Goal: Task Accomplishment & Management: Complete application form

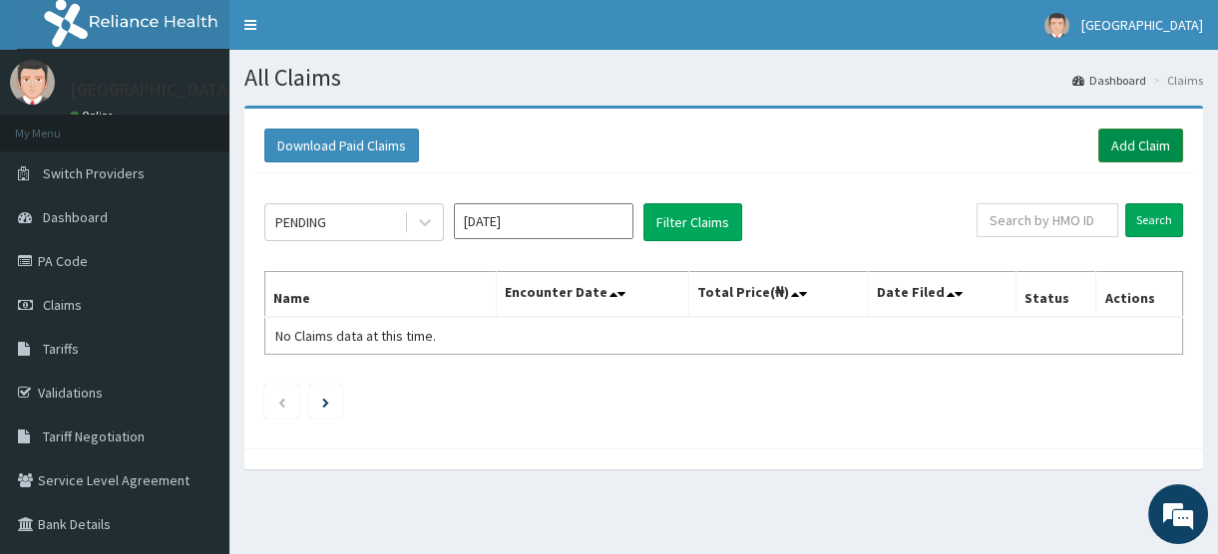
click at [1130, 149] on link "Add Claim" at bounding box center [1140, 146] width 85 height 34
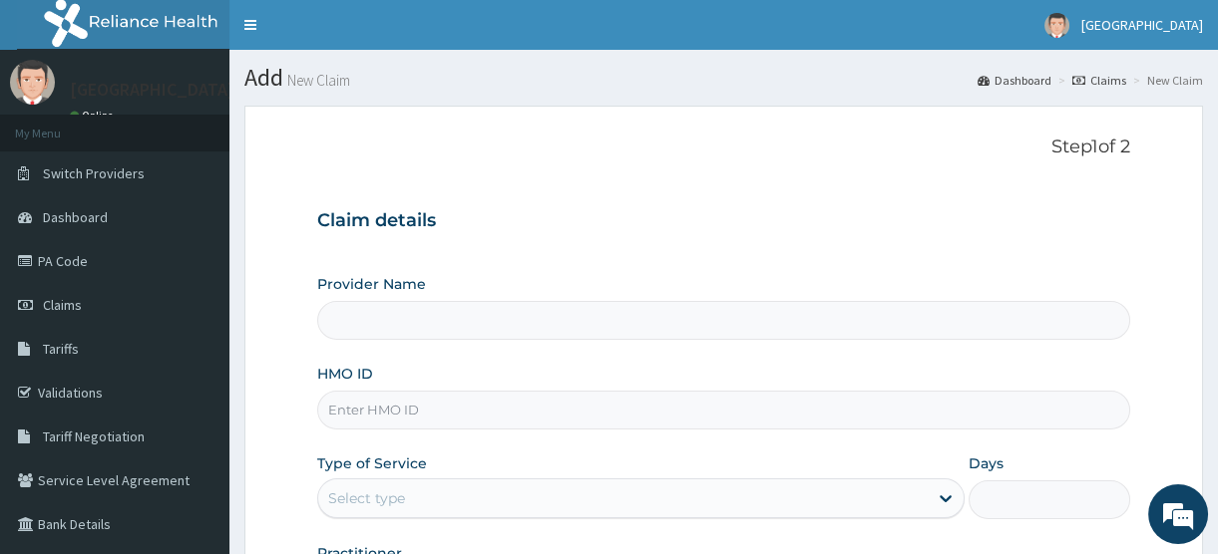
type input "[GEOGRAPHIC_DATA]"
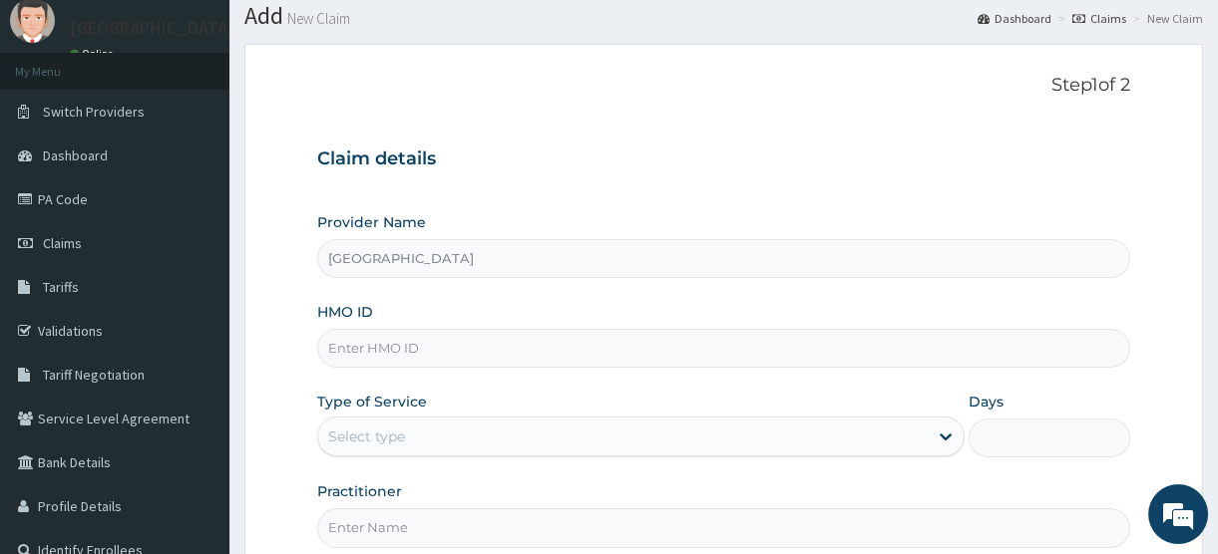
scroll to position [90, 0]
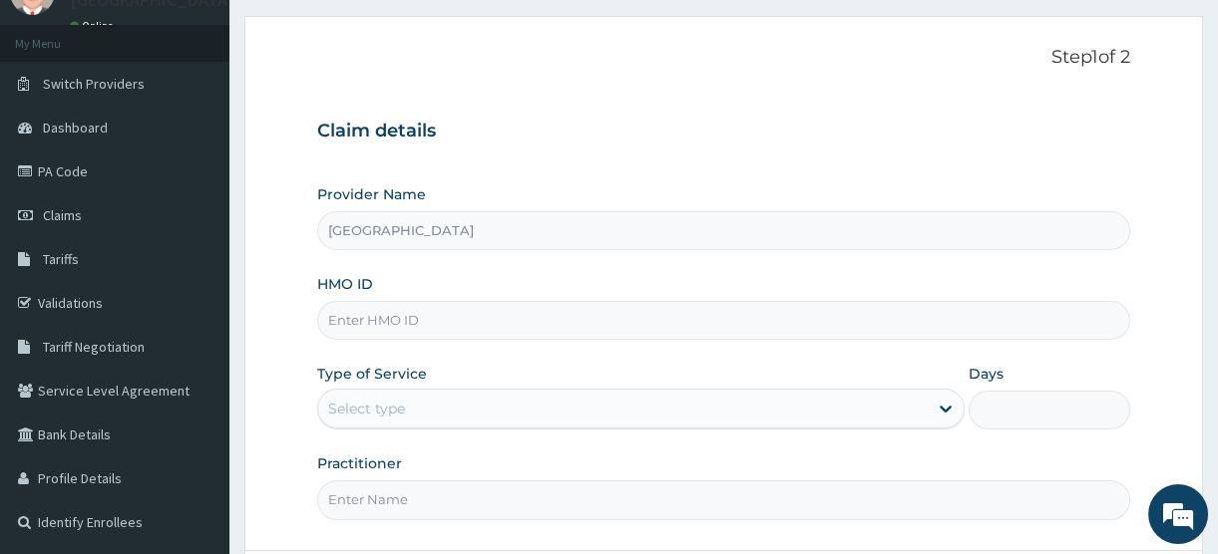
click at [399, 324] on input "HMO ID" at bounding box center [723, 320] width 813 height 39
type input "PNS/10055/A"
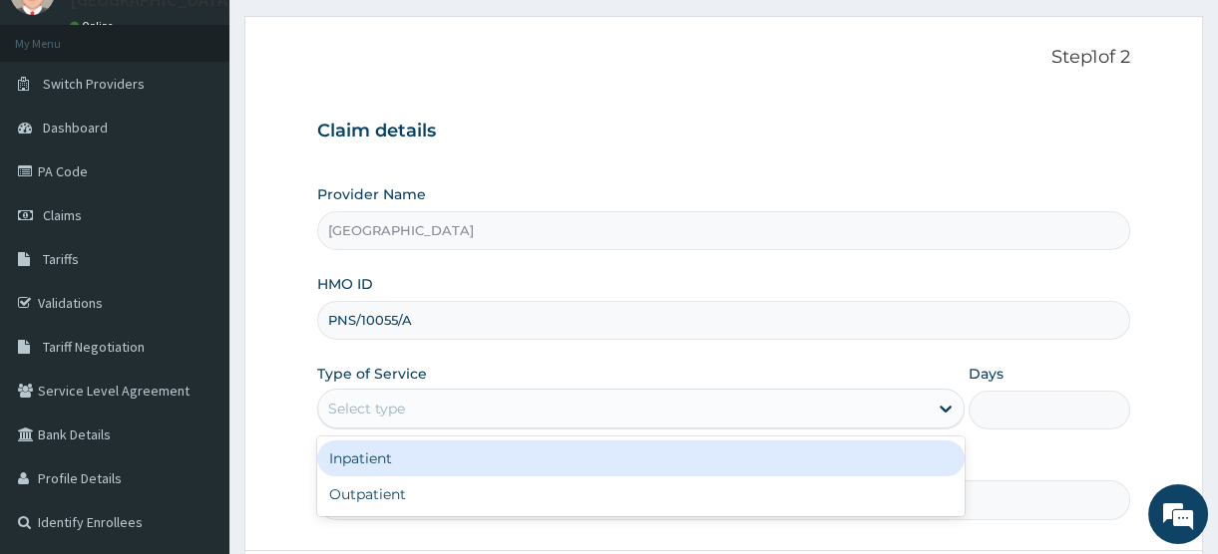
click at [399, 401] on div "Select type" at bounding box center [366, 409] width 77 height 20
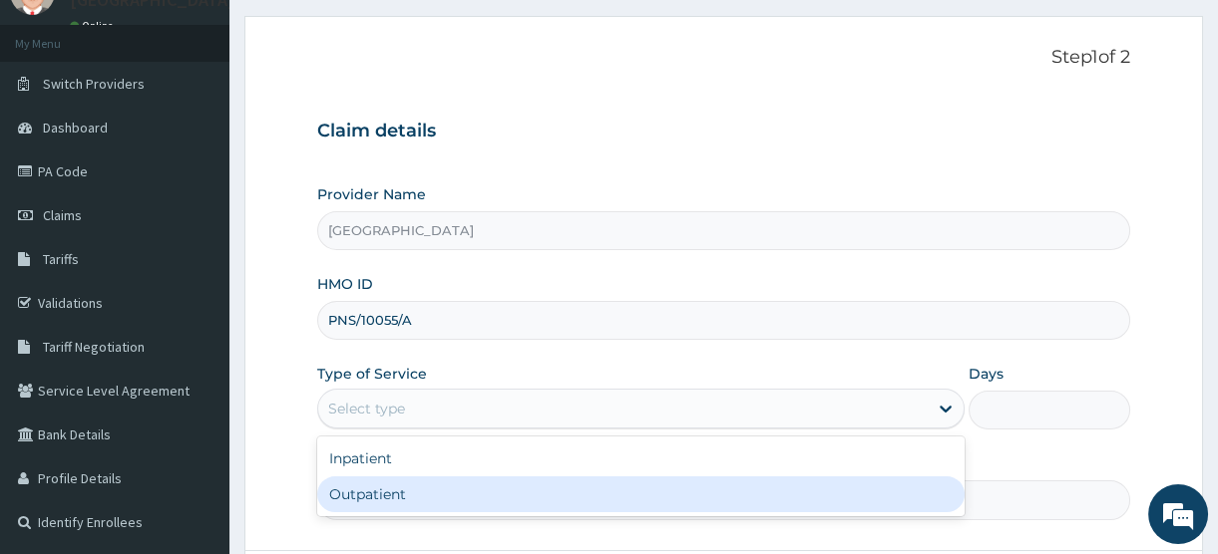
click at [397, 501] on div "Outpatient" at bounding box center [640, 495] width 647 height 36
type input "1"
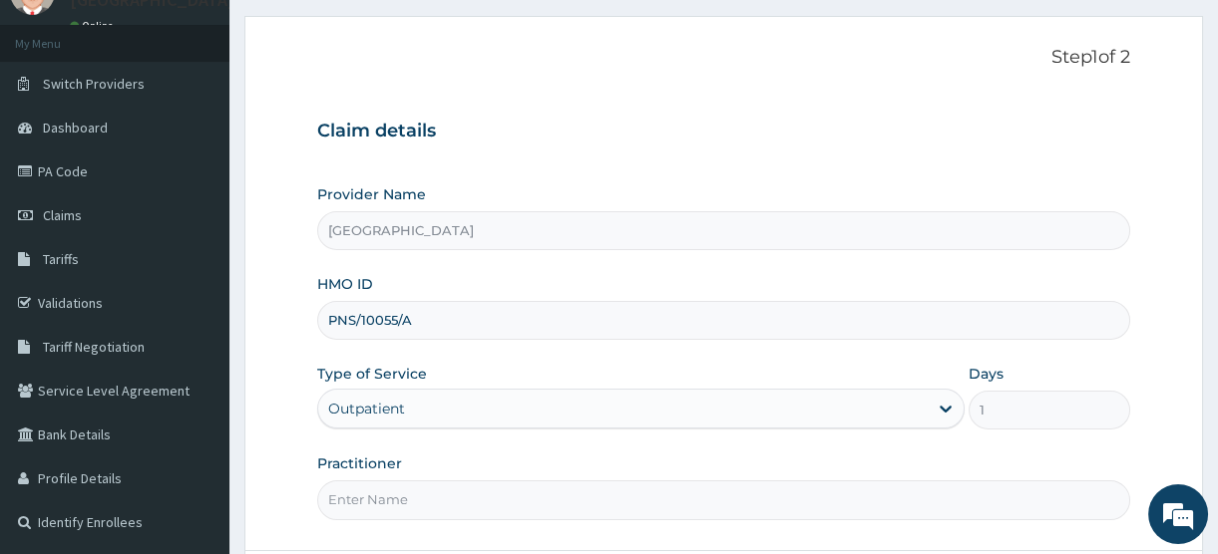
scroll to position [262, 0]
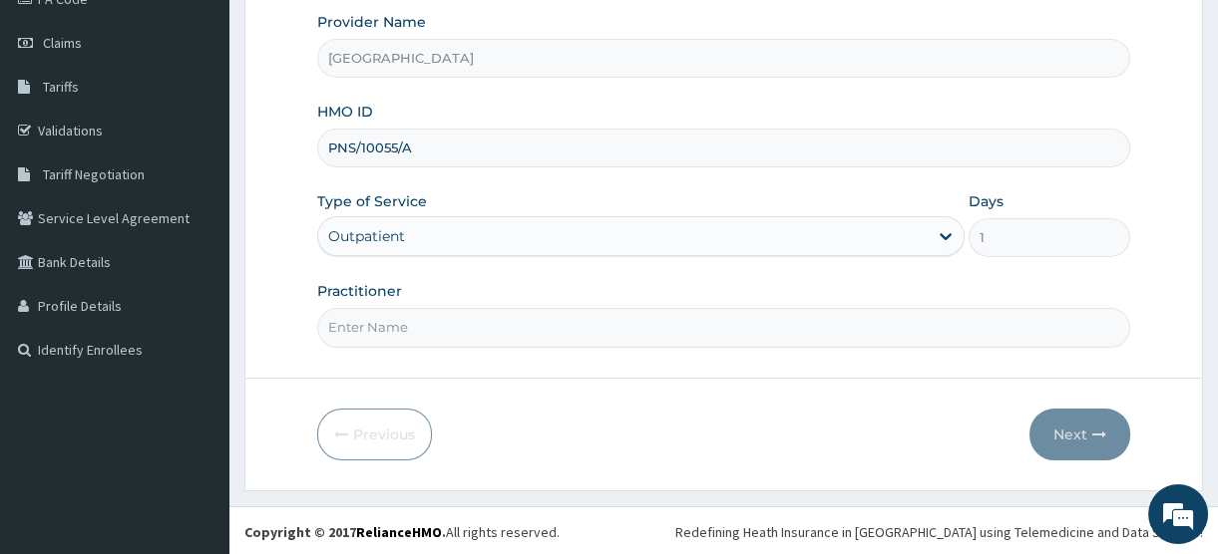
click at [379, 337] on input "Practitioner" at bounding box center [723, 327] width 813 height 39
type input "DR MIKE"
click at [1063, 430] on button "Next" at bounding box center [1079, 435] width 101 height 52
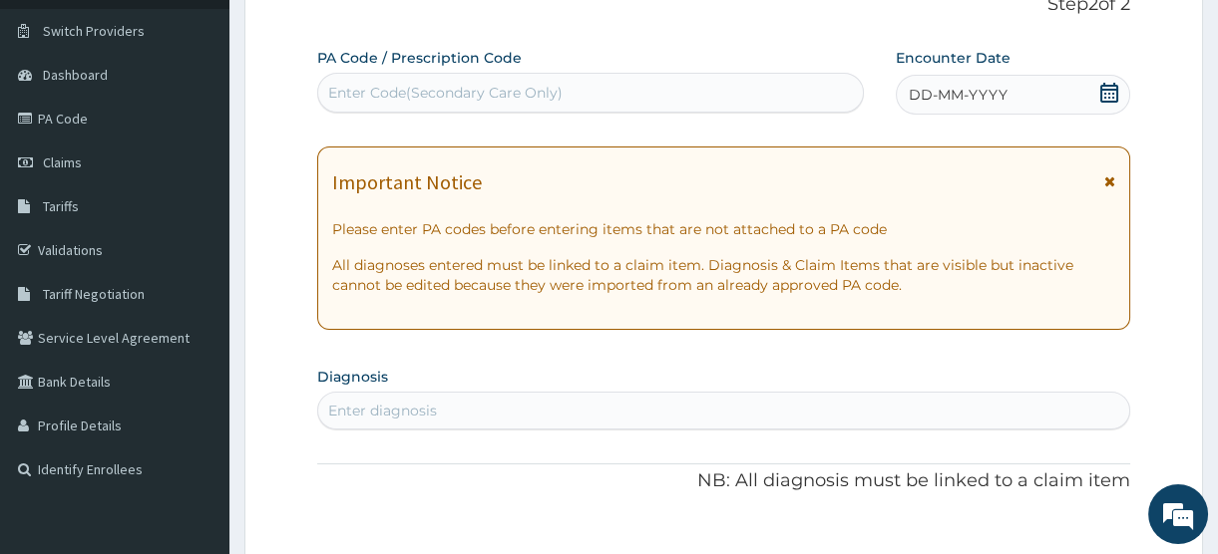
scroll to position [0, 0]
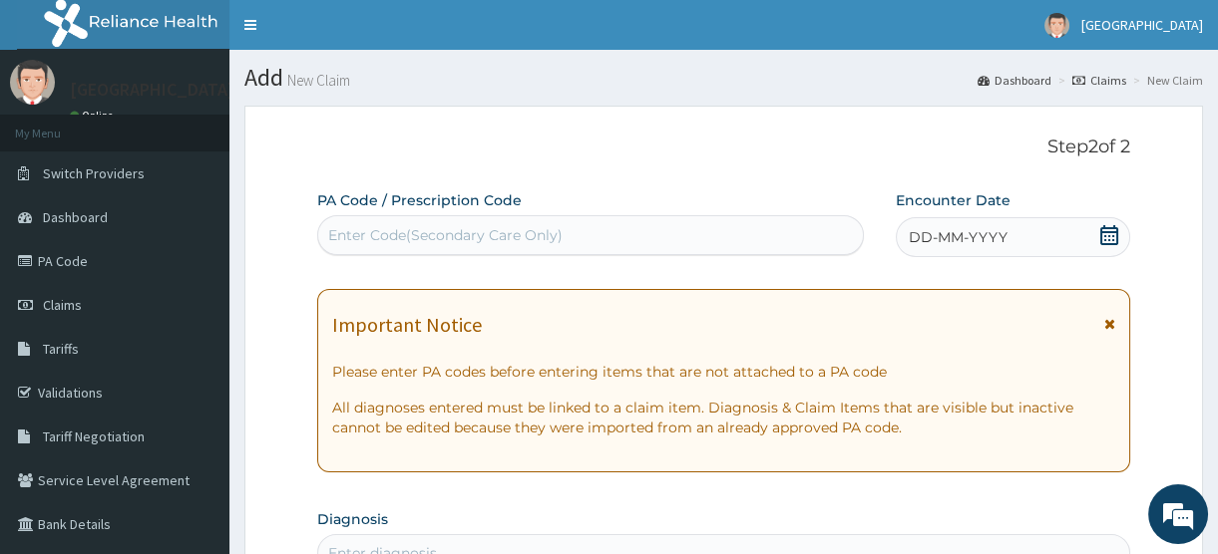
click at [1109, 229] on icon at bounding box center [1109, 235] width 20 height 20
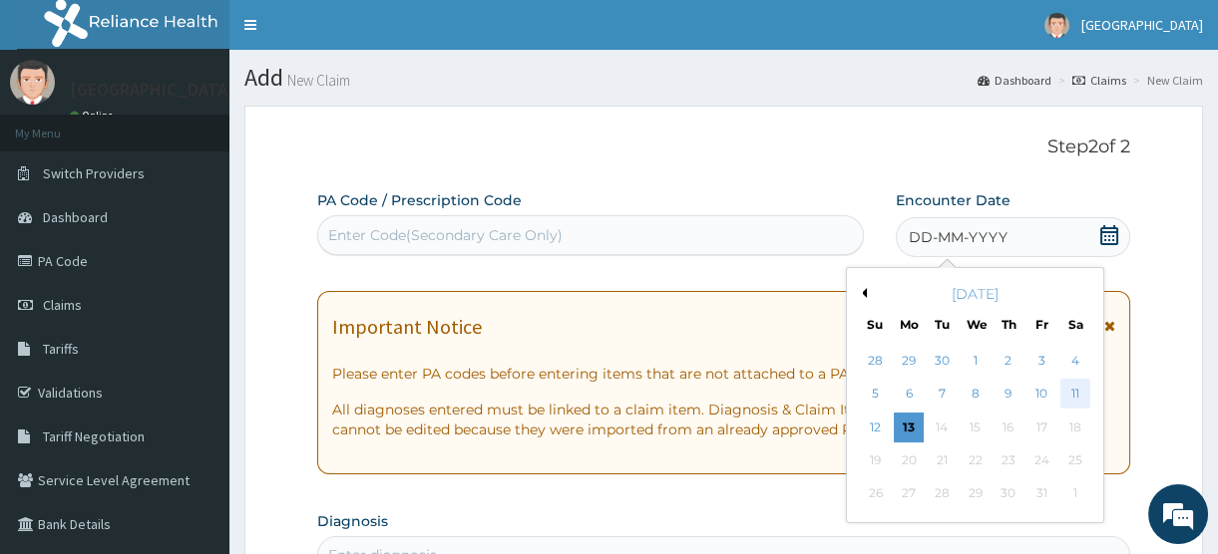
click at [1077, 394] on div "11" at bounding box center [1075, 395] width 30 height 30
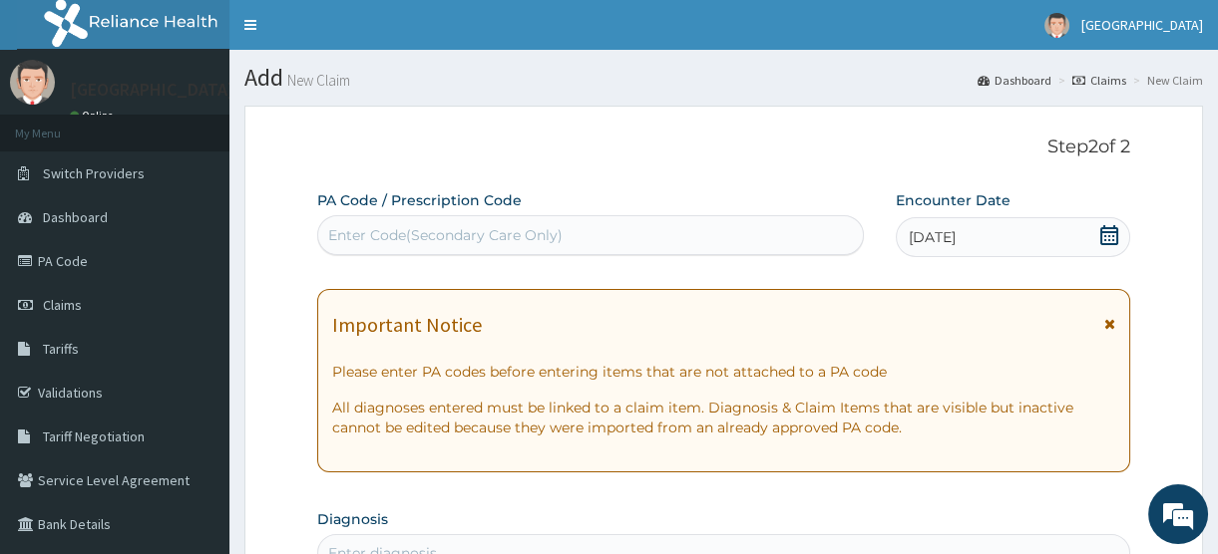
scroll to position [271, 0]
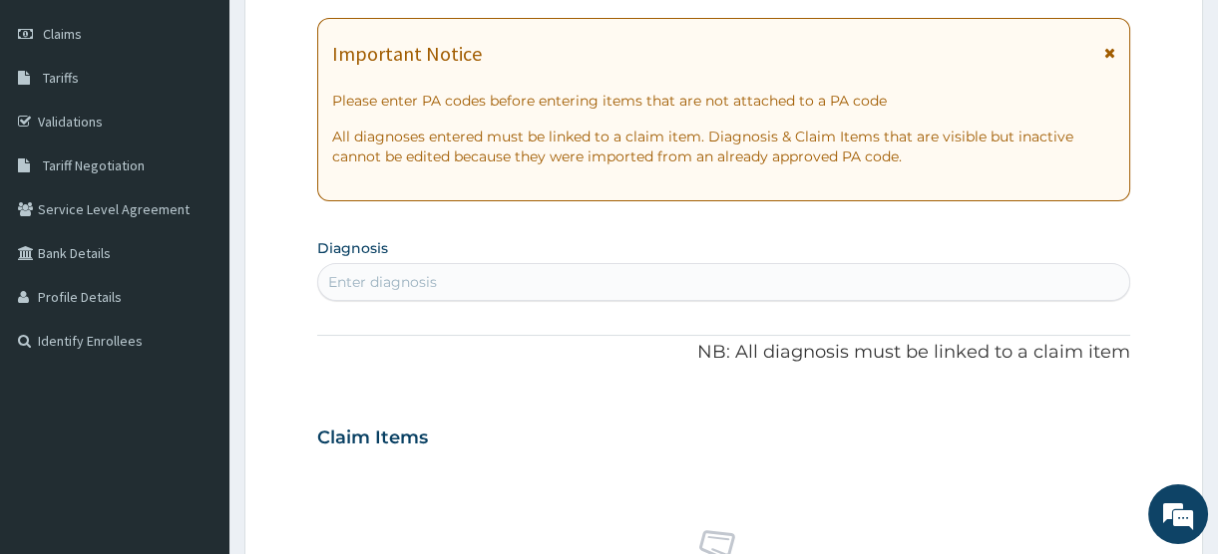
click at [440, 276] on div "Enter diagnosis" at bounding box center [723, 282] width 811 height 32
type input "DERMAT"
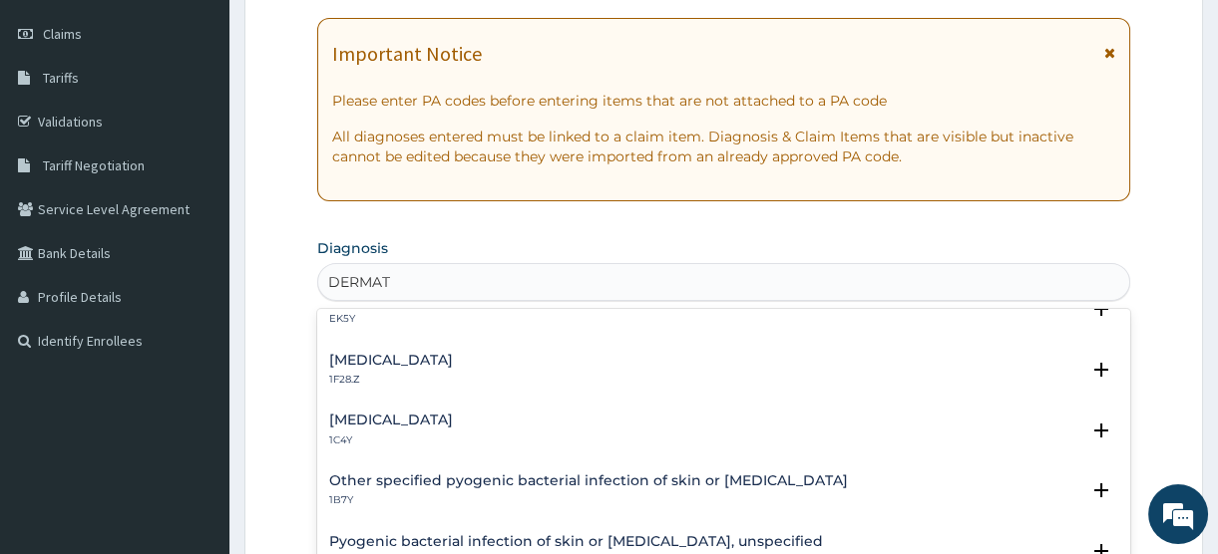
click at [438, 366] on div "Dermatophytosis, unspecified 1F28.Z" at bounding box center [391, 370] width 124 height 35
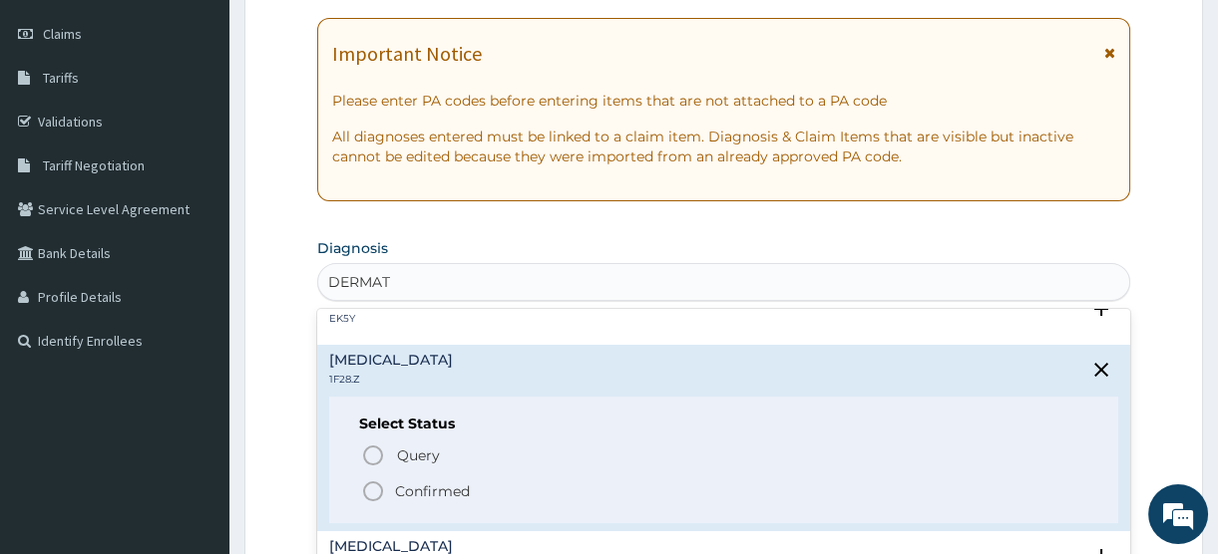
click at [435, 495] on p "Confirmed" at bounding box center [432, 492] width 75 height 20
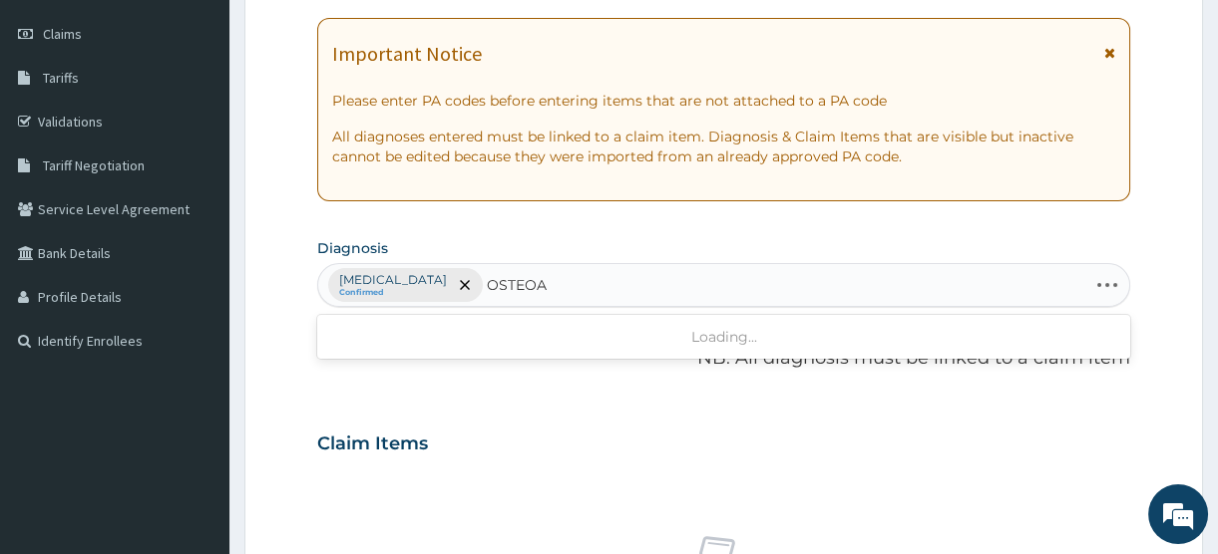
type input "OSTEO"
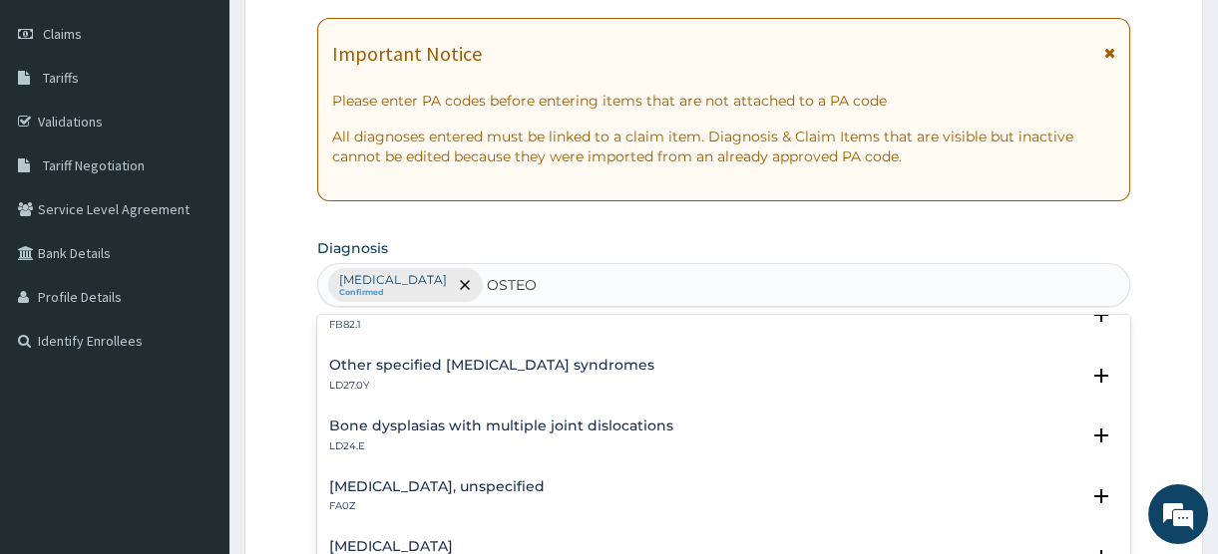
click at [384, 485] on h4 "Osteoarthritis, unspecified" at bounding box center [436, 487] width 215 height 15
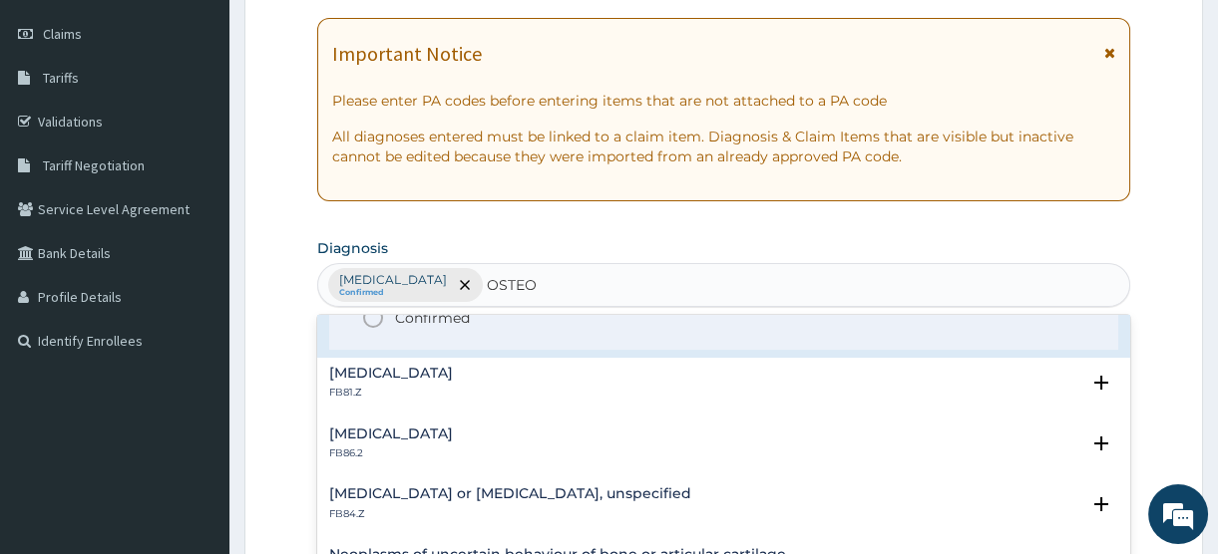
scroll to position [453, 0]
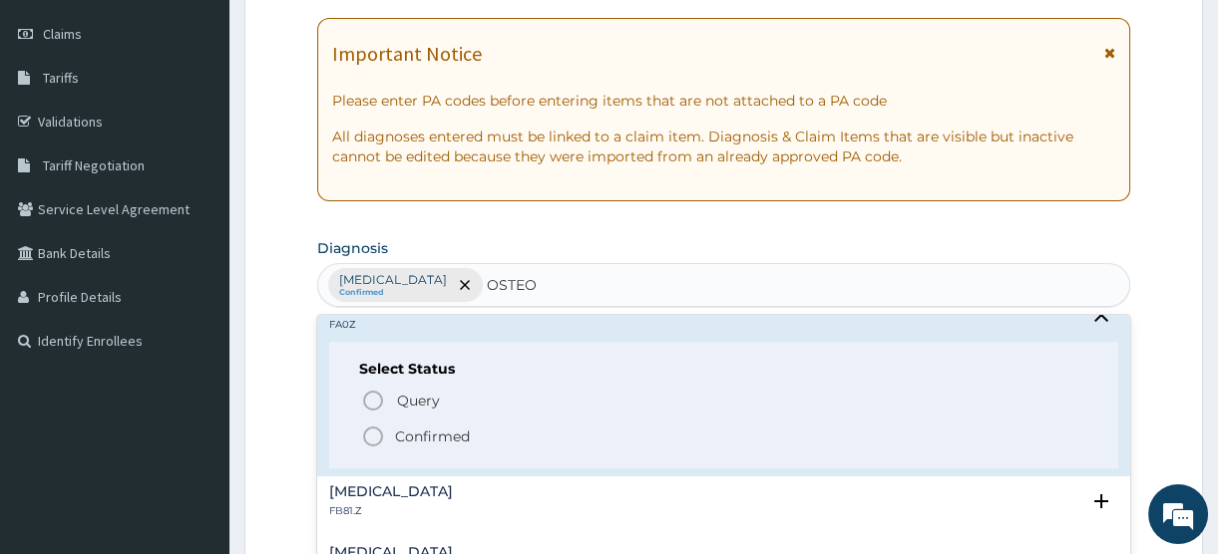
click at [409, 435] on p "Confirmed" at bounding box center [432, 437] width 75 height 20
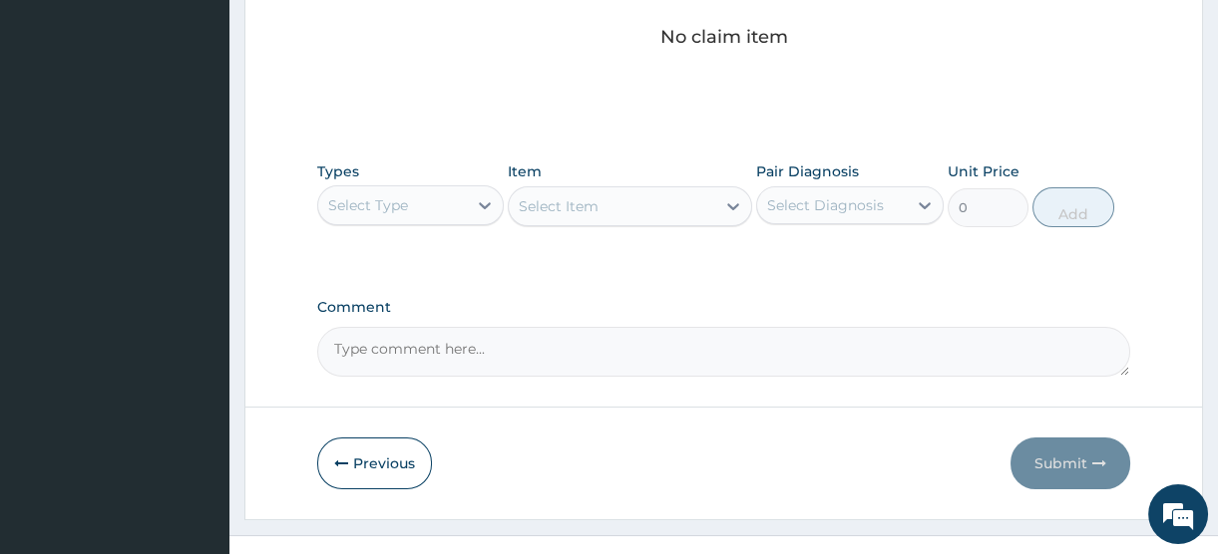
scroll to position [882, 0]
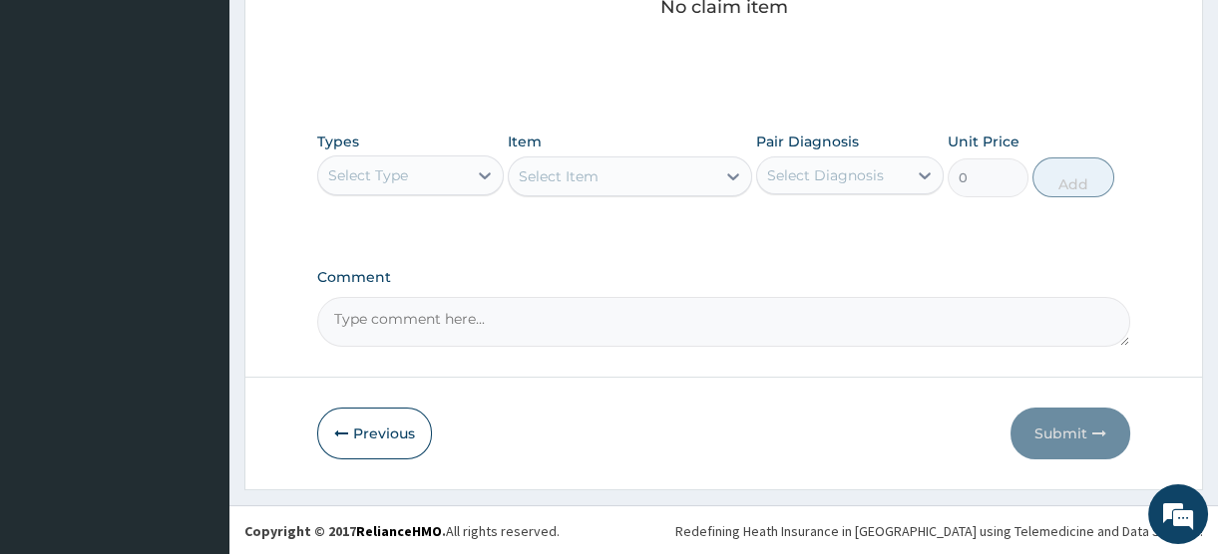
click at [448, 325] on textarea "Comment" at bounding box center [723, 322] width 813 height 50
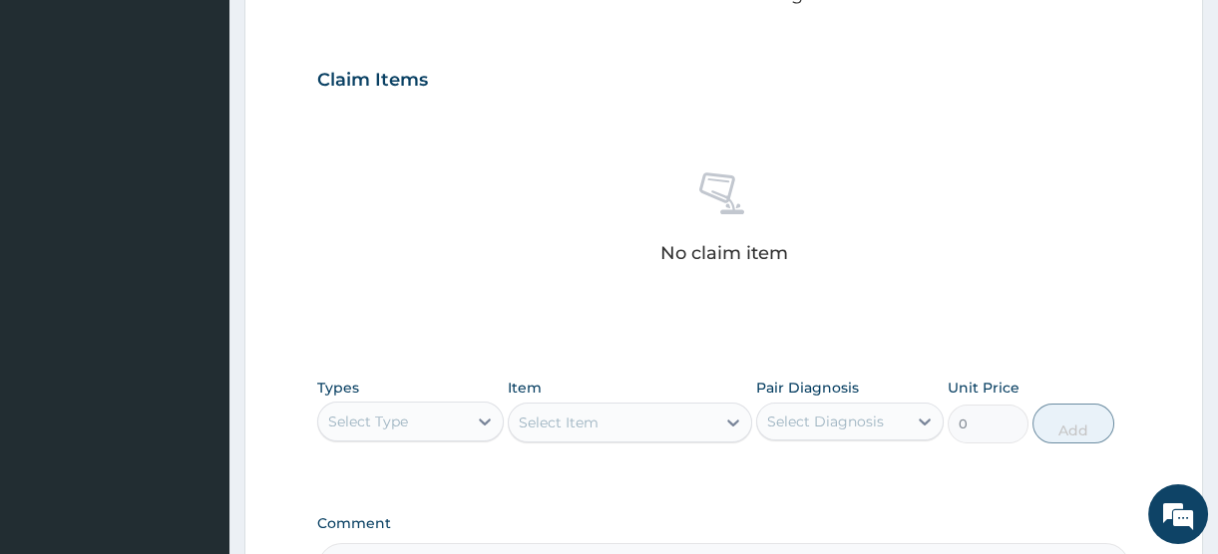
scroll to position [791, 0]
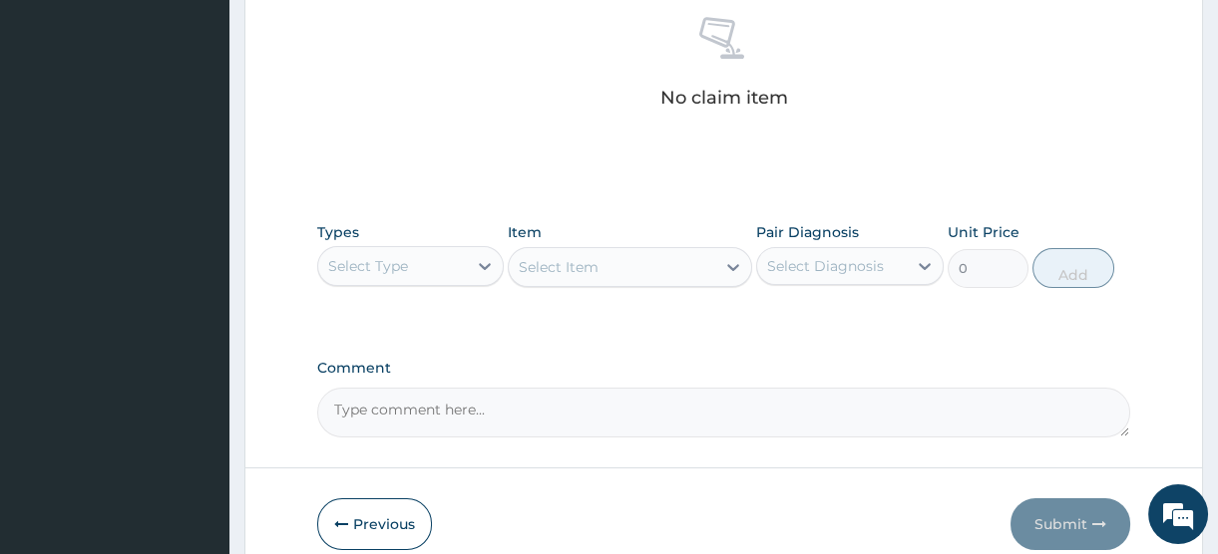
click at [457, 262] on div "Select Type" at bounding box center [392, 266] width 149 height 32
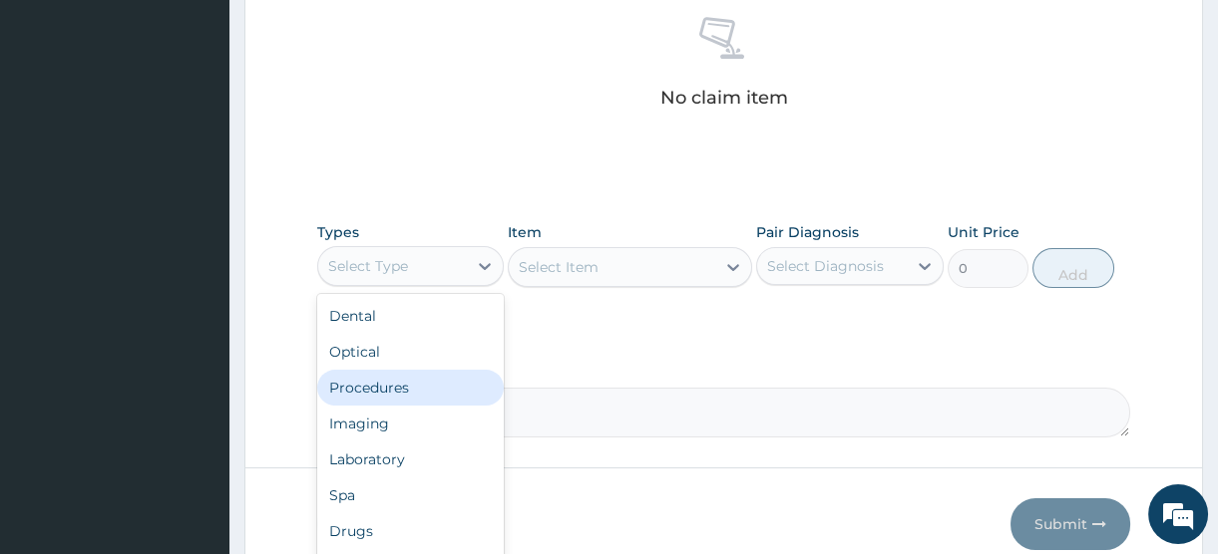
click at [402, 390] on div "Procedures" at bounding box center [410, 388] width 186 height 36
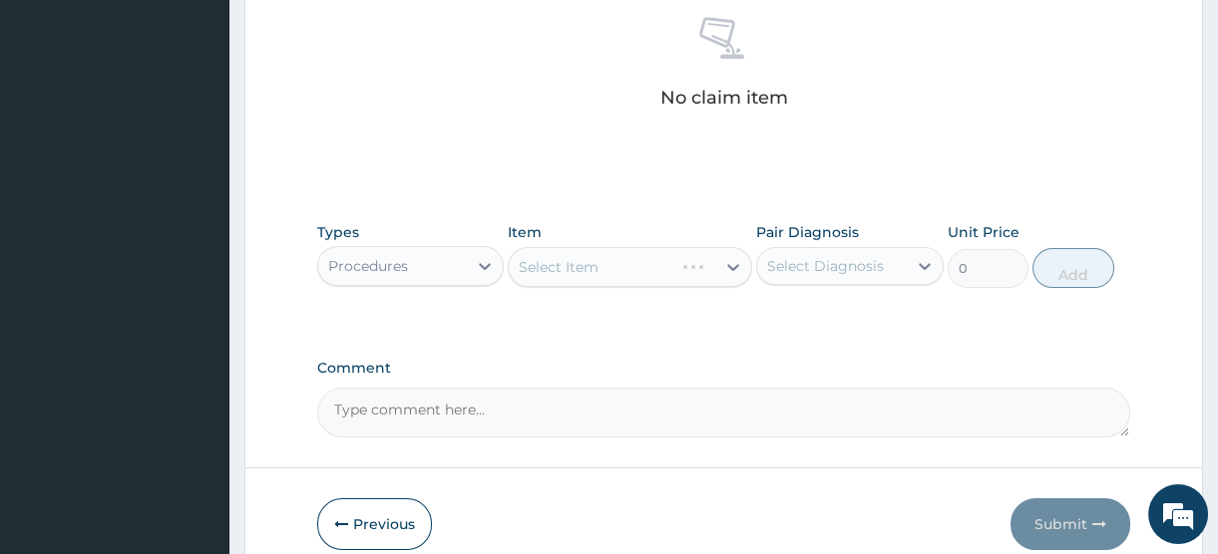
click at [614, 257] on div "Select Item" at bounding box center [630, 267] width 244 height 40
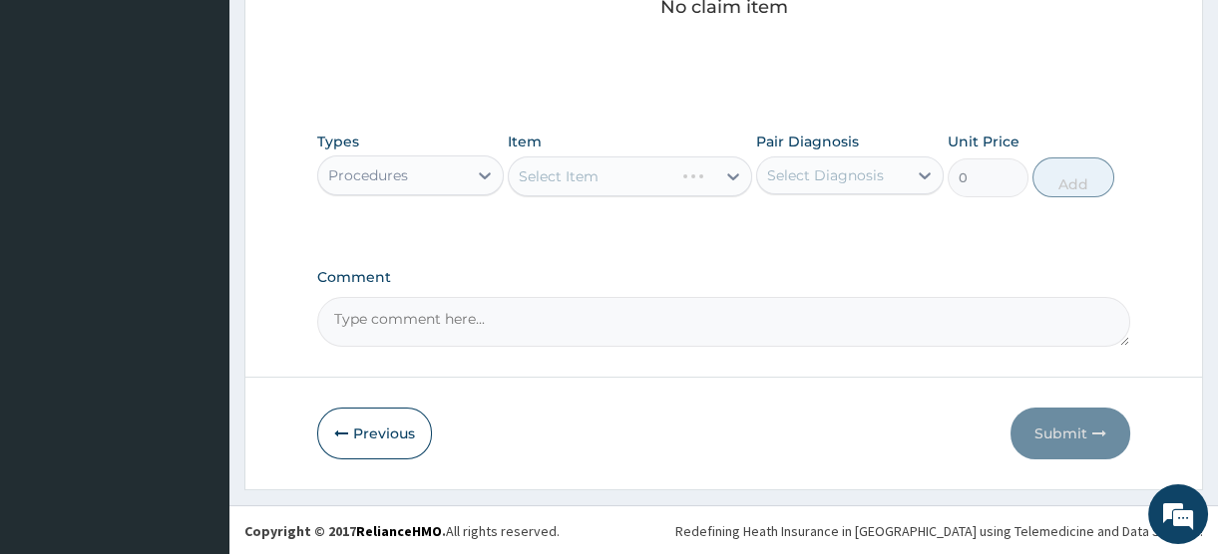
click at [638, 169] on div "Select Item" at bounding box center [630, 177] width 244 height 40
click at [633, 176] on div "Select Item" at bounding box center [630, 177] width 244 height 40
click at [634, 161] on div "Select Item" at bounding box center [612, 177] width 206 height 32
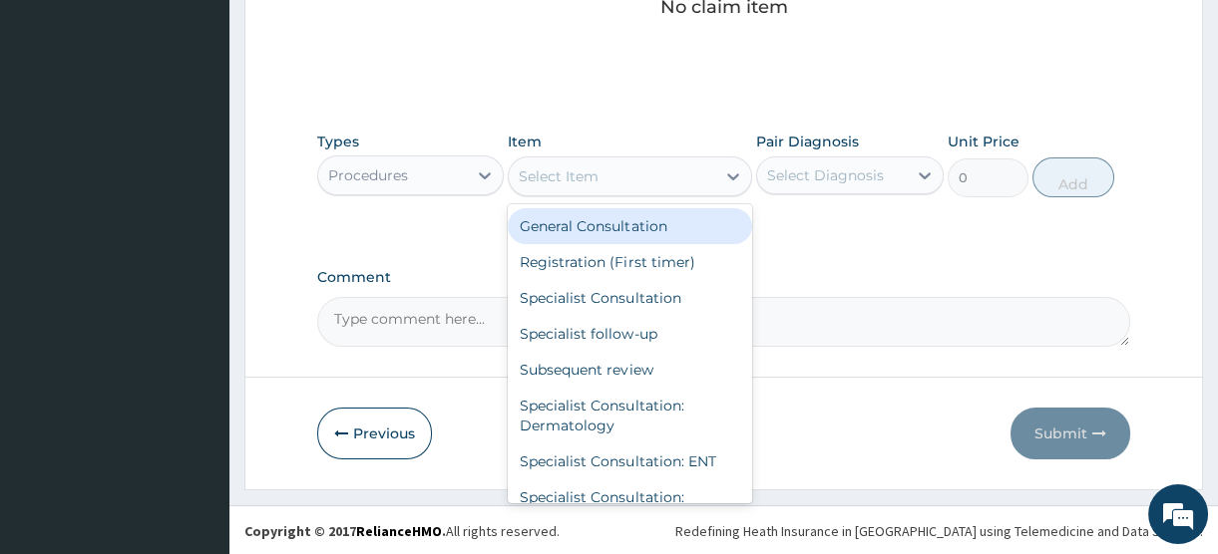
click at [608, 221] on div "General Consultation" at bounding box center [630, 226] width 244 height 36
type input "2500"
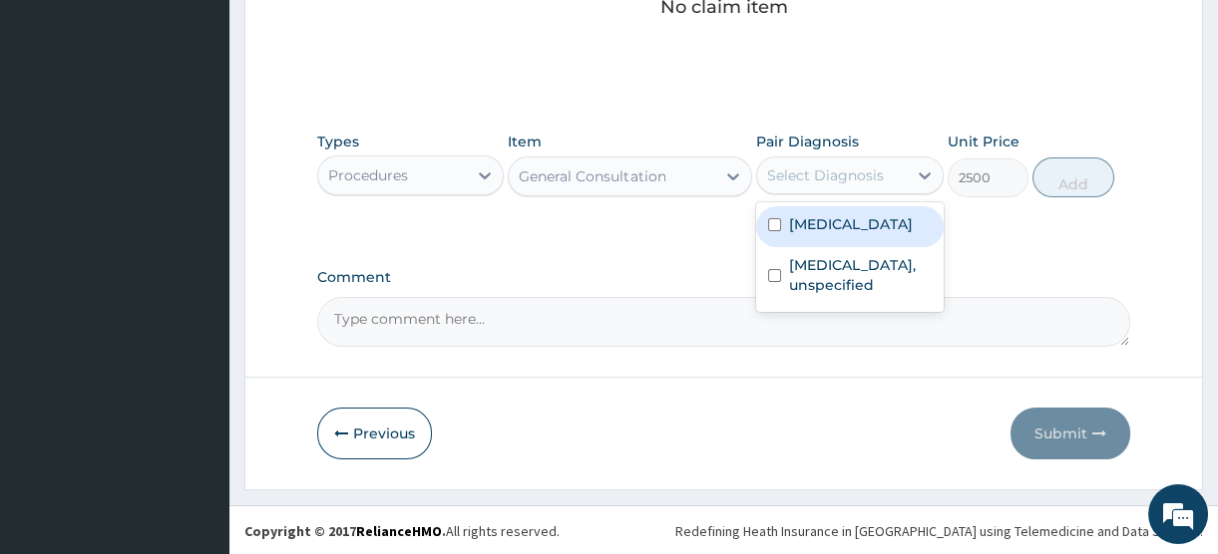
click at [787, 174] on div "Select Diagnosis" at bounding box center [825, 176] width 117 height 20
drag, startPoint x: 806, startPoint y: 237, endPoint x: 808, endPoint y: 269, distance: 32.0
click at [807, 234] on label "Dermatophytosis, unspecified" at bounding box center [851, 224] width 124 height 20
checkbox input "true"
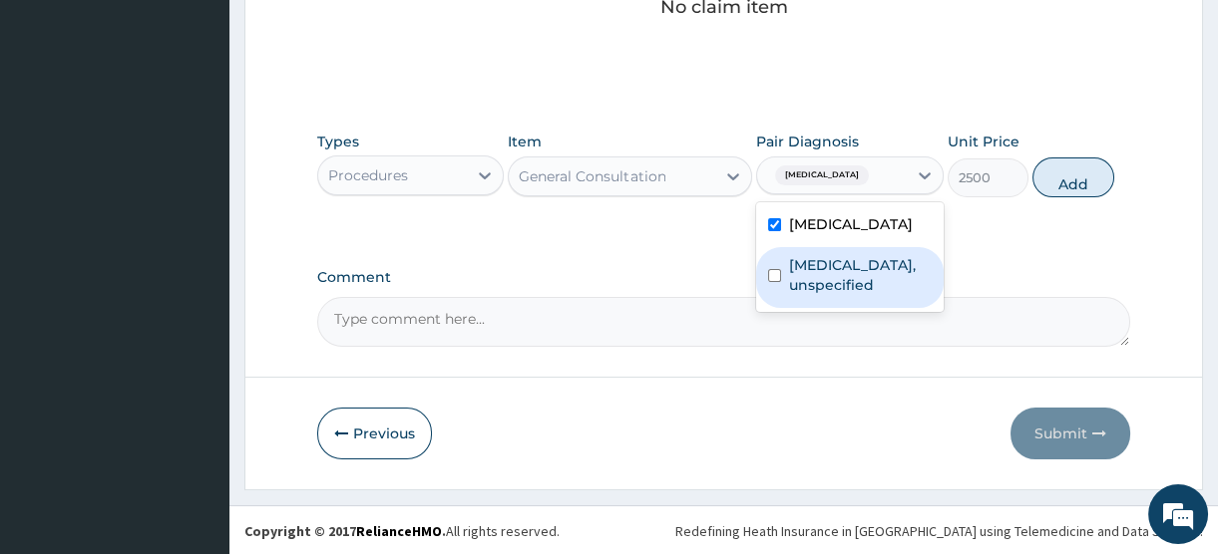
click at [810, 291] on label "Osteoarthritis, unspecified" at bounding box center [860, 275] width 142 height 40
checkbox input "true"
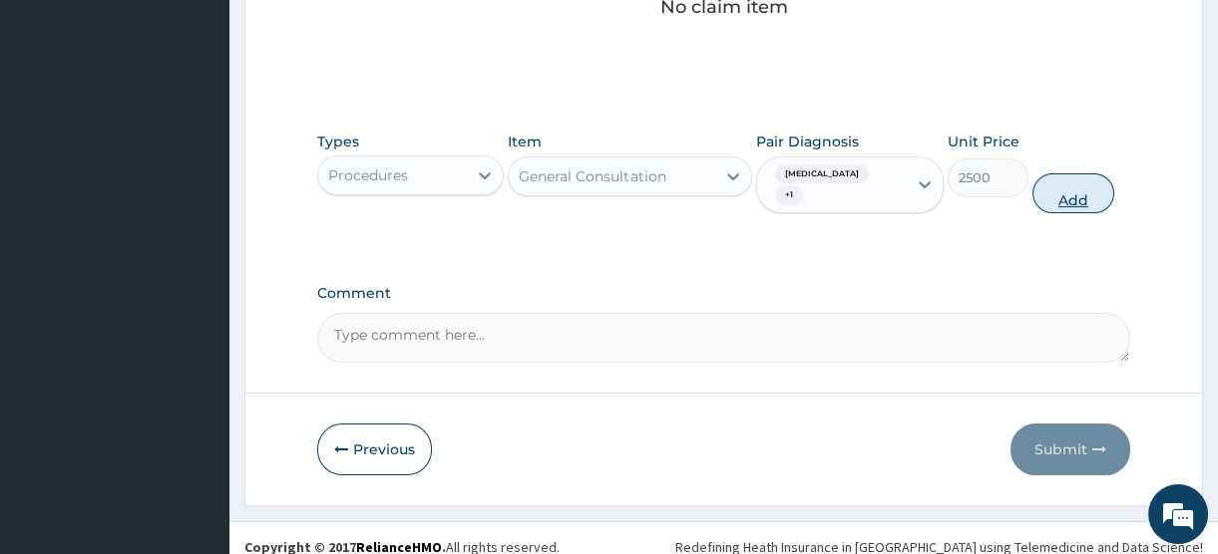
click at [1058, 192] on button "Add" at bounding box center [1073, 194] width 82 height 40
type input "0"
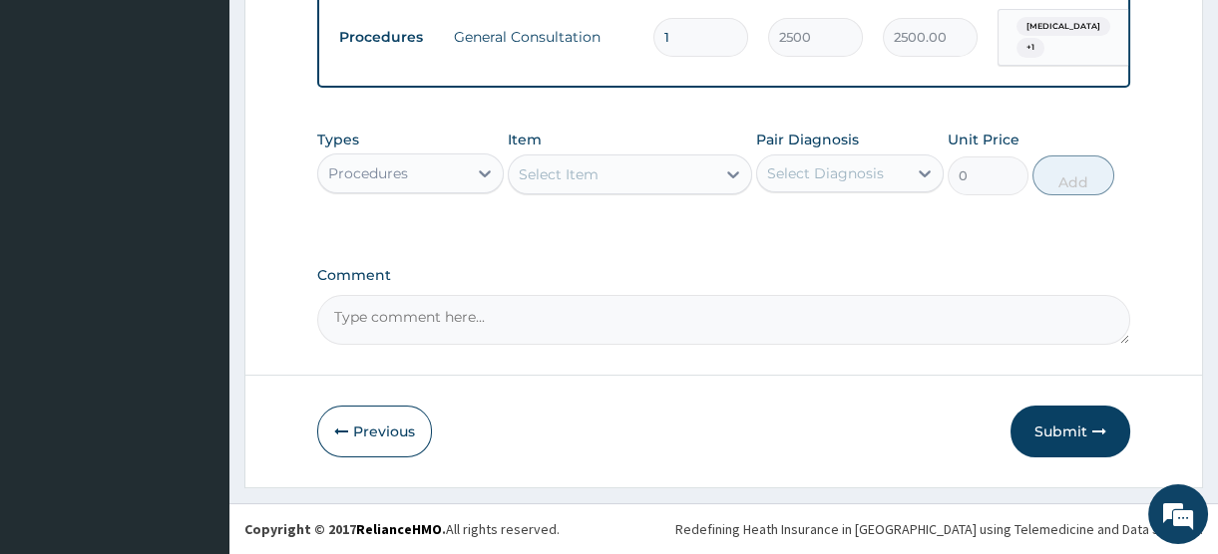
click at [449, 170] on div "Procedures" at bounding box center [392, 174] width 149 height 32
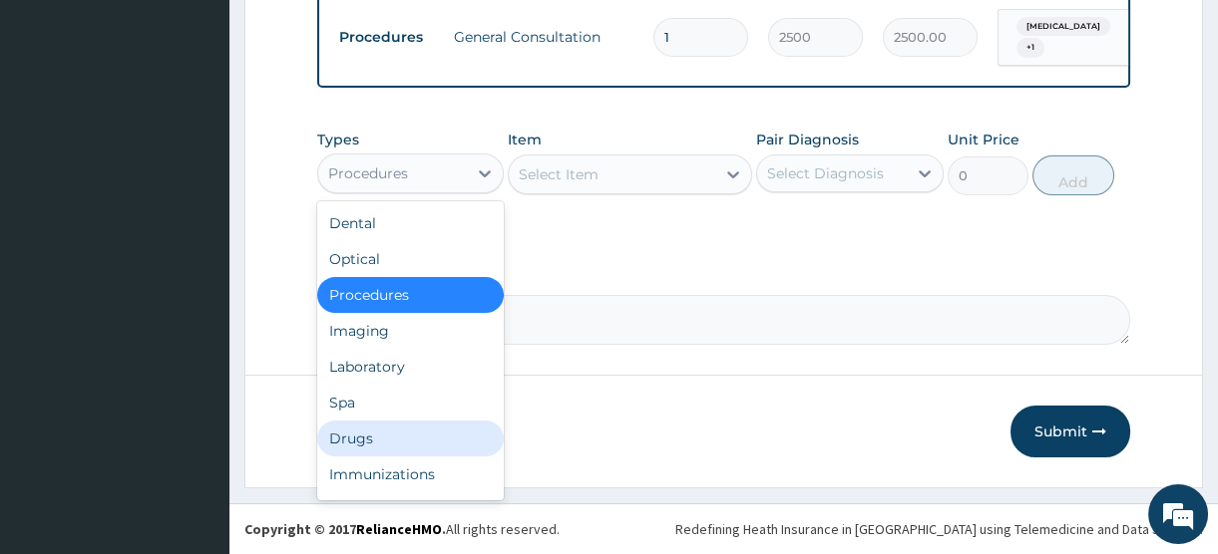
click at [375, 438] on div "Drugs" at bounding box center [410, 439] width 186 height 36
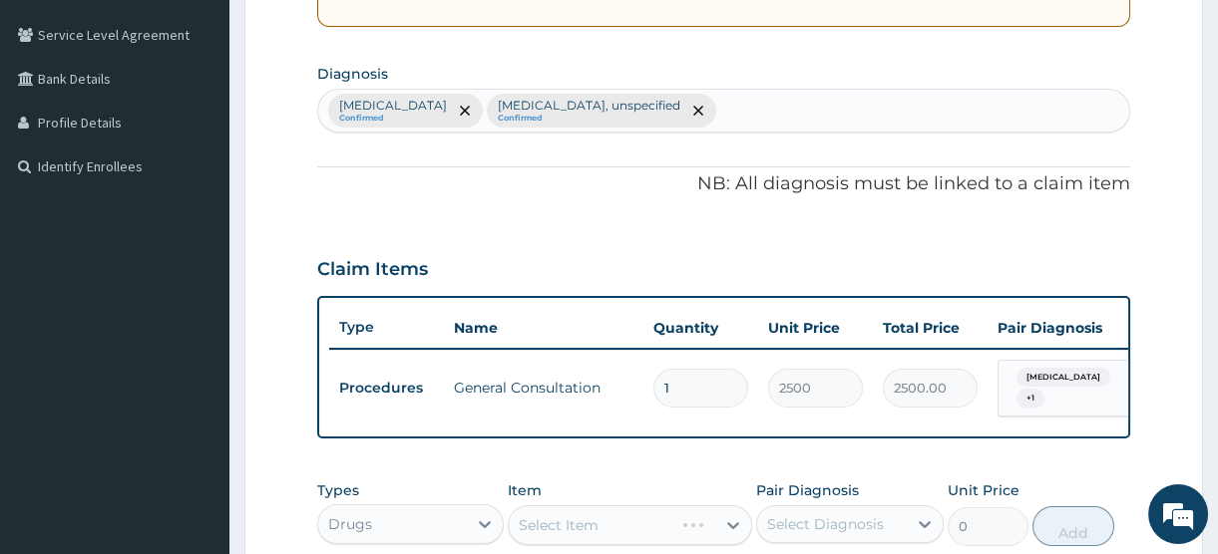
scroll to position [718, 0]
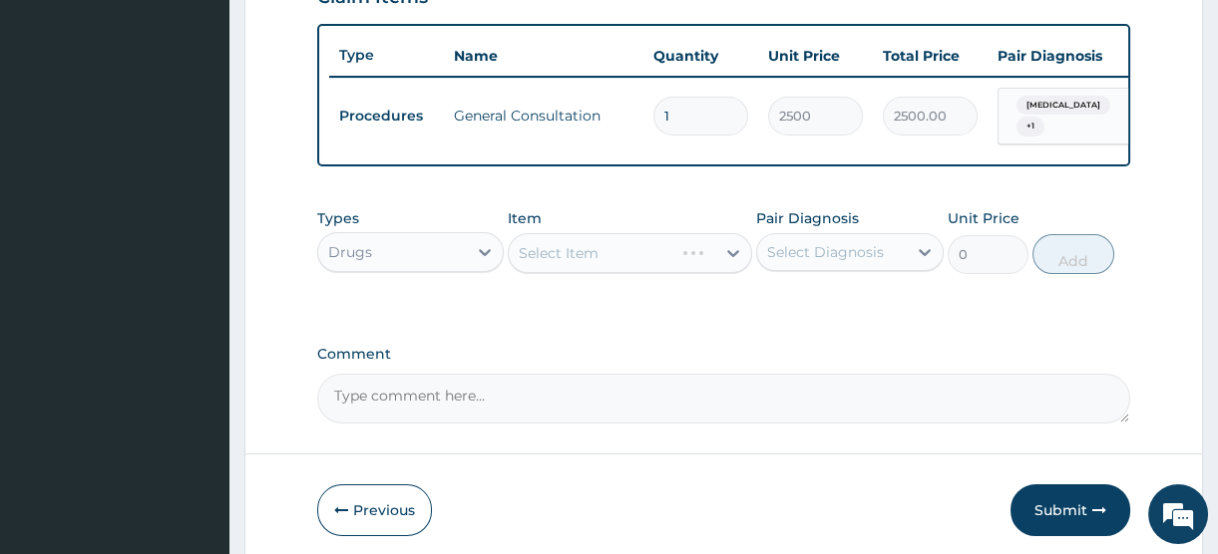
click at [570, 261] on div "Select Item" at bounding box center [630, 253] width 244 height 40
click at [618, 259] on div "Select Item" at bounding box center [630, 253] width 244 height 40
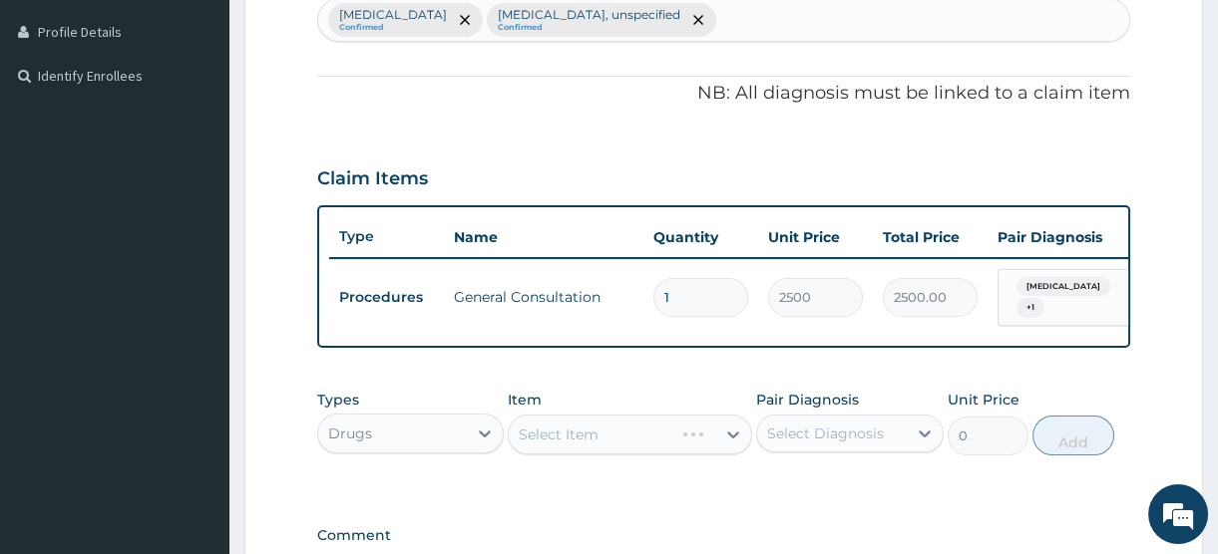
scroll to position [808, 0]
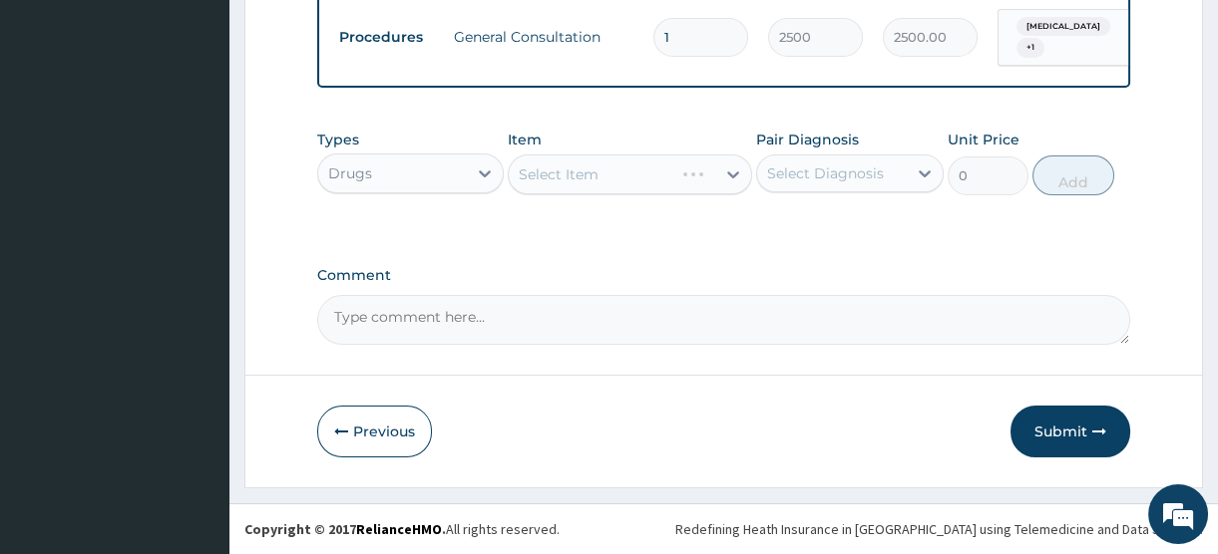
click at [629, 176] on div "Select Item" at bounding box center [630, 175] width 244 height 40
click at [631, 173] on div "Select Item" at bounding box center [612, 175] width 206 height 32
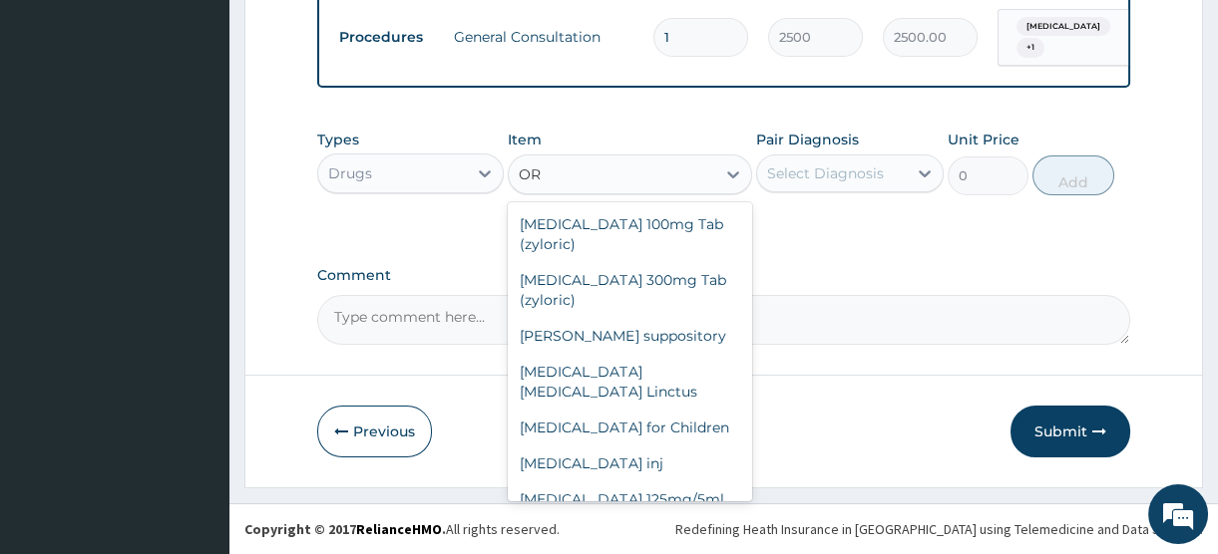
type input "O"
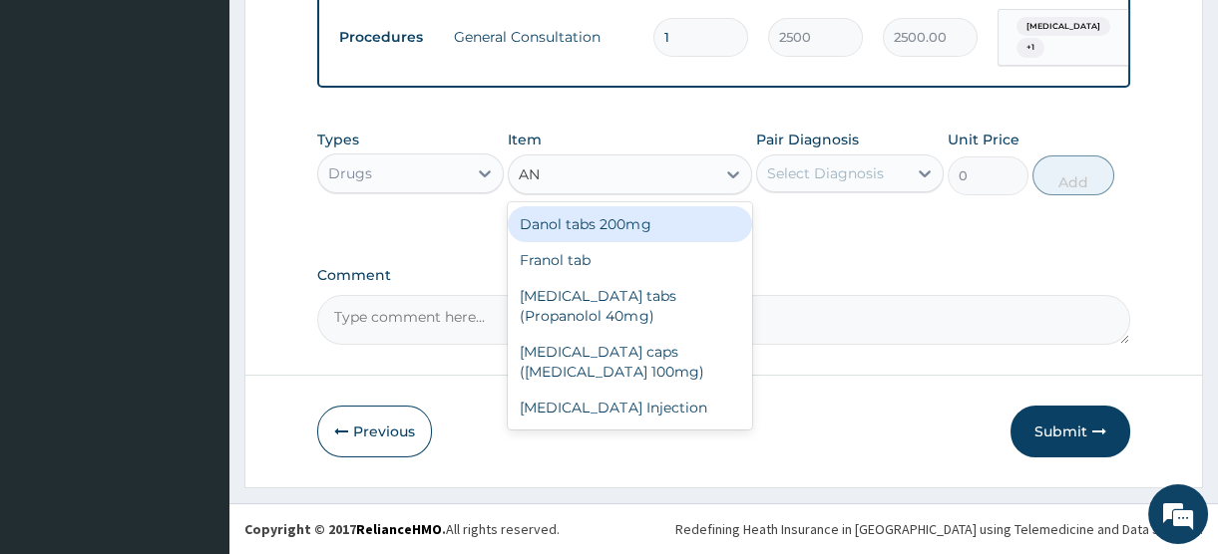
type input "A"
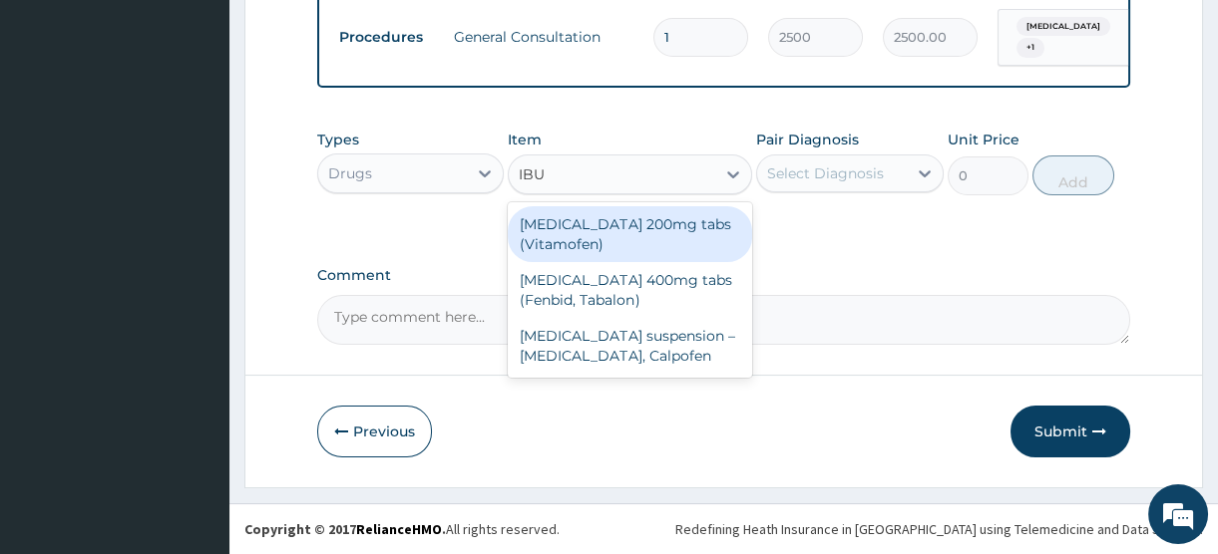
type input "IBUP"
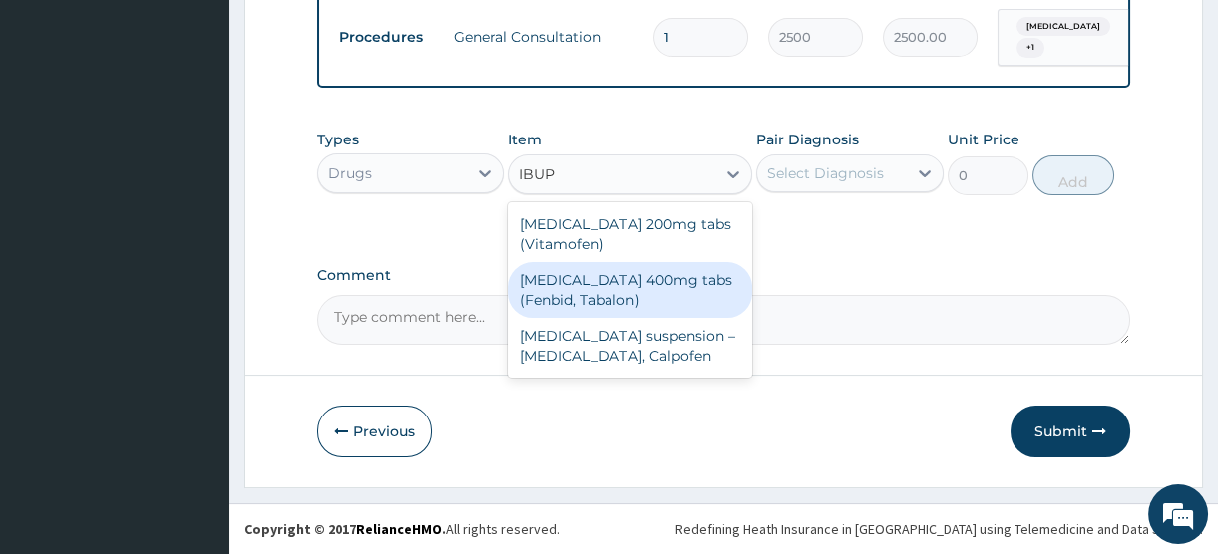
click at [606, 282] on div "Ibuprofen 400mg tabs (Fenbid, Tabalon)" at bounding box center [630, 290] width 244 height 56
type input "45.5"
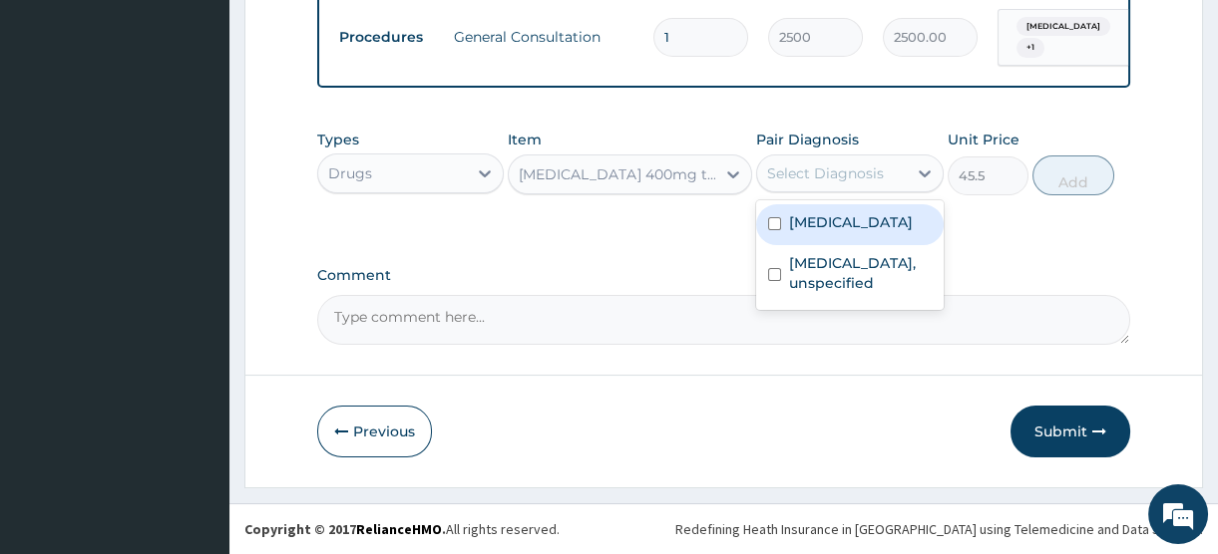
click at [826, 187] on div "Select Diagnosis" at bounding box center [831, 174] width 149 height 32
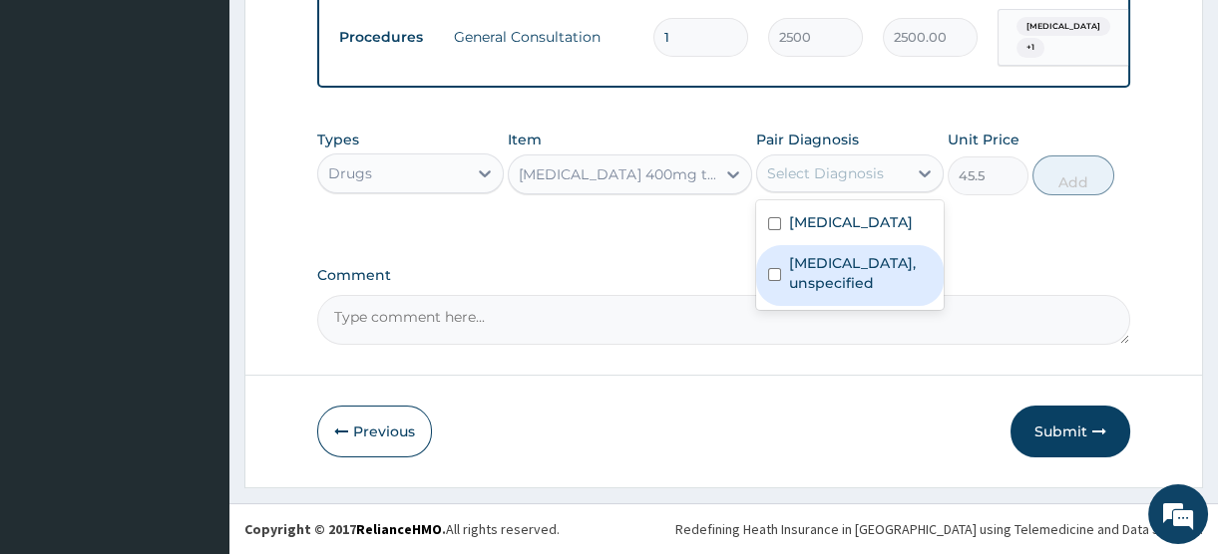
click at [831, 293] on label "Osteoarthritis, unspecified" at bounding box center [860, 273] width 142 height 40
checkbox input "true"
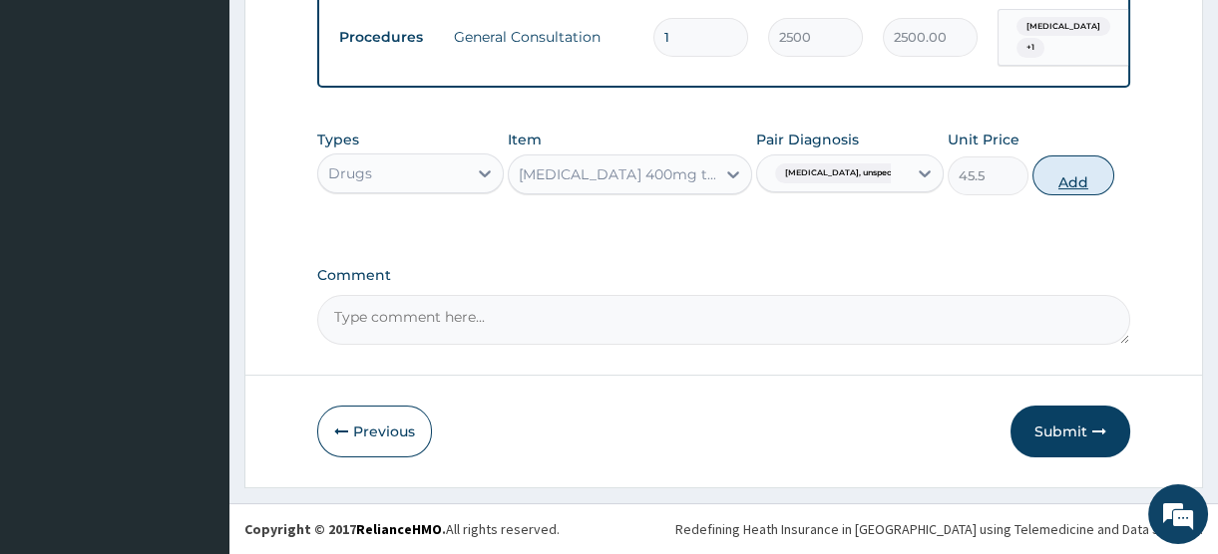
click at [1058, 181] on button "Add" at bounding box center [1073, 176] width 82 height 40
type input "0"
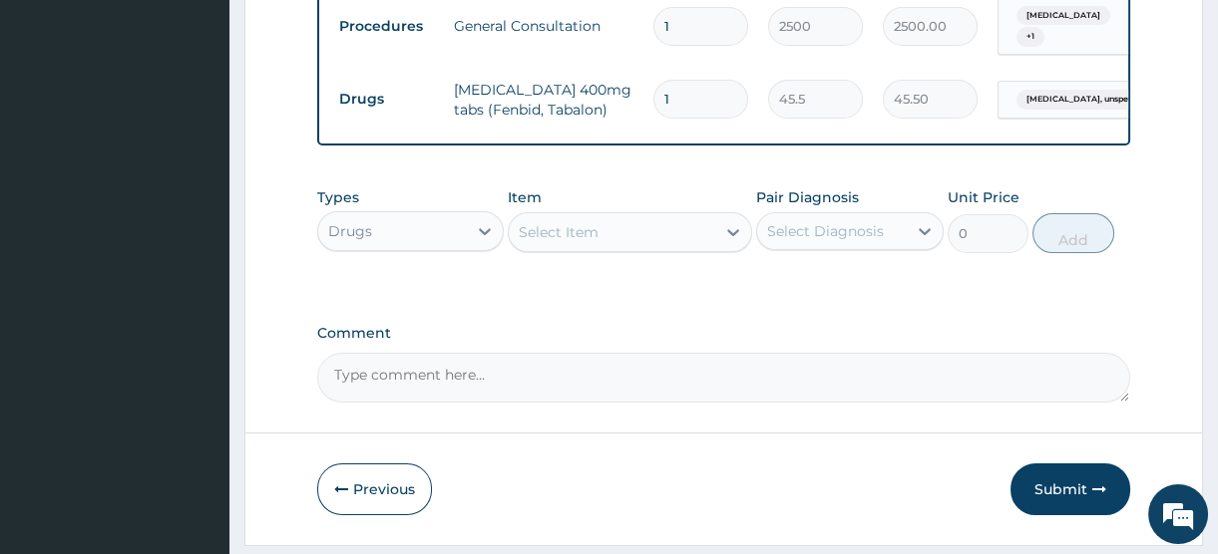
type input "0.00"
type input "2"
type input "91.00"
type input "20"
type input "910.00"
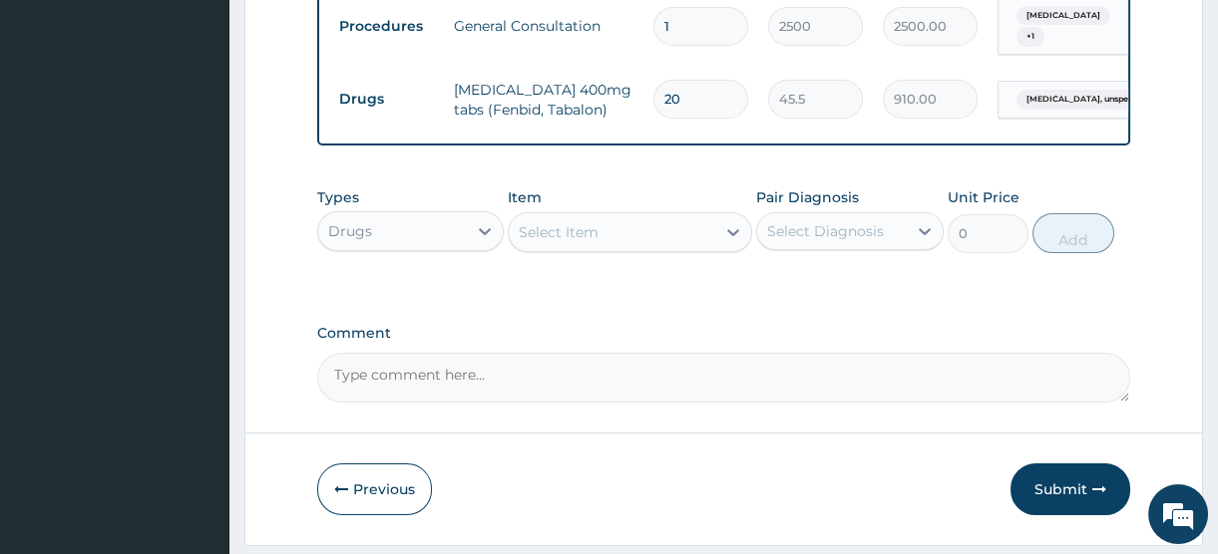
type input "20"
click at [568, 238] on div "Select Item" at bounding box center [559, 232] width 80 height 20
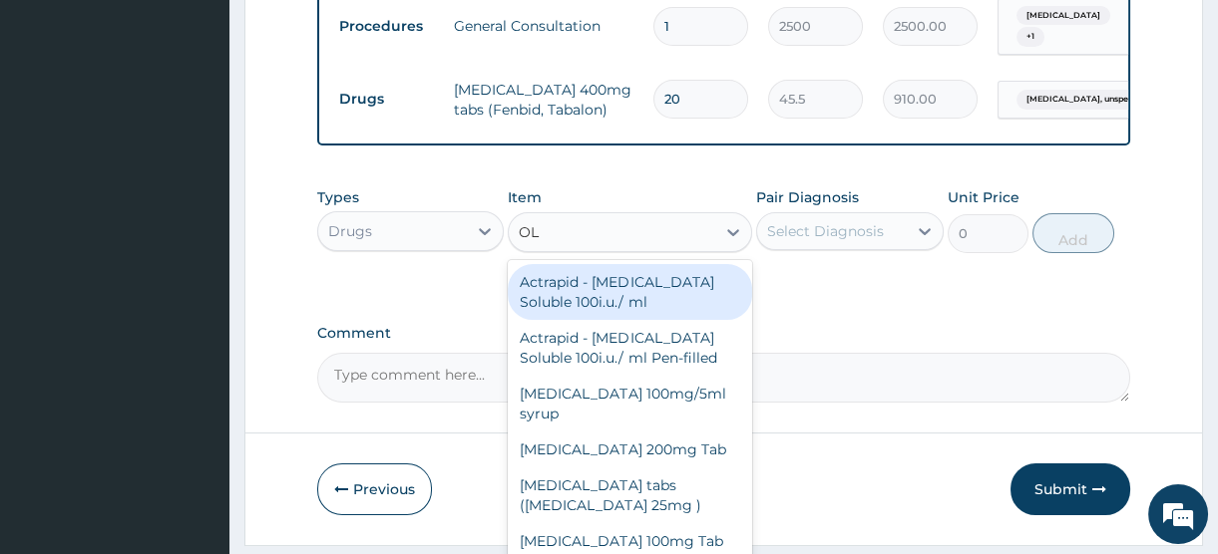
type input "OLF"
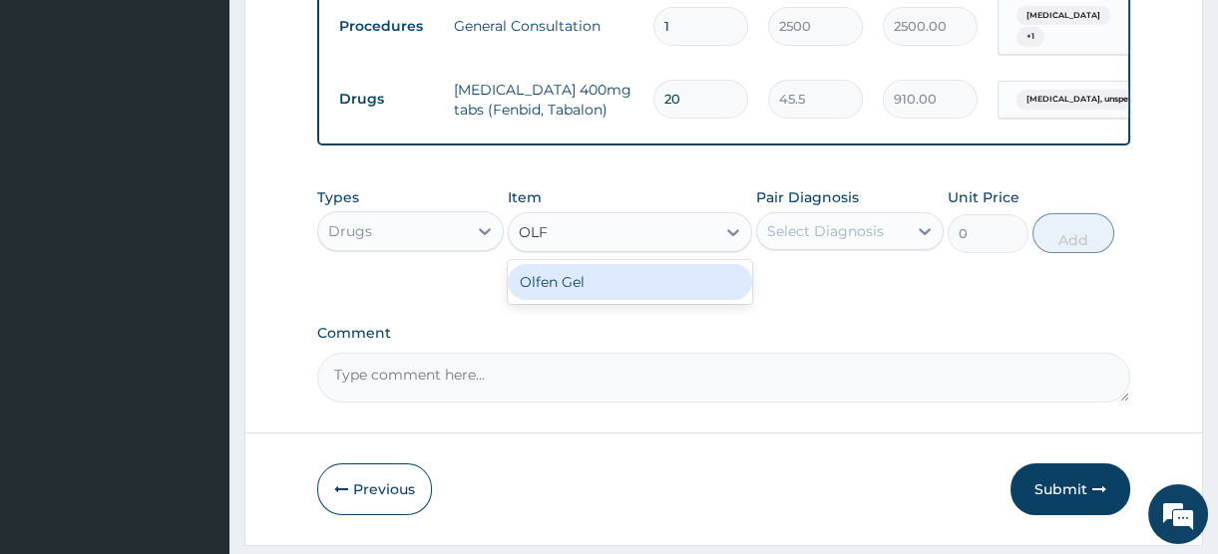
click at [548, 300] on div "Olfen Gel" at bounding box center [630, 282] width 244 height 36
type input "1706.25"
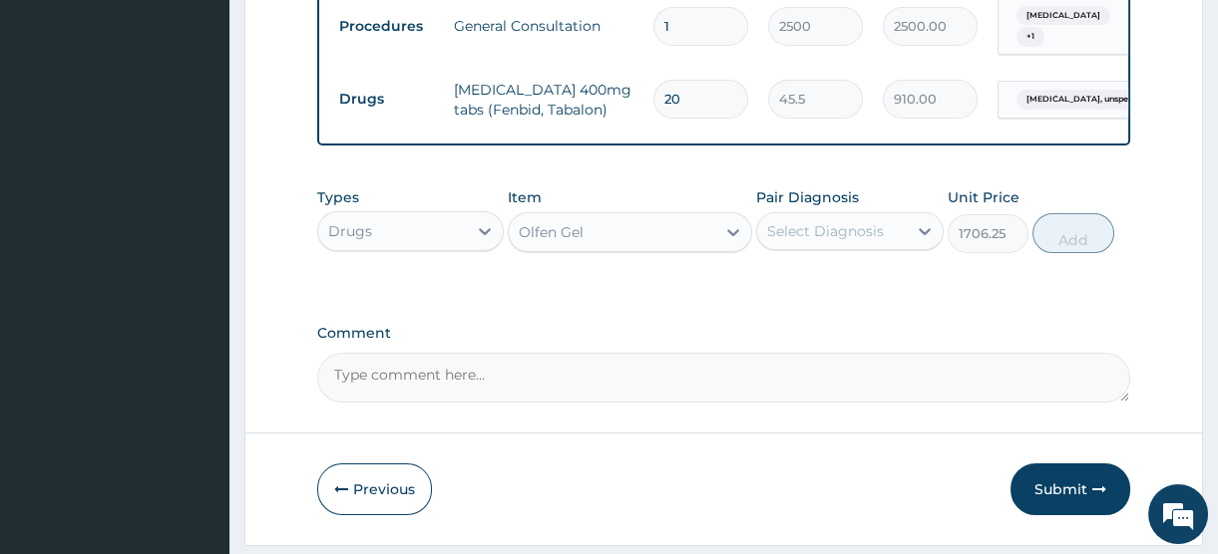
click at [828, 241] on div "Select Diagnosis" at bounding box center [825, 231] width 117 height 20
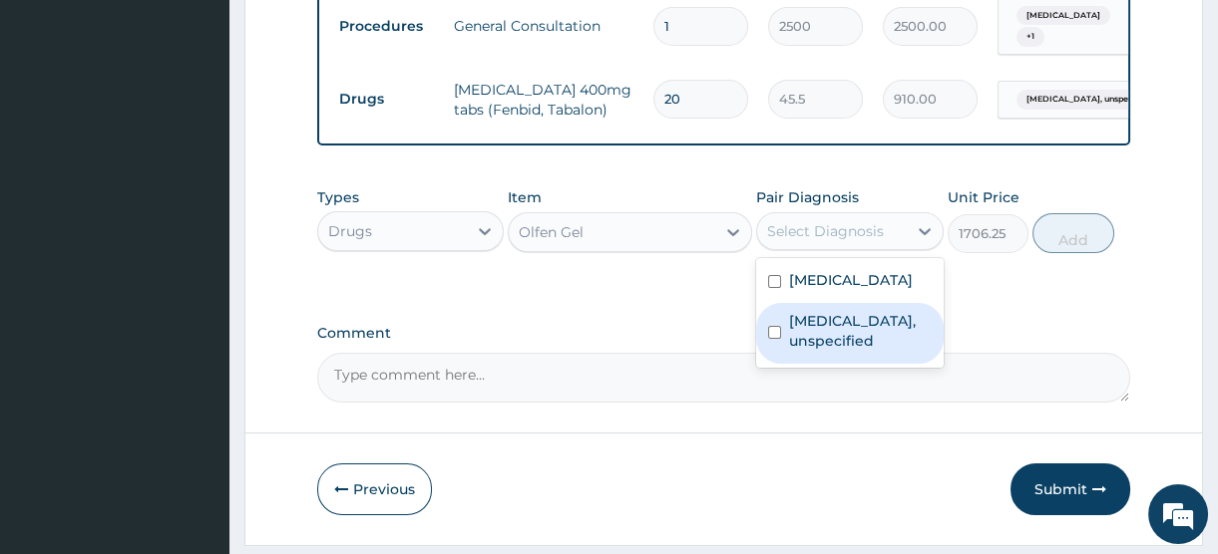
click at [826, 351] on label "Osteoarthritis, unspecified" at bounding box center [860, 331] width 142 height 40
checkbox input "true"
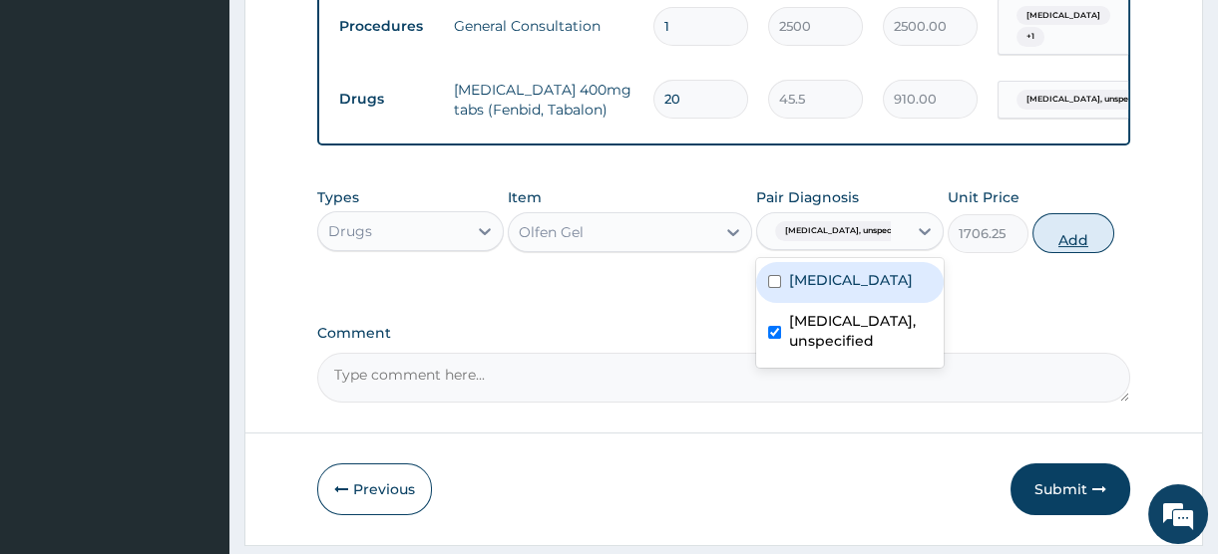
click at [1066, 247] on button "Add" at bounding box center [1073, 233] width 82 height 40
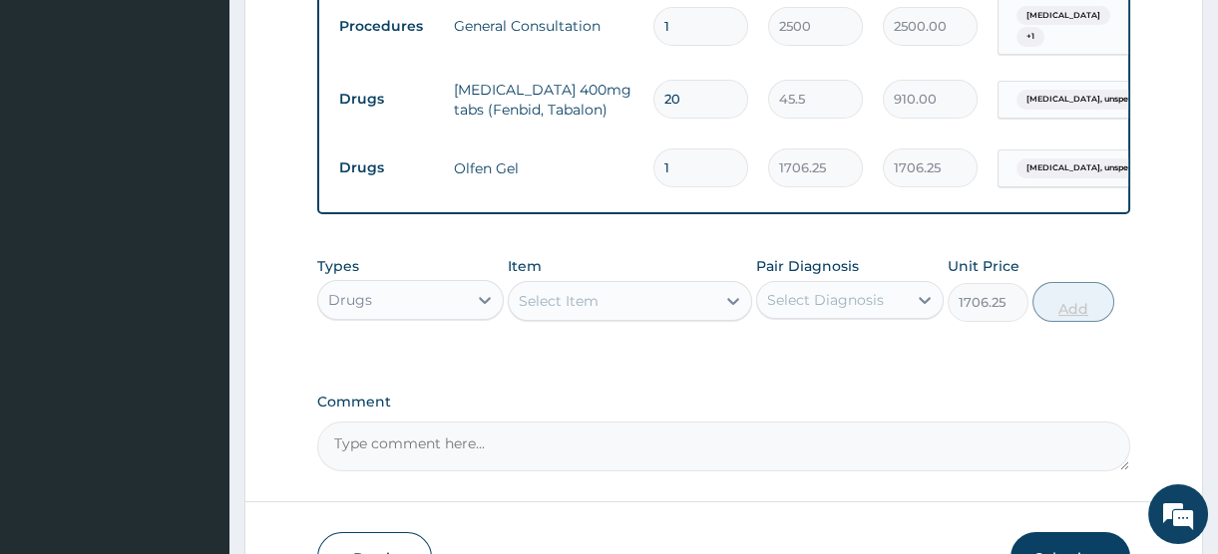
type input "0"
click at [589, 311] on div "Select Item" at bounding box center [559, 301] width 80 height 20
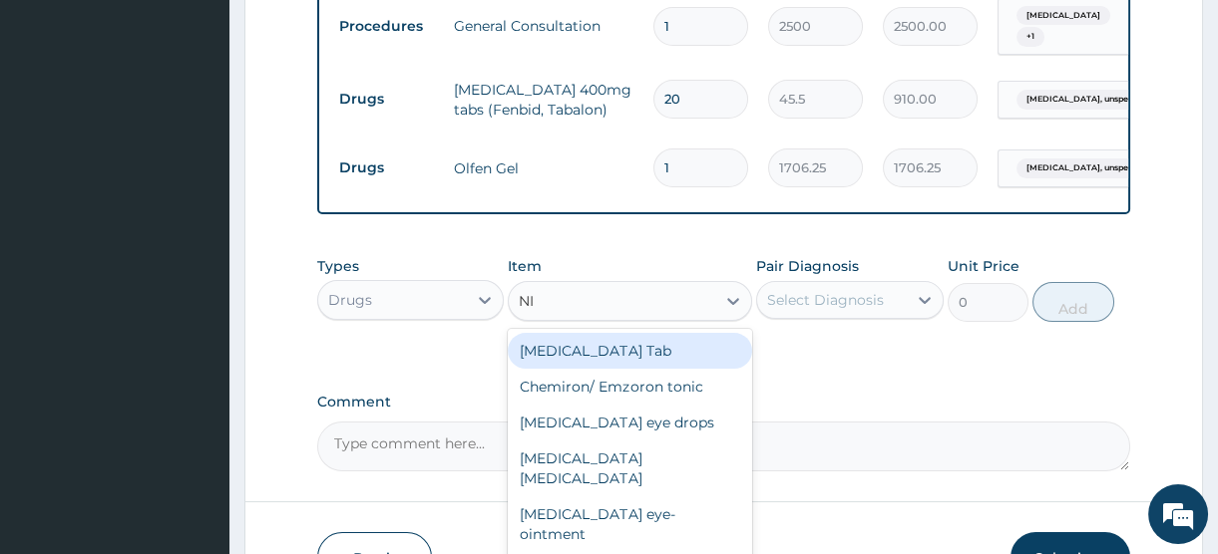
type input "NIZ"
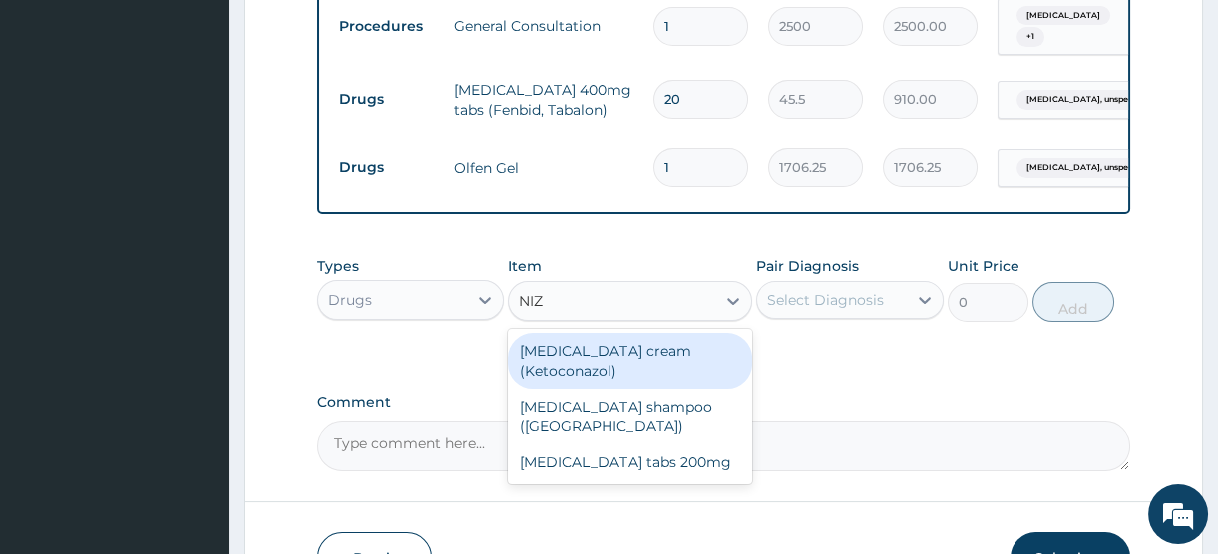
click at [599, 371] on div "Nizoral cream (Ketoconazol)" at bounding box center [630, 361] width 244 height 56
type input "6000"
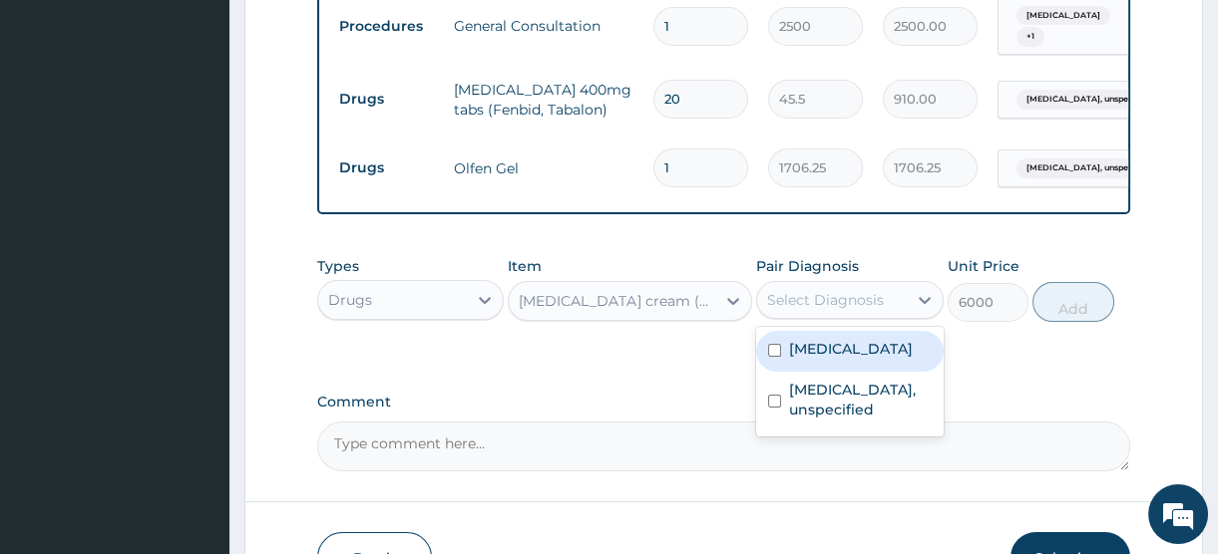
click at [849, 310] on div "Select Diagnosis" at bounding box center [825, 300] width 117 height 20
click at [827, 359] on label "Dermatophytosis, unspecified" at bounding box center [851, 349] width 124 height 20
checkbox input "true"
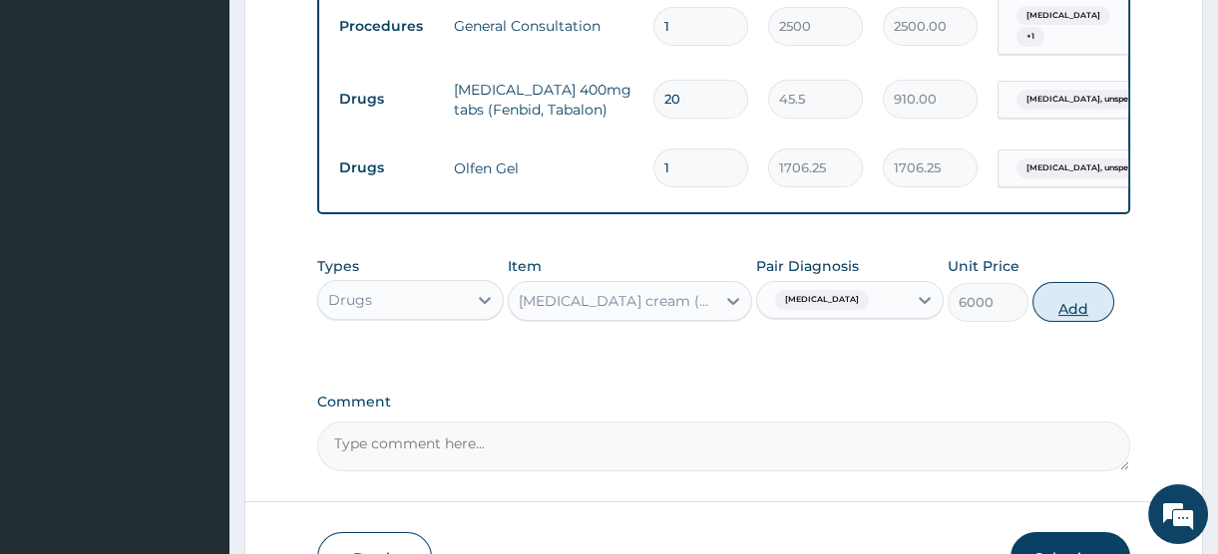
click at [1073, 319] on button "Add" at bounding box center [1073, 302] width 82 height 40
type input "0"
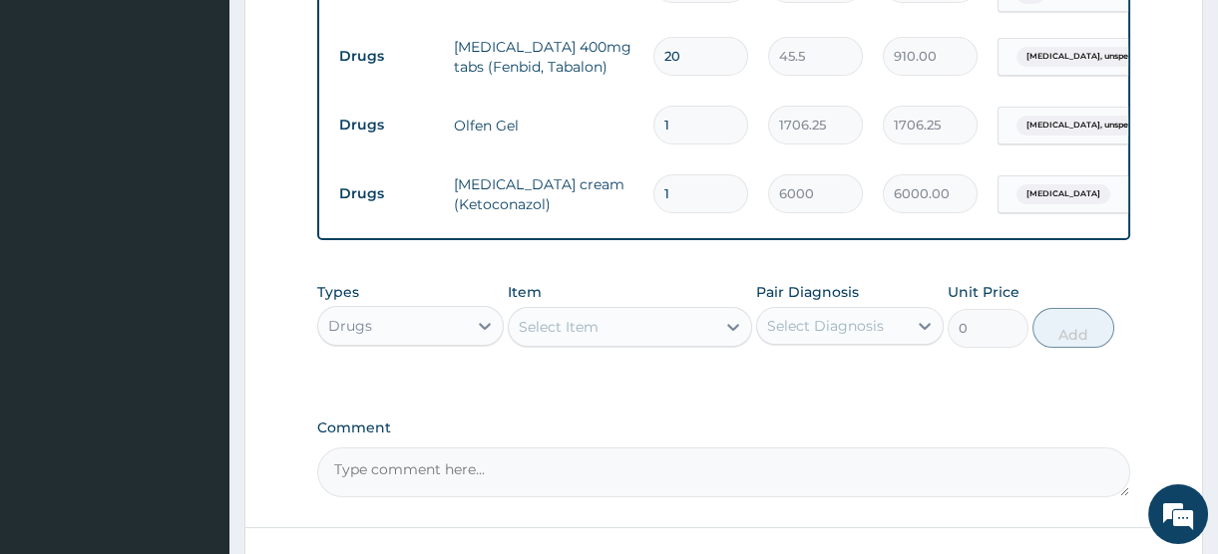
scroll to position [1016, 0]
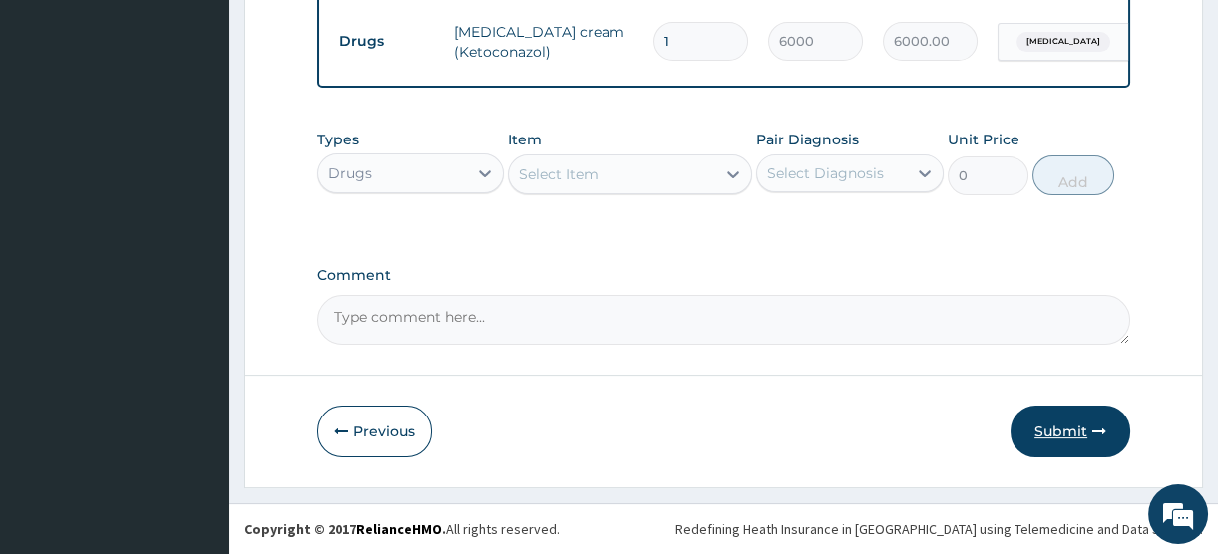
click at [1048, 437] on button "Submit" at bounding box center [1070, 432] width 120 height 52
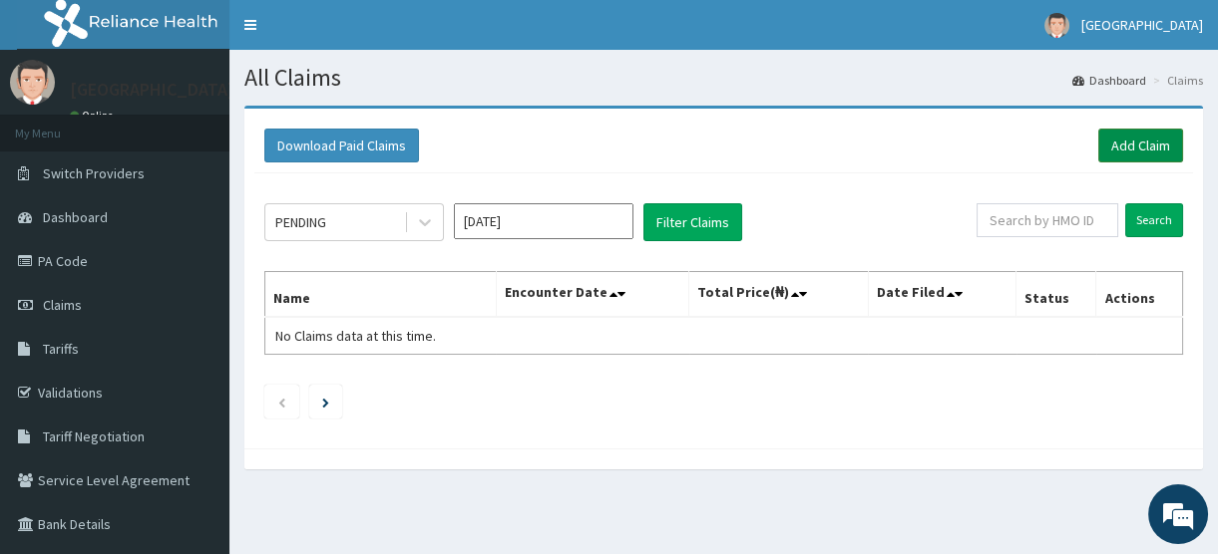
click at [1125, 140] on link "Add Claim" at bounding box center [1140, 146] width 85 height 34
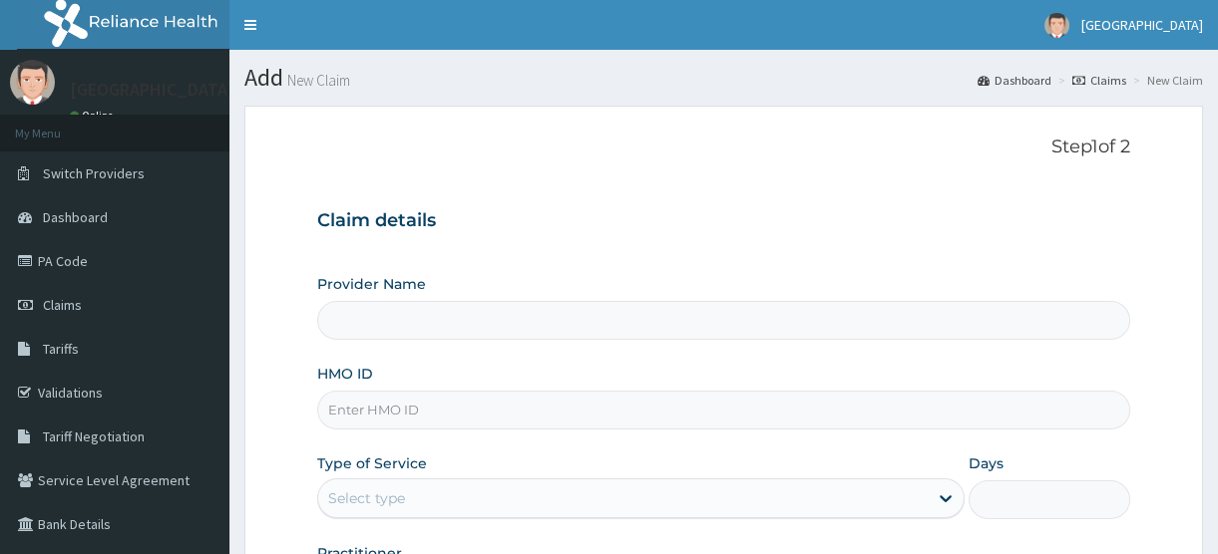
type input "[GEOGRAPHIC_DATA]"
click at [361, 409] on input "HMO ID" at bounding box center [723, 410] width 813 height 39
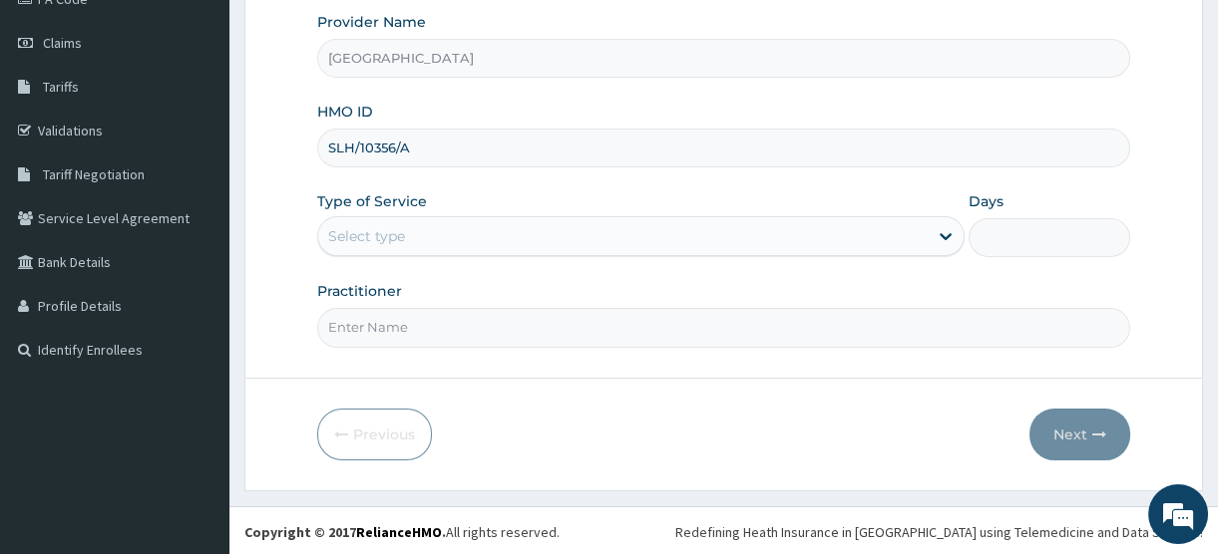
type input "SLH/10356/A"
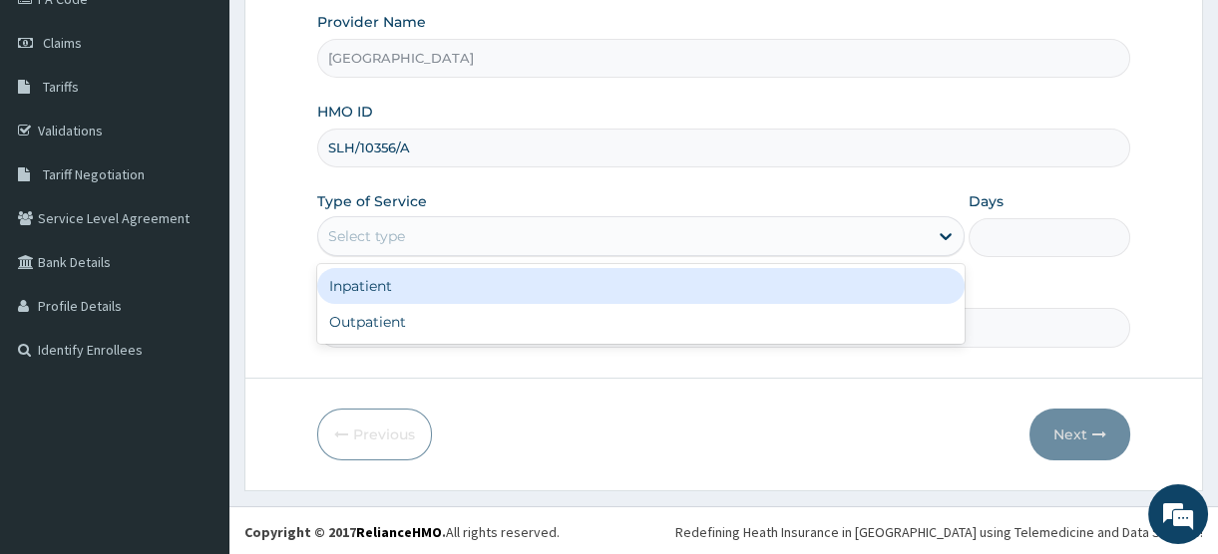
click at [395, 237] on div "Select type" at bounding box center [366, 236] width 77 height 20
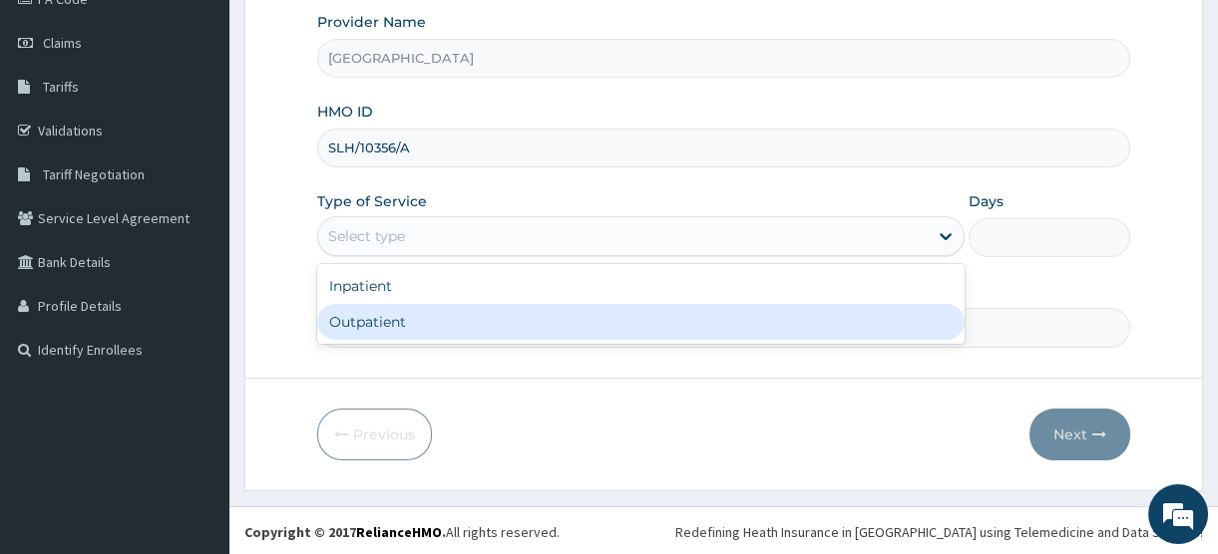
click at [394, 316] on div "Outpatient" at bounding box center [640, 322] width 647 height 36
type input "1"
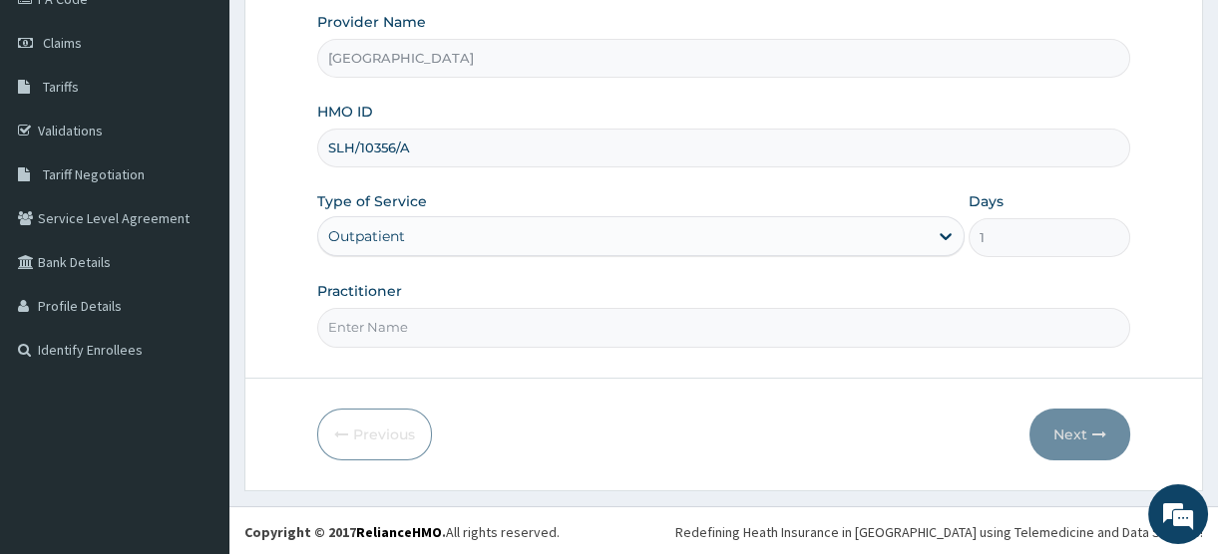
click at [399, 324] on input "Practitioner" at bounding box center [723, 327] width 813 height 39
type input "DR MIKE"
click at [1076, 427] on button "Next" at bounding box center [1079, 435] width 101 height 52
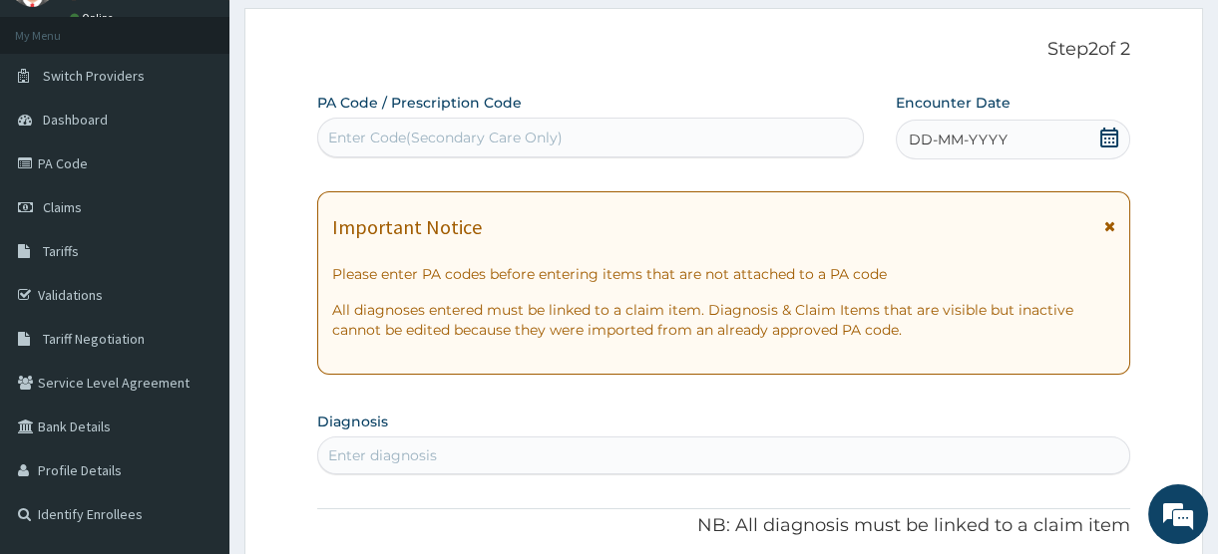
scroll to position [0, 0]
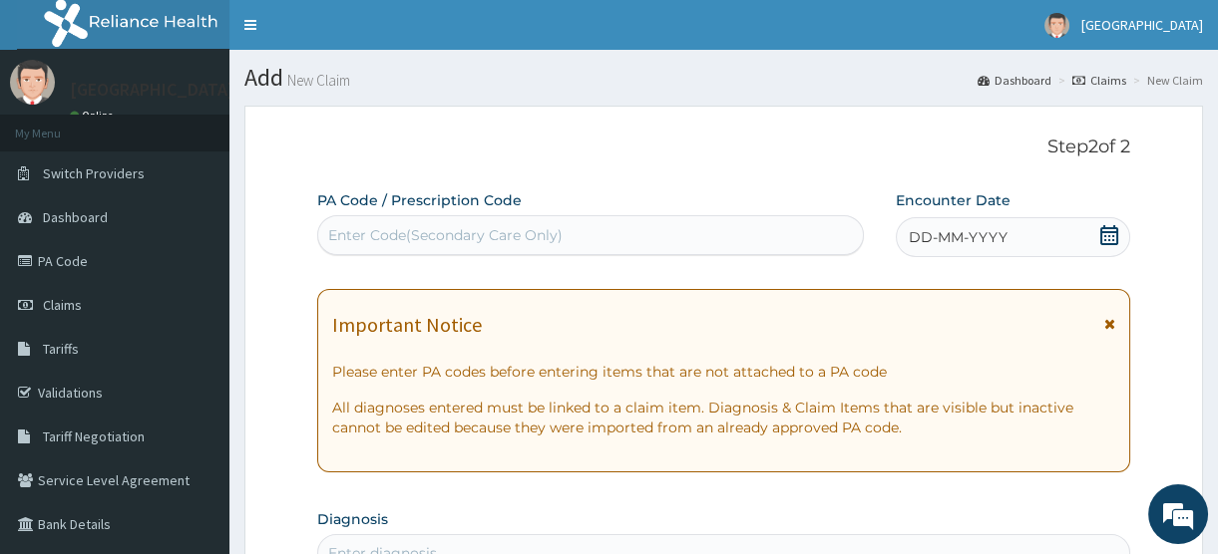
click at [1109, 233] on icon at bounding box center [1109, 235] width 20 height 20
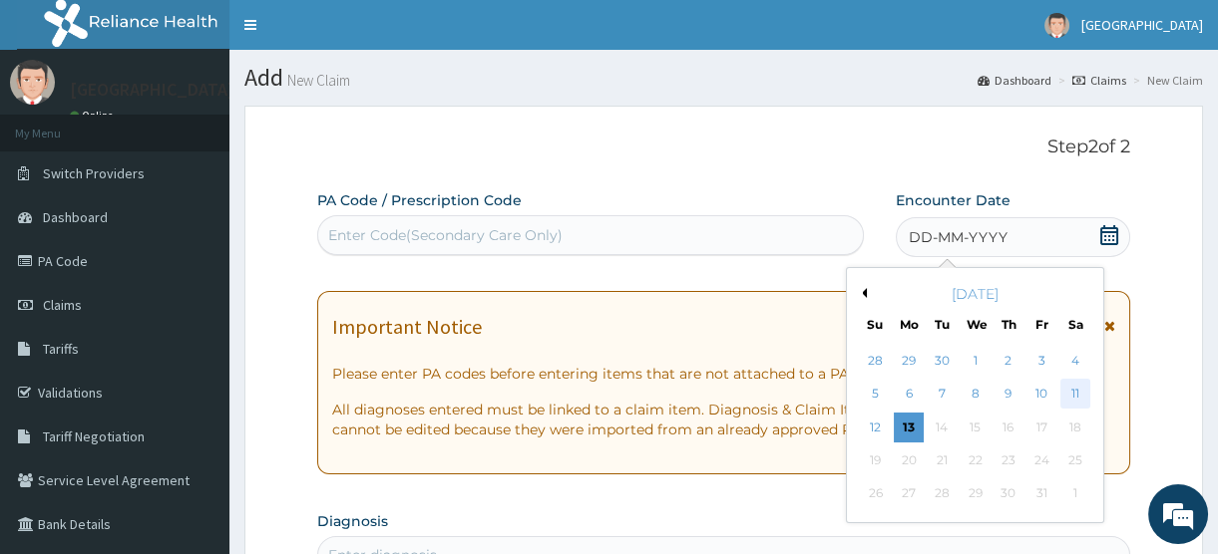
click at [1077, 389] on div "11" at bounding box center [1075, 395] width 30 height 30
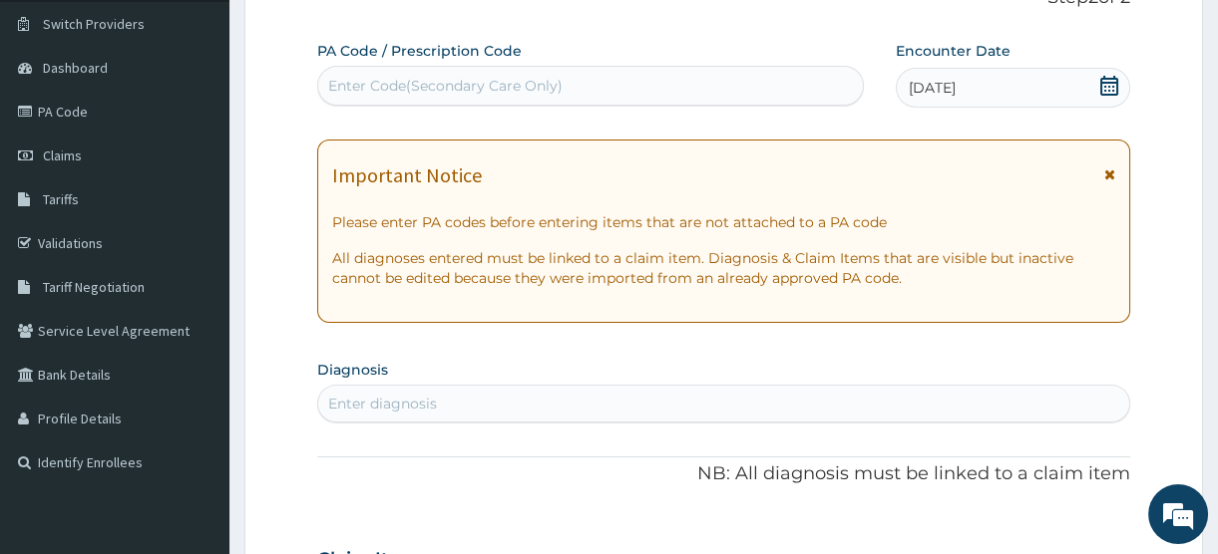
scroll to position [181, 0]
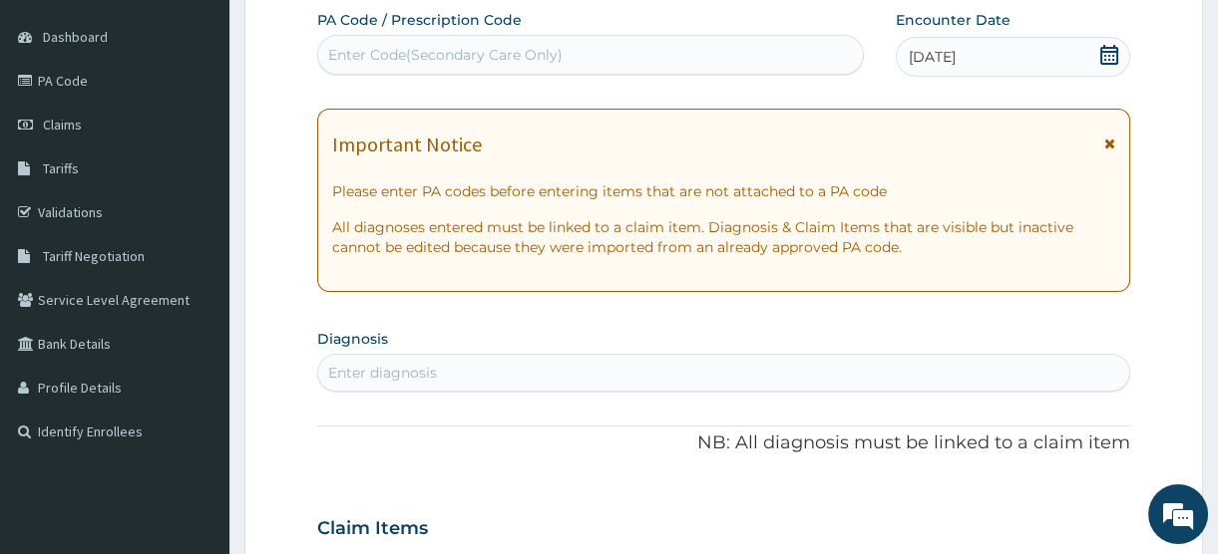
click at [399, 367] on div "Enter diagnosis" at bounding box center [382, 373] width 109 height 20
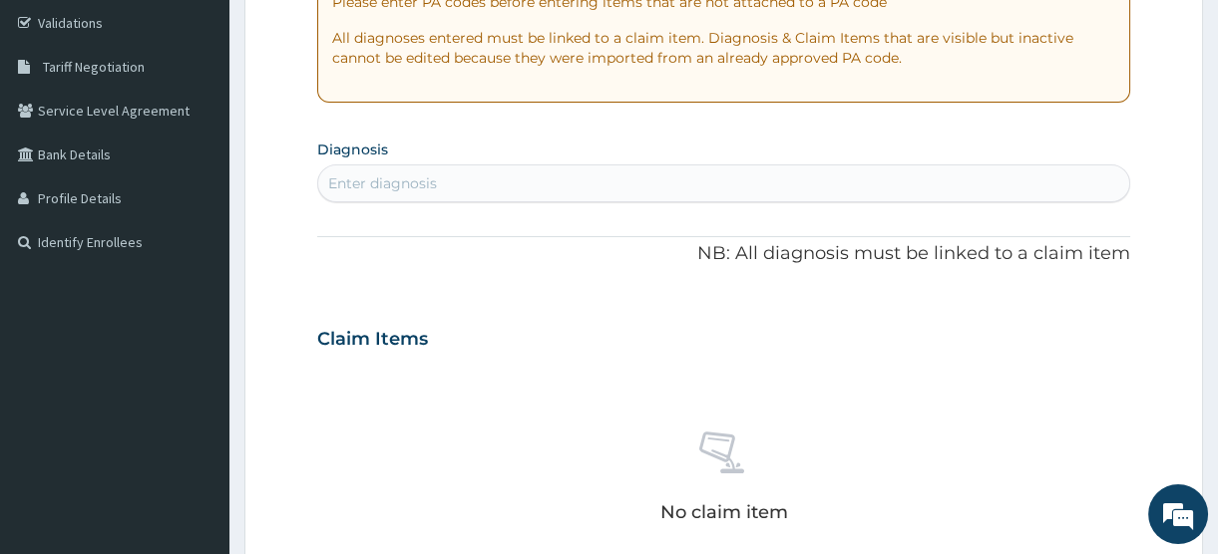
scroll to position [362, 0]
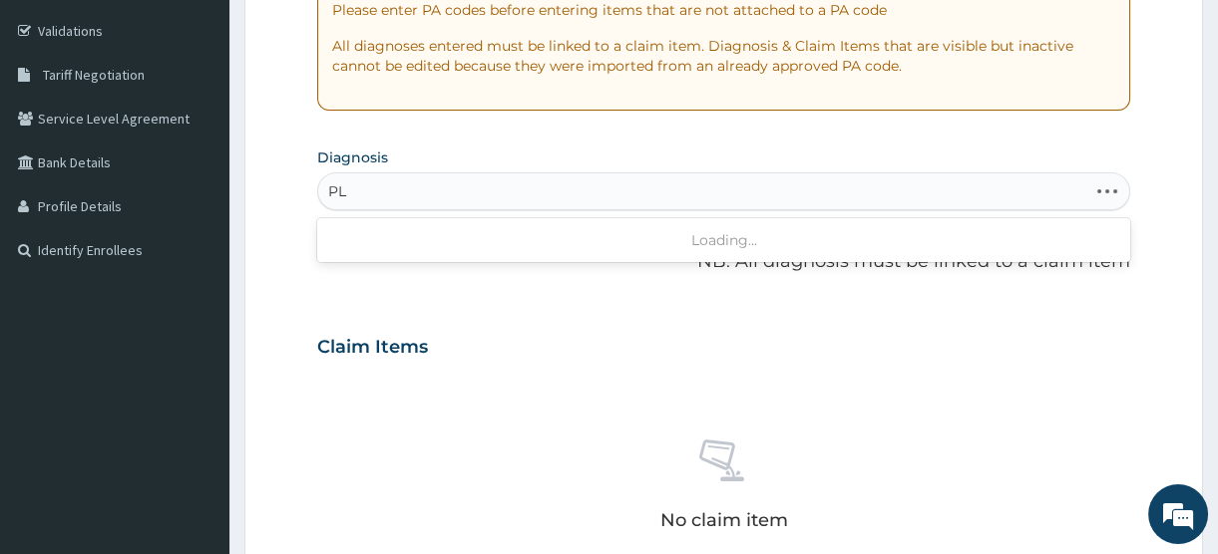
type input "P"
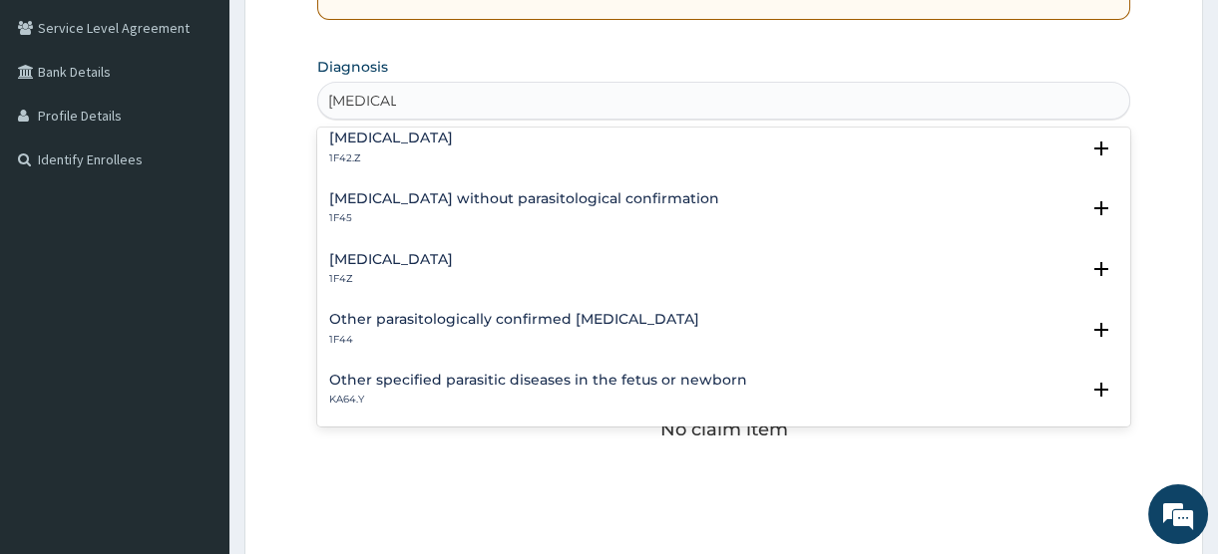
scroll to position [0, 0]
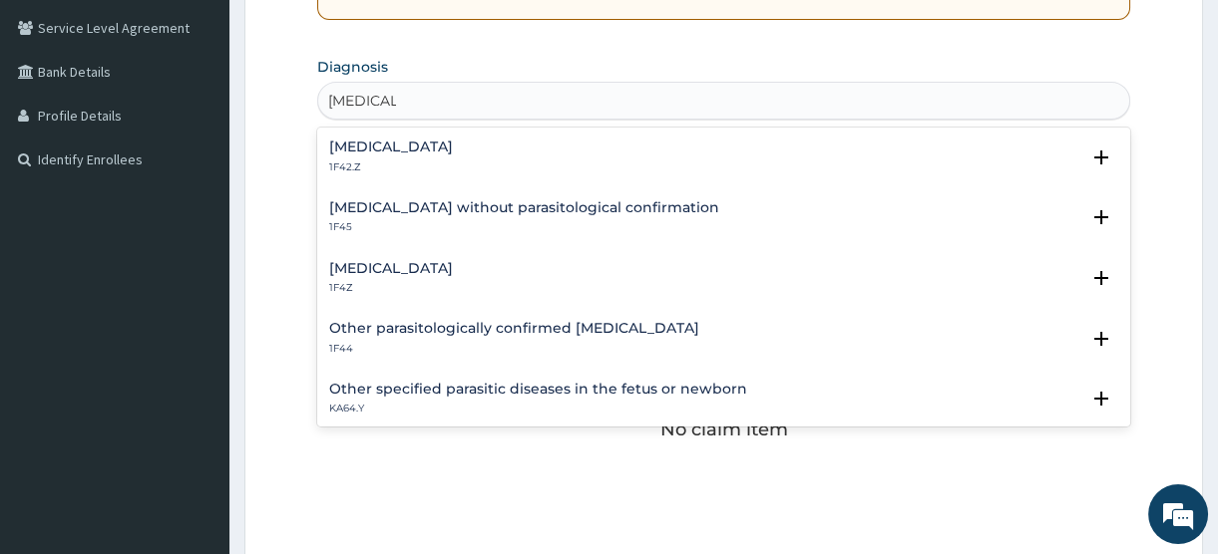
type input "MALARIA"
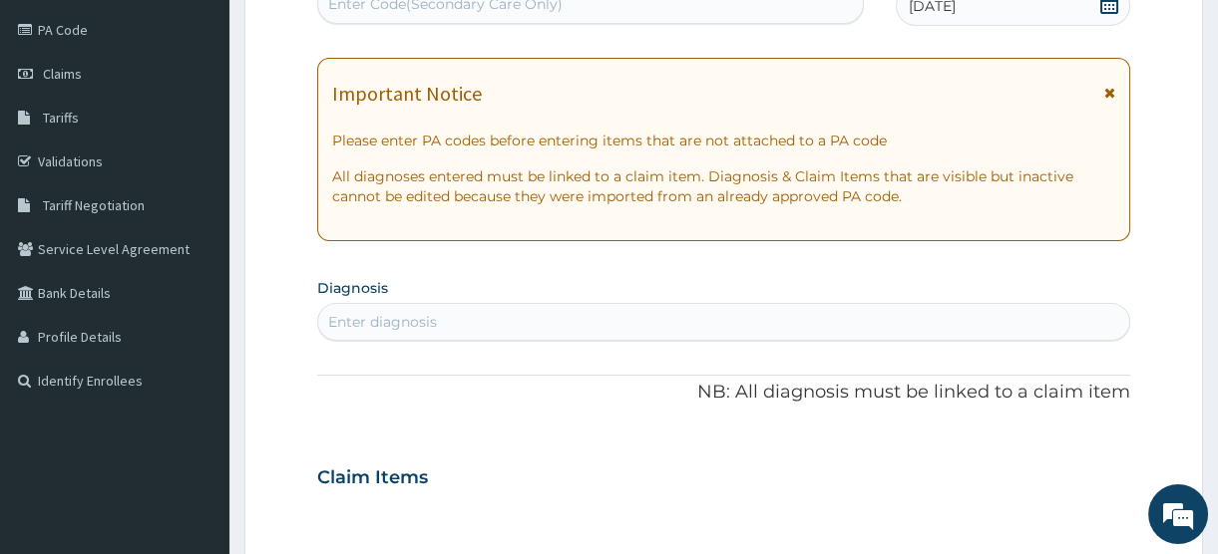
scroll to position [362, 0]
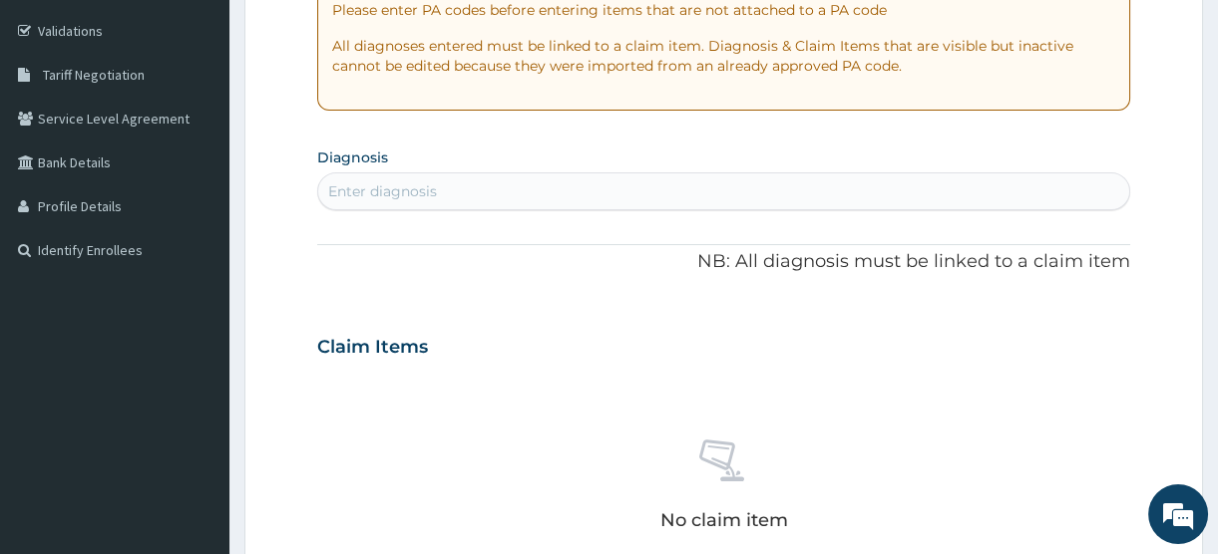
type input "I"
type input "TINEA"
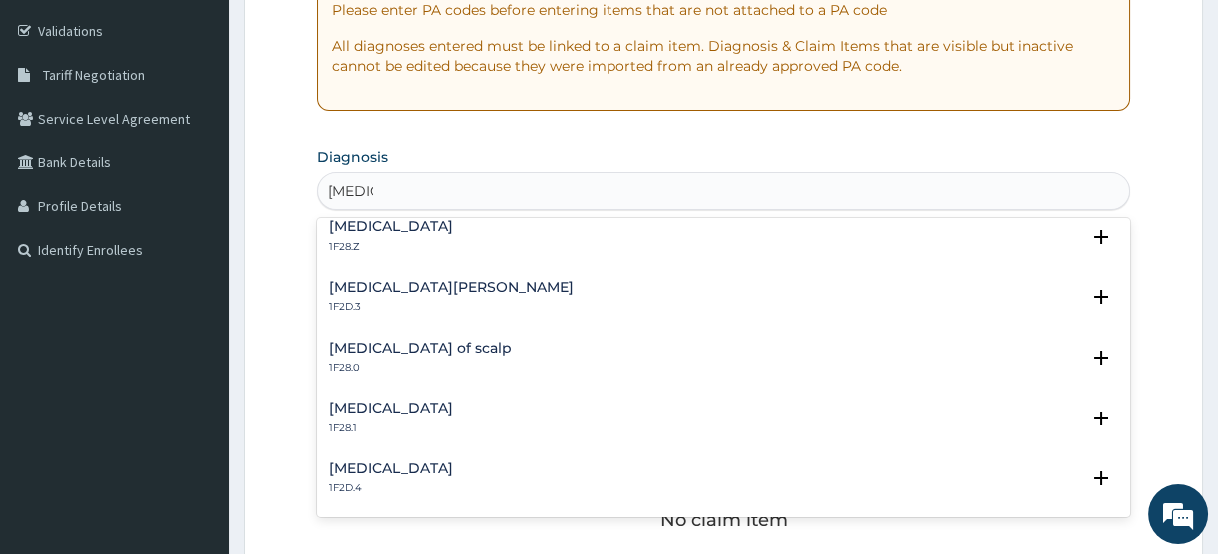
scroll to position [0, 0]
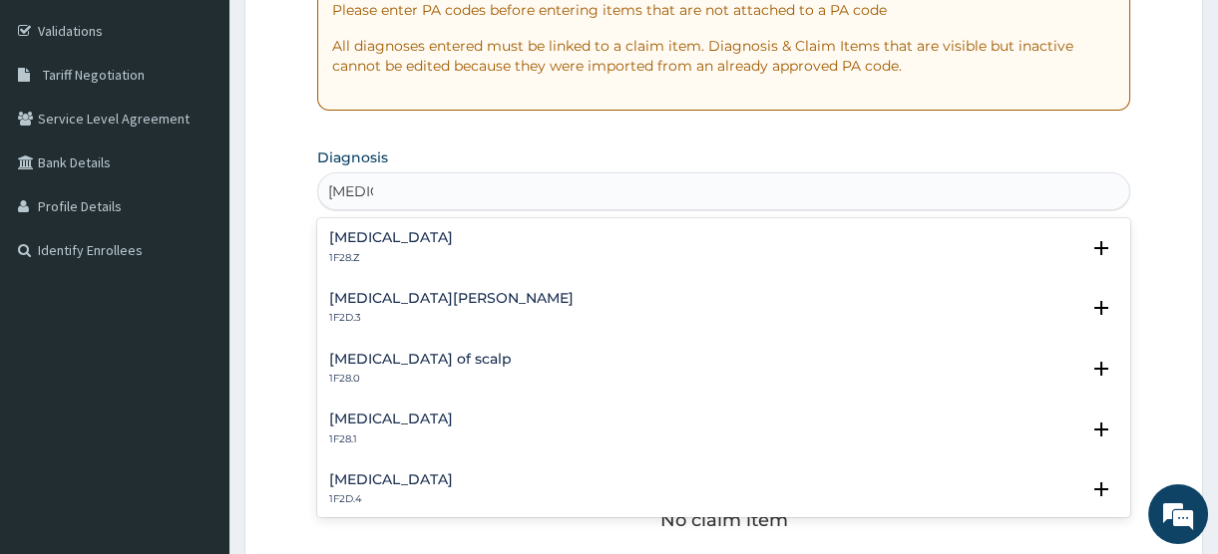
click at [392, 245] on div "Dermatophytosis, unspecified 1F28.Z" at bounding box center [391, 247] width 124 height 35
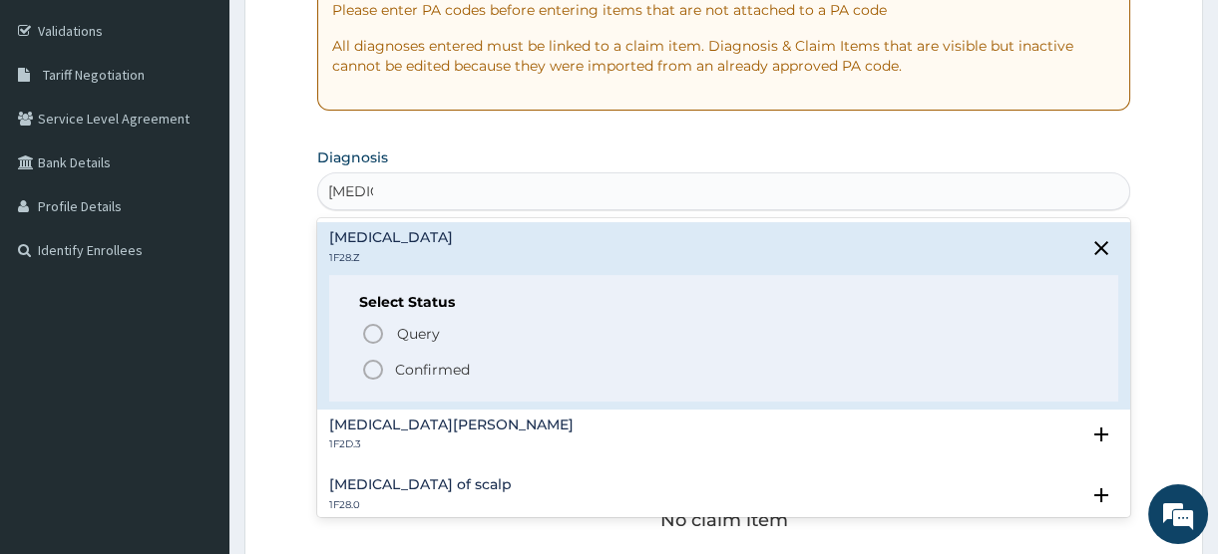
click at [414, 366] on p "Confirmed" at bounding box center [432, 370] width 75 height 20
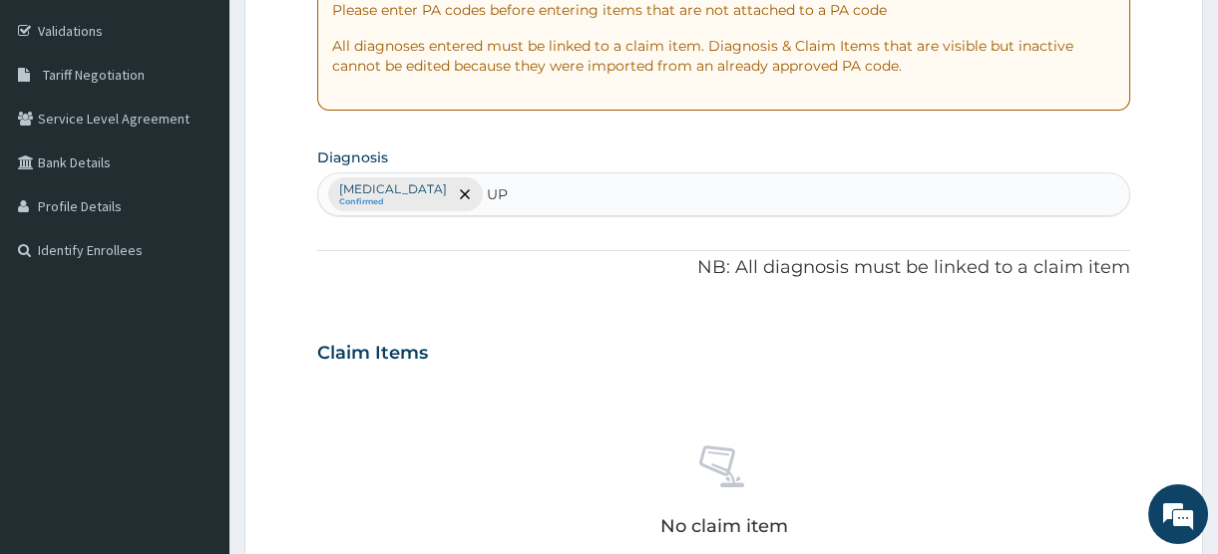
type input "U"
type input "UPPER"
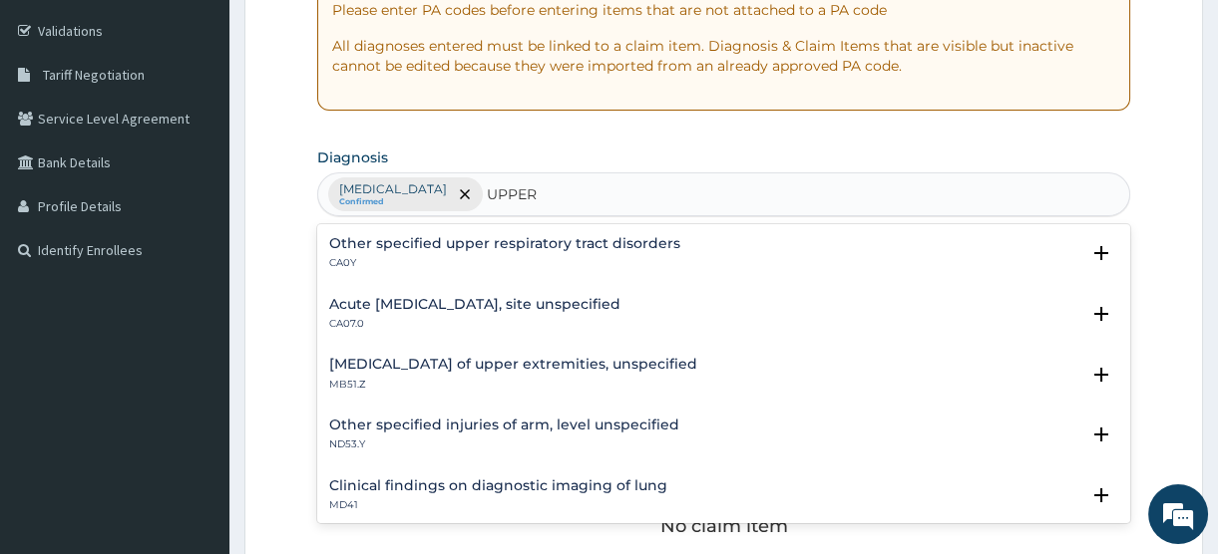
click at [432, 308] on h4 "Acute upper respiratory infection, site unspecified" at bounding box center [474, 304] width 291 height 15
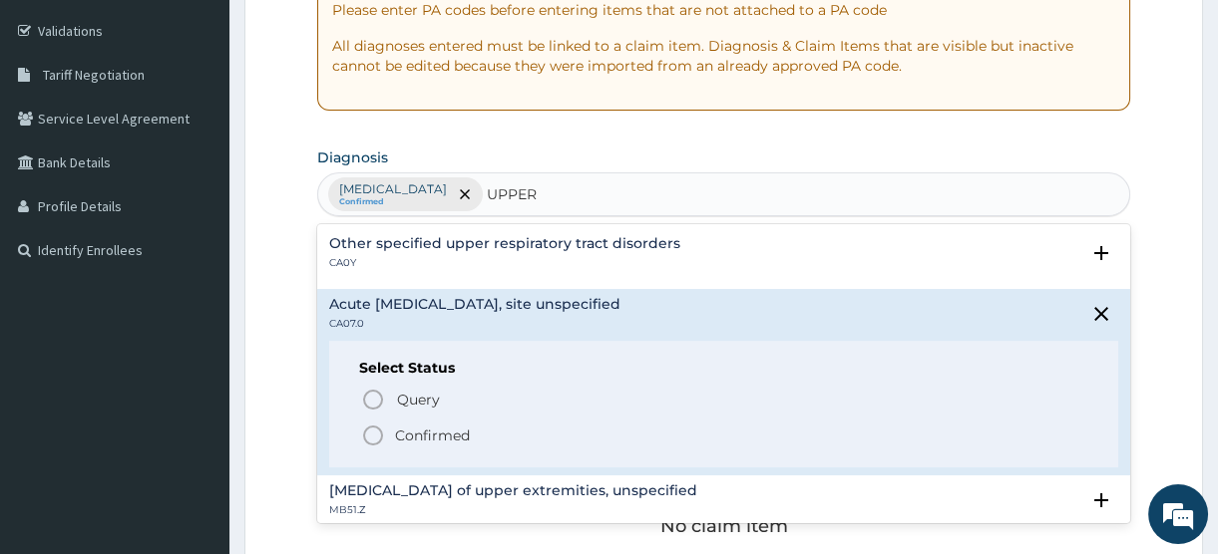
click at [427, 430] on p "Confirmed" at bounding box center [432, 436] width 75 height 20
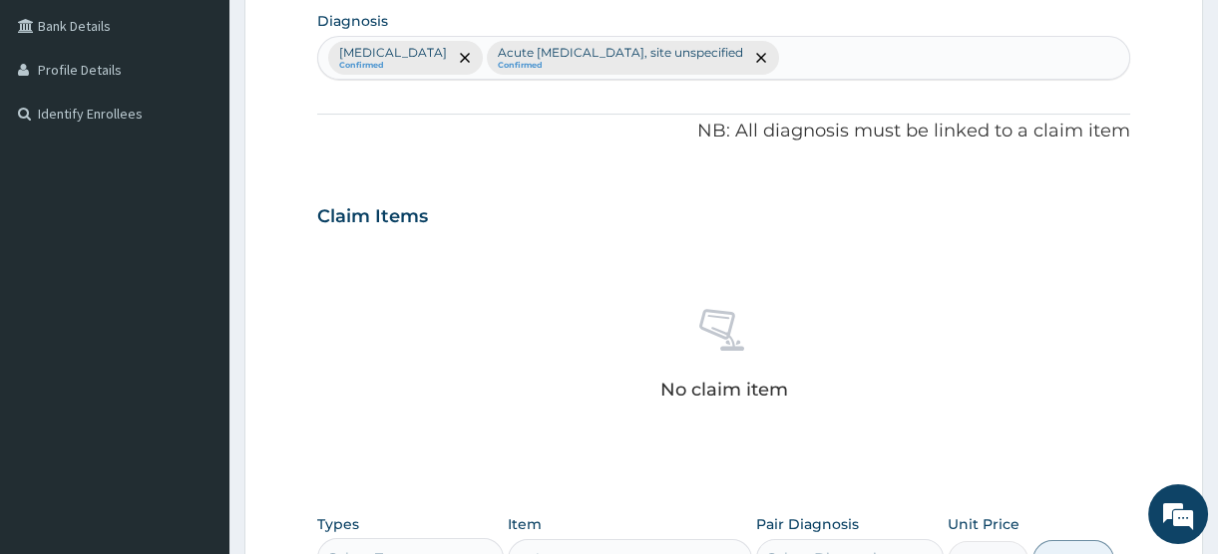
scroll to position [725, 0]
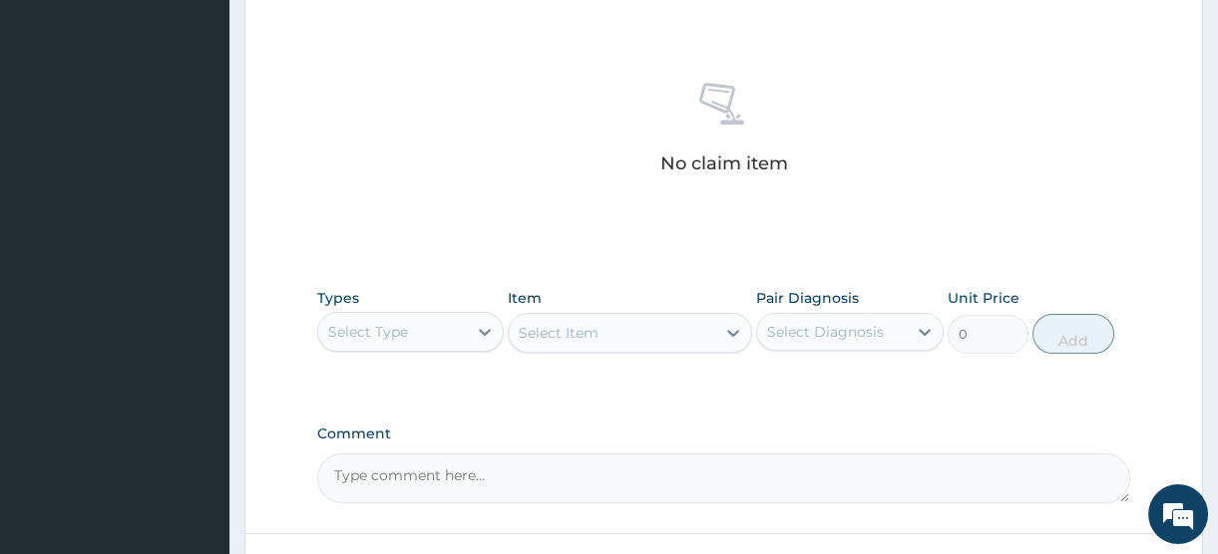
click at [346, 324] on div "Select Type" at bounding box center [368, 332] width 80 height 20
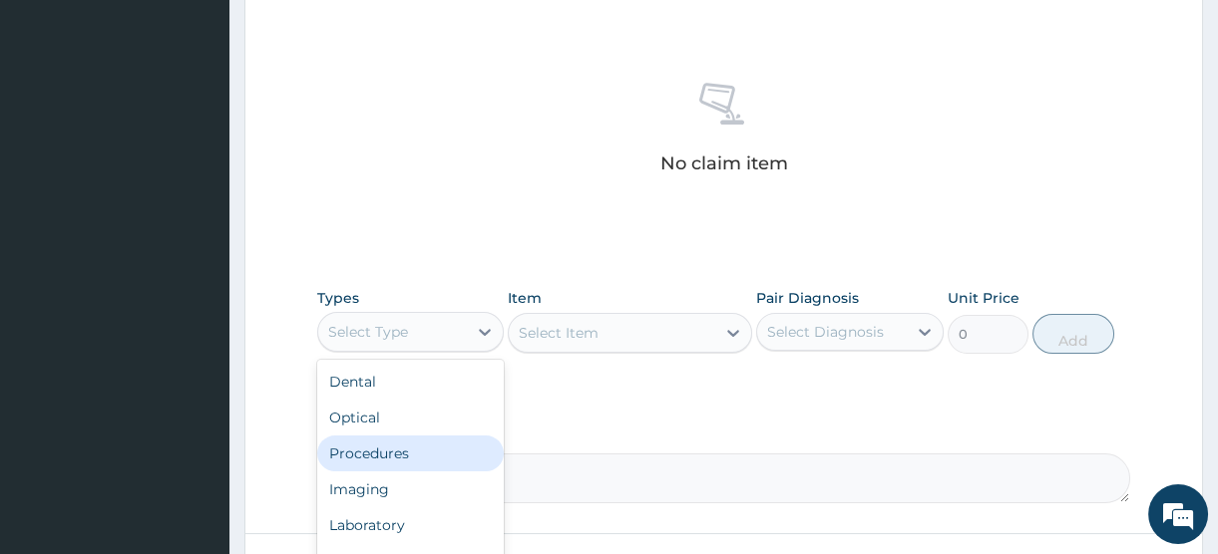
click at [373, 454] on div "Procedures" at bounding box center [410, 454] width 186 height 36
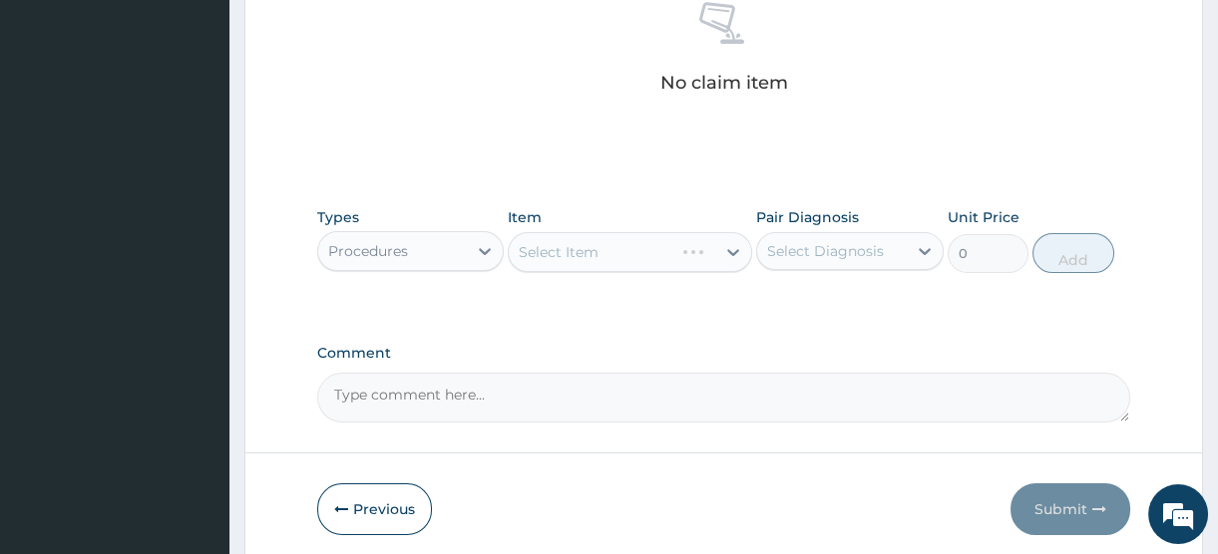
scroll to position [882, 0]
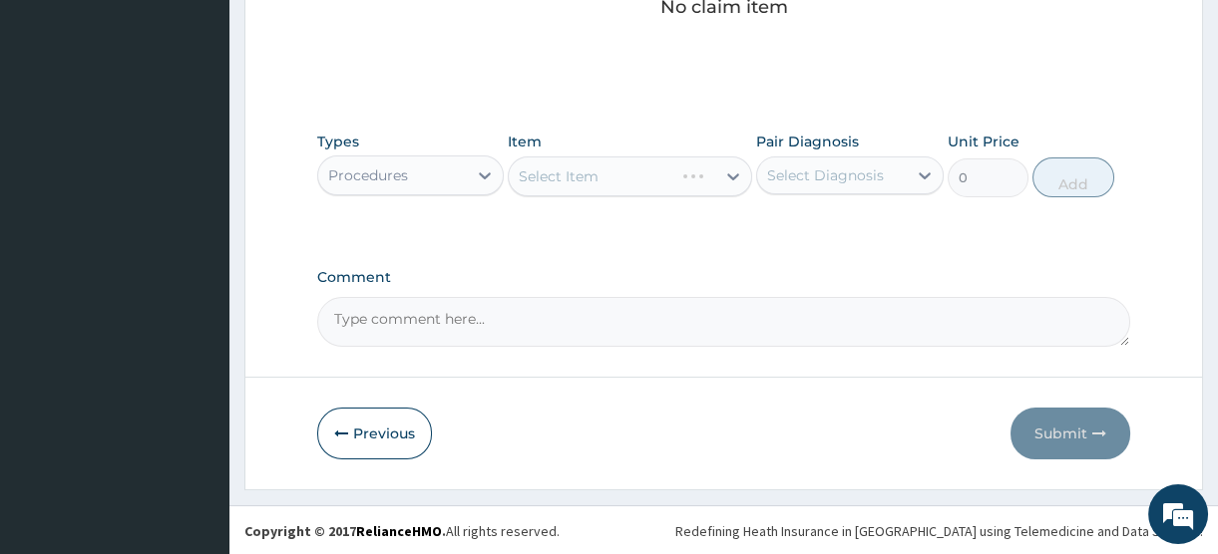
click at [593, 170] on div "Select Item" at bounding box center [630, 177] width 244 height 40
click at [593, 170] on div "Select Item" at bounding box center [559, 177] width 80 height 20
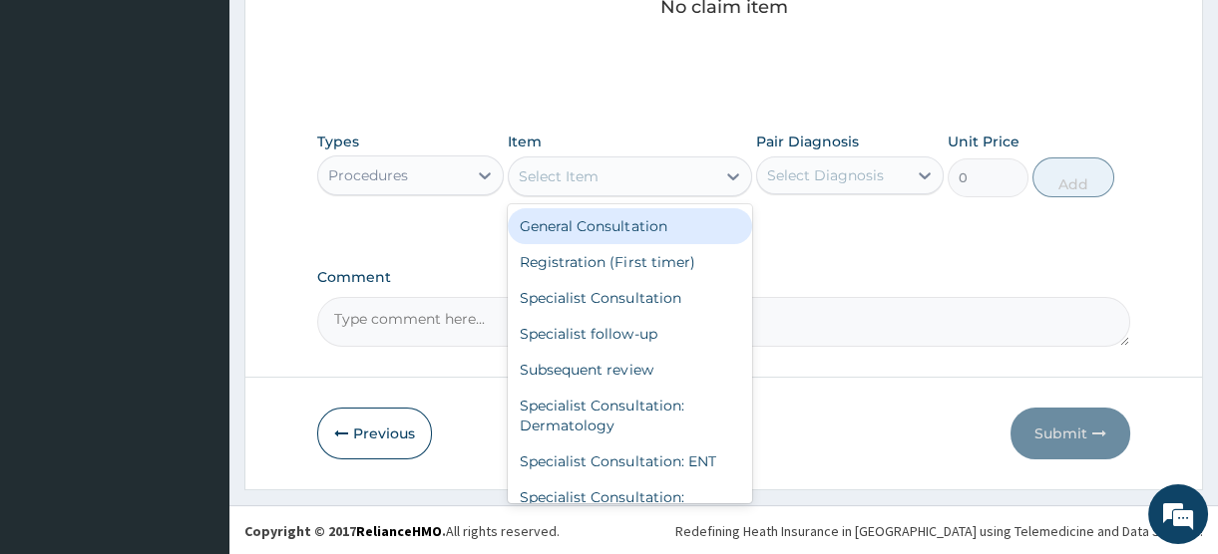
click at [585, 232] on div "General Consultation" at bounding box center [630, 226] width 244 height 36
type input "2500"
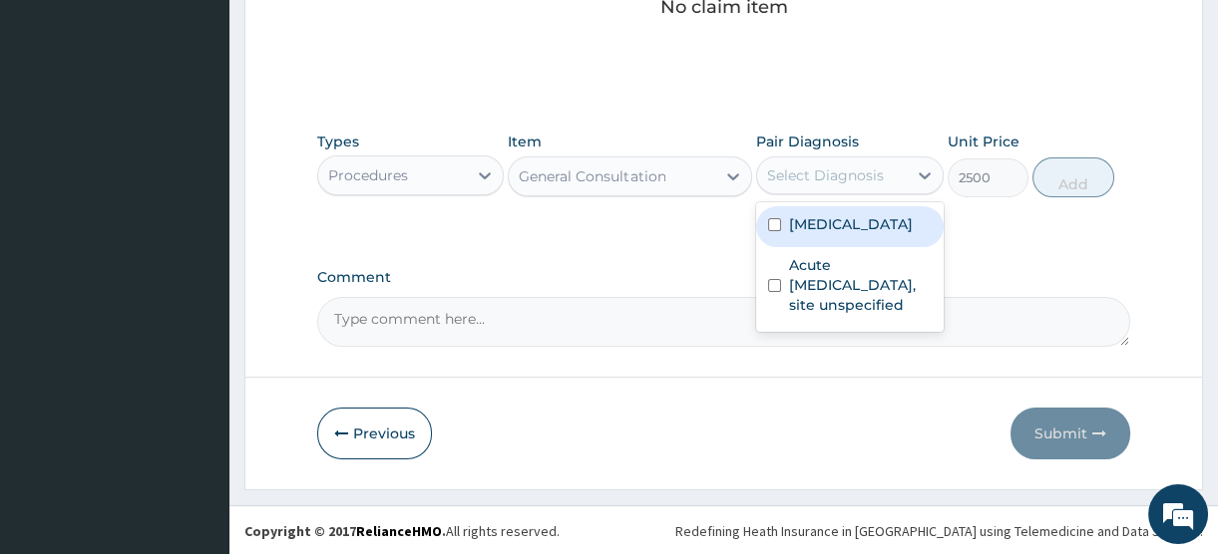
click at [824, 166] on div "Select Diagnosis" at bounding box center [825, 176] width 117 height 20
click at [822, 230] on label "Dermatophytosis, unspecified" at bounding box center [851, 224] width 124 height 20
checkbox input "true"
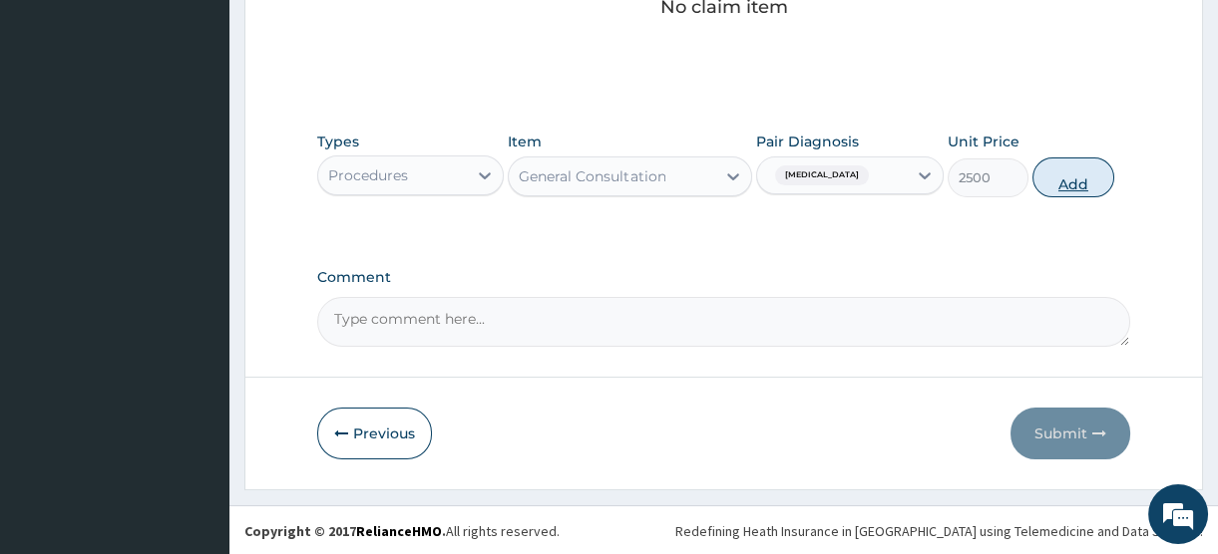
click at [1070, 180] on button "Add" at bounding box center [1073, 178] width 82 height 40
type input "0"
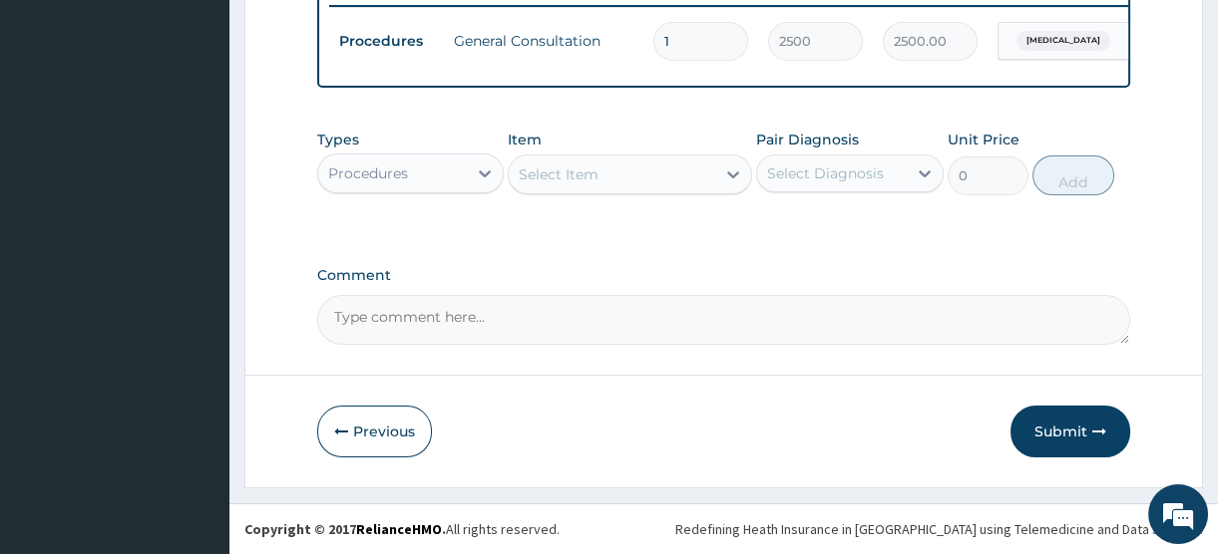
scroll to position [800, 0]
click at [447, 169] on div "Procedures" at bounding box center [392, 174] width 149 height 32
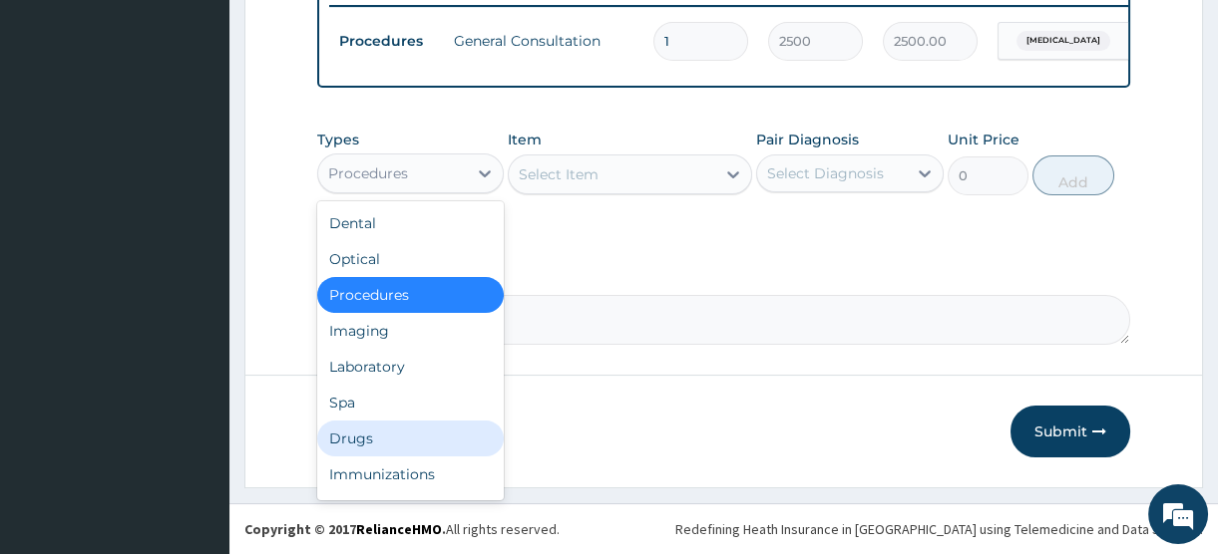
click at [375, 434] on div "Drugs" at bounding box center [410, 439] width 186 height 36
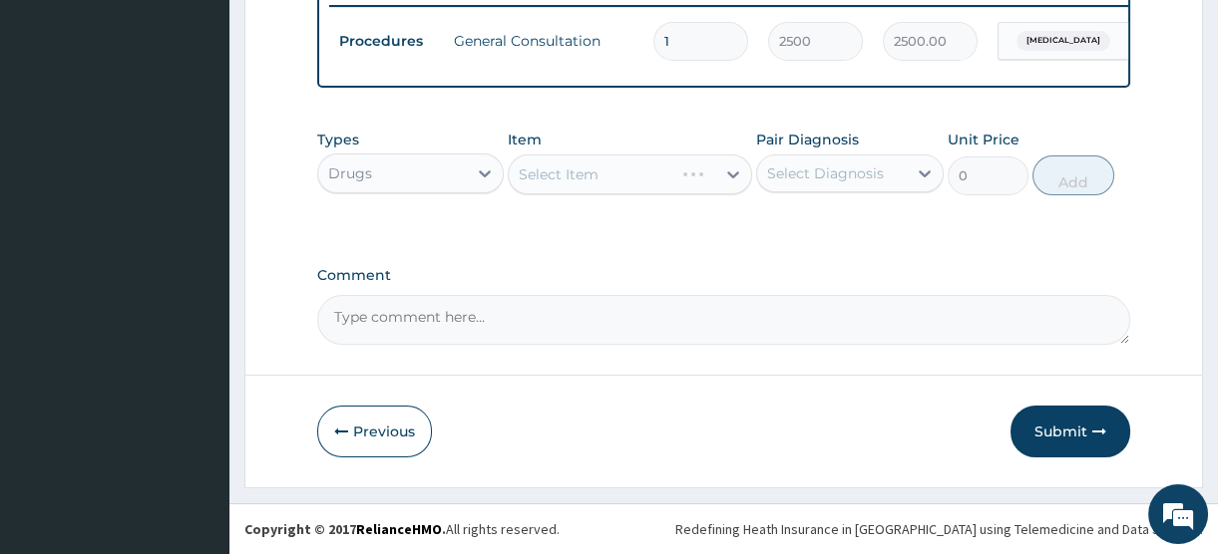
click at [595, 170] on div "Select Item" at bounding box center [630, 175] width 244 height 40
click at [594, 181] on div "Select Item" at bounding box center [630, 175] width 244 height 40
click at [594, 181] on div "Select Item" at bounding box center [559, 175] width 80 height 20
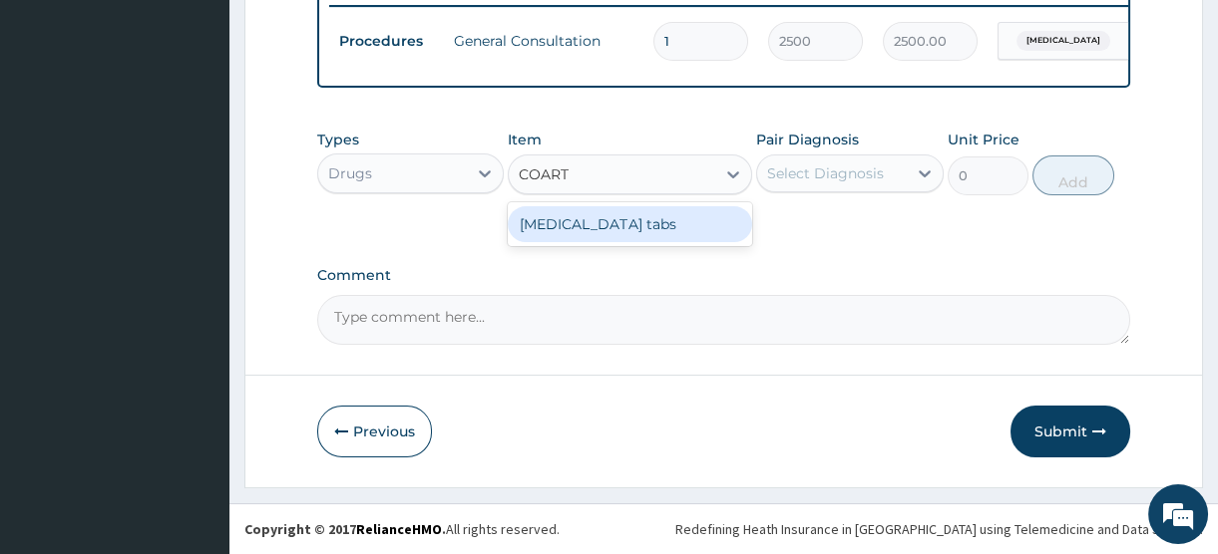
type input "COARTE"
click at [590, 229] on div "Coartem tabs" at bounding box center [630, 224] width 244 height 36
type input "480"
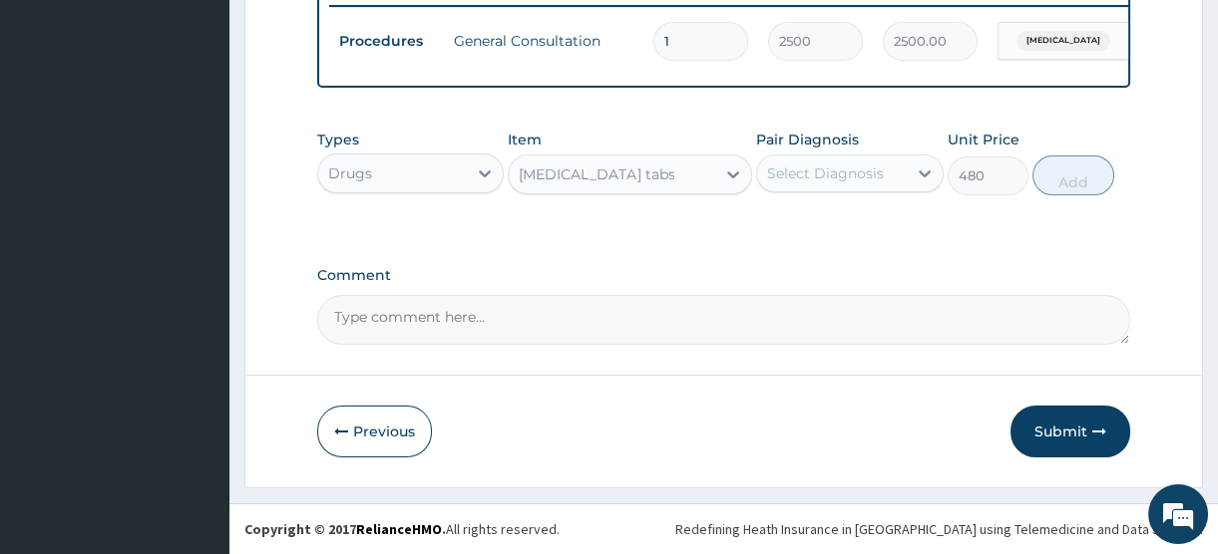
click at [828, 184] on div "Select Diagnosis" at bounding box center [831, 174] width 149 height 32
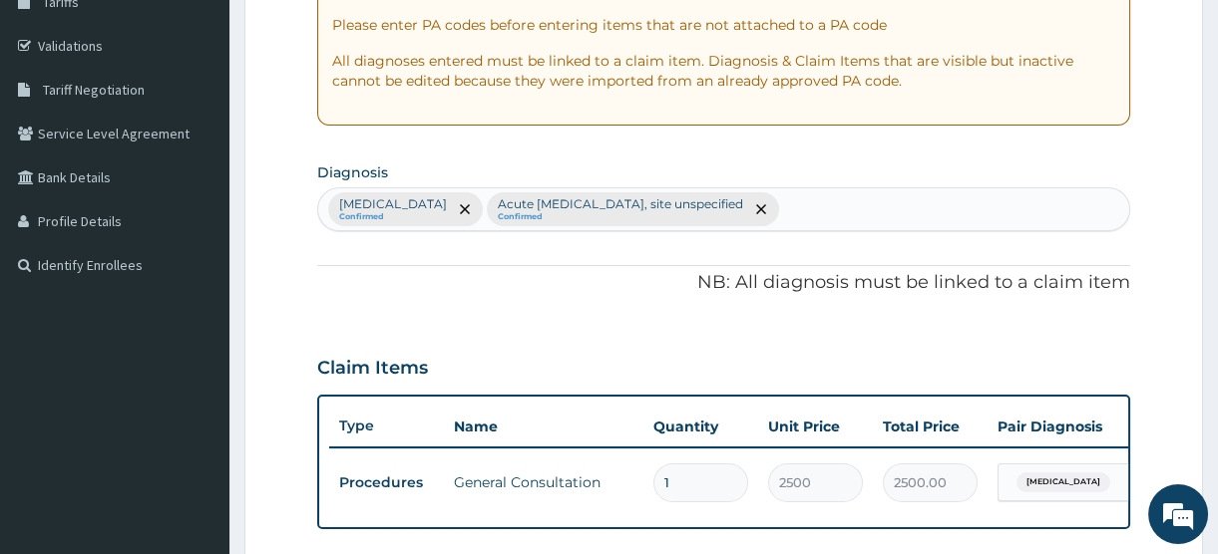
scroll to position [429, 0]
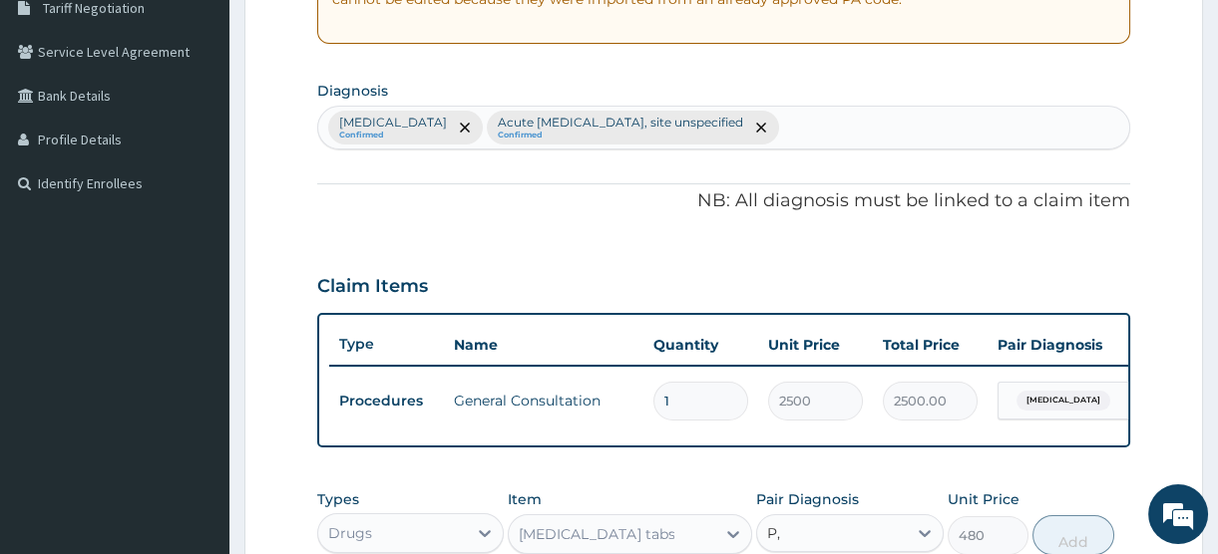
type input "P,"
click at [947, 119] on div "Dermatophytosis, unspecified Confirmed Acute upper respiratory infection, site …" at bounding box center [723, 128] width 811 height 42
type input "P"
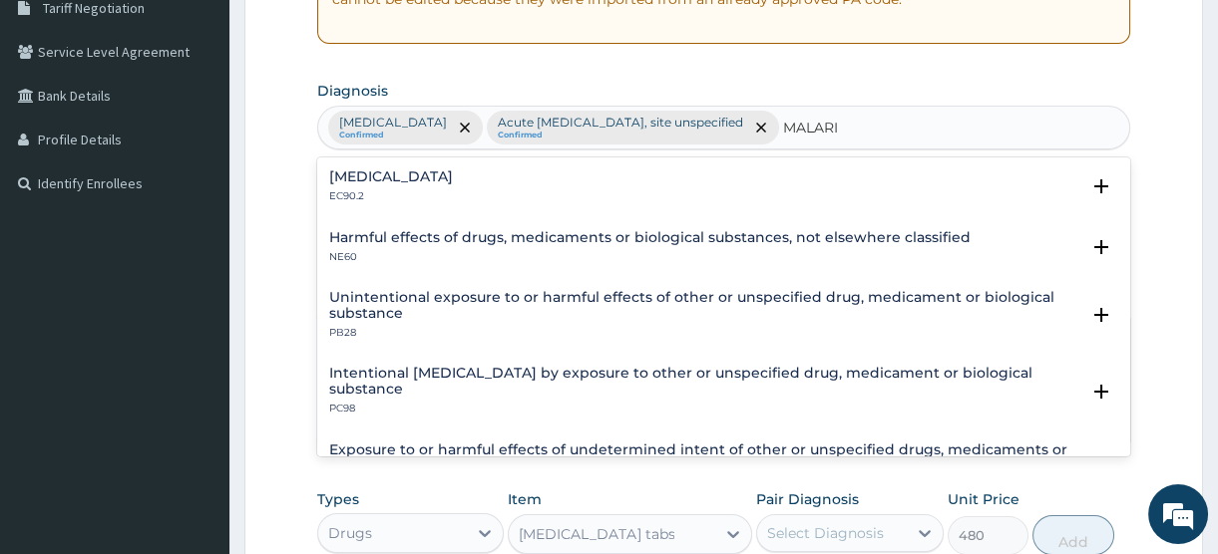
type input "MALARIA"
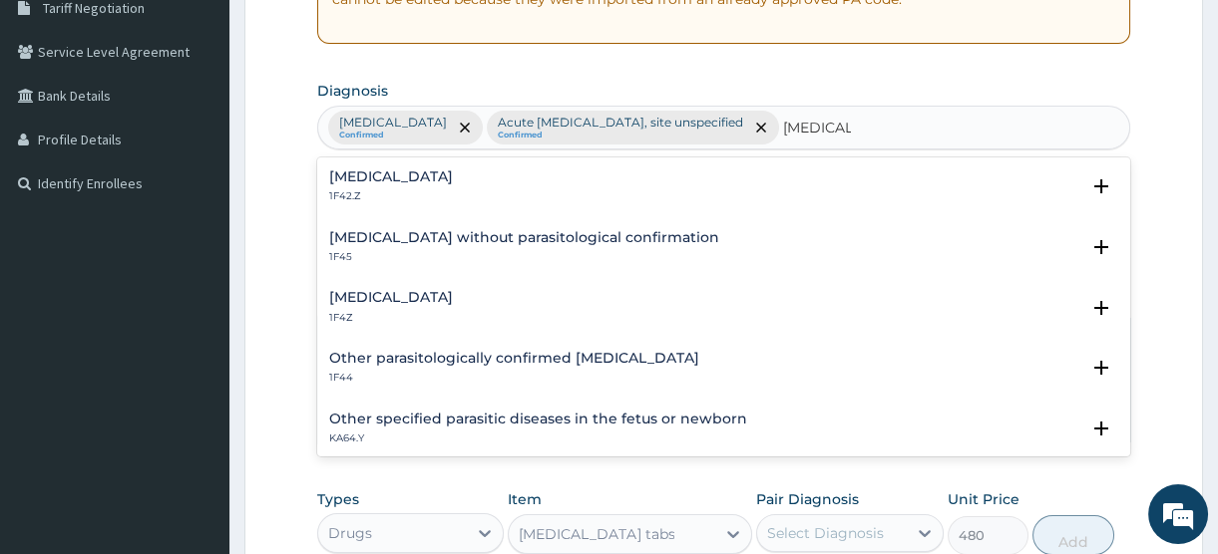
click at [425, 293] on h4 "Malaria, unspecified" at bounding box center [391, 297] width 124 height 15
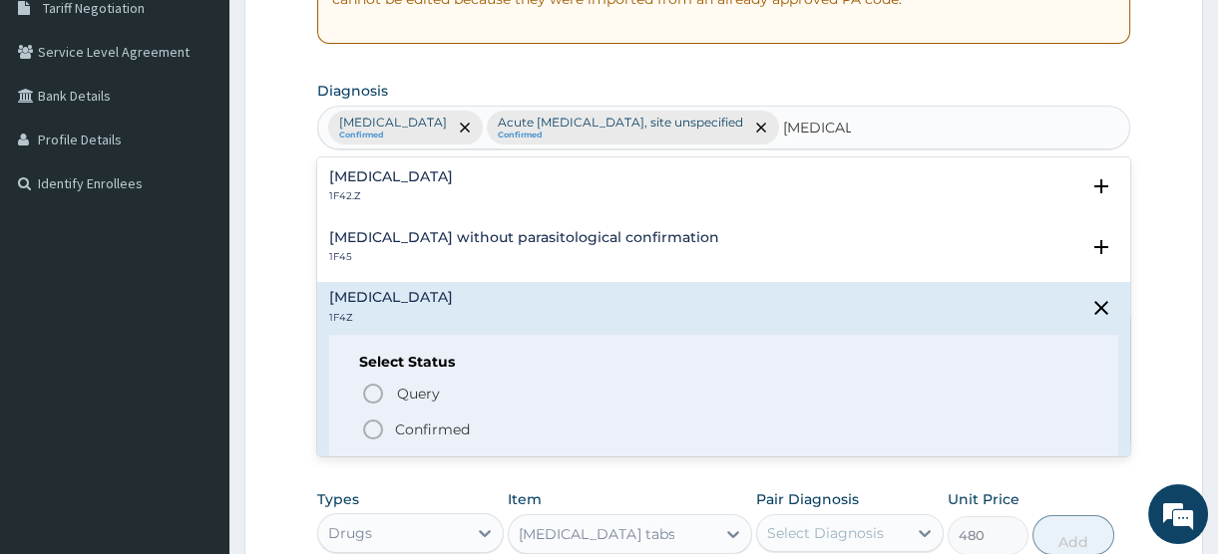
click at [438, 428] on p "Confirmed" at bounding box center [432, 430] width 75 height 20
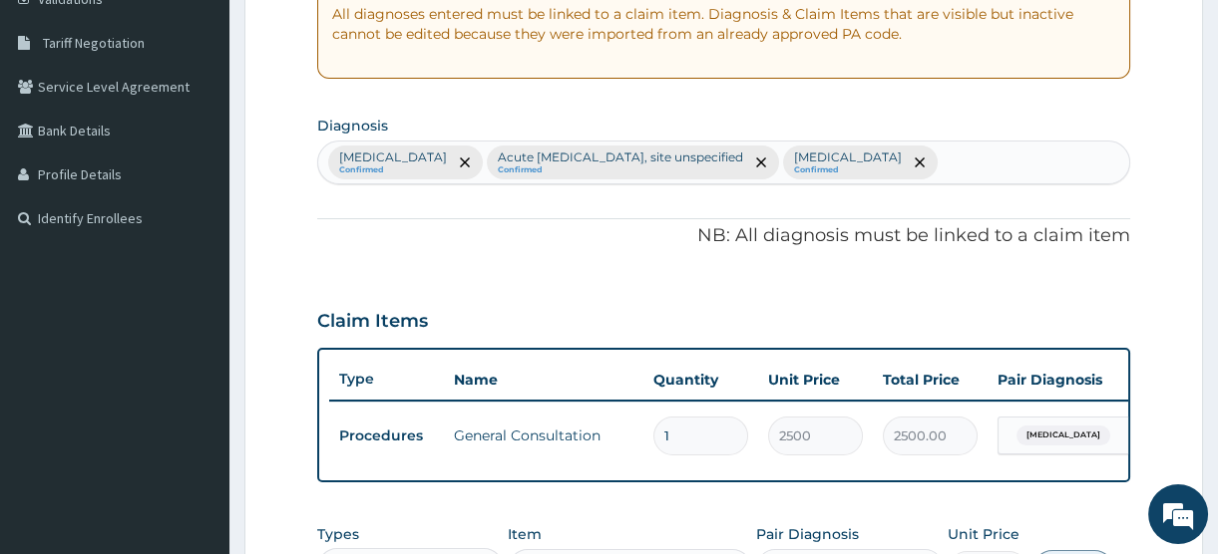
scroll to position [618, 0]
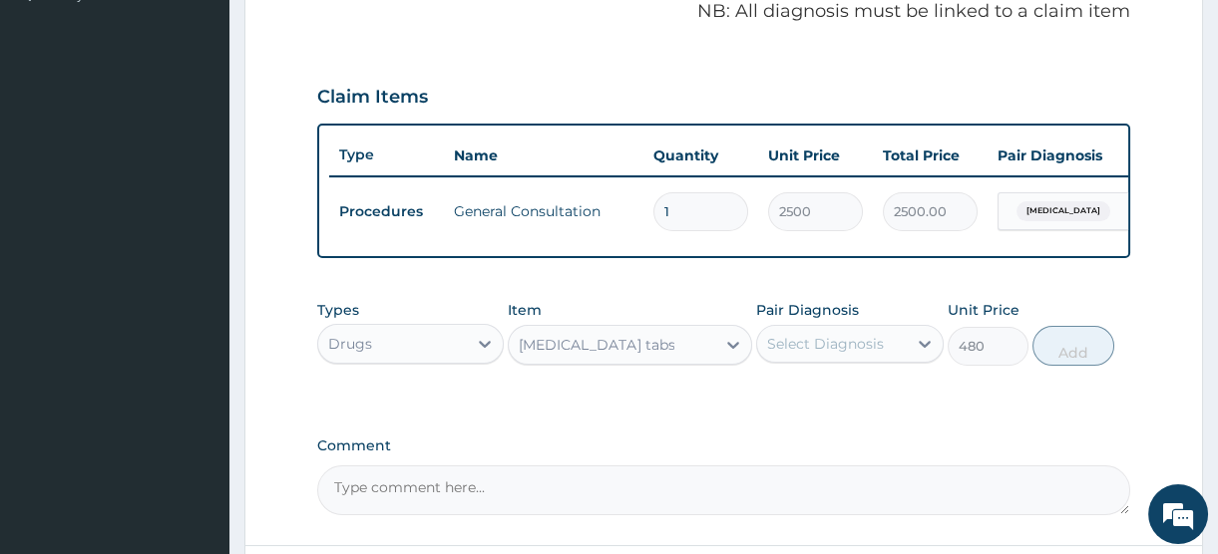
click at [574, 355] on div "Coartem tabs" at bounding box center [597, 345] width 156 height 20
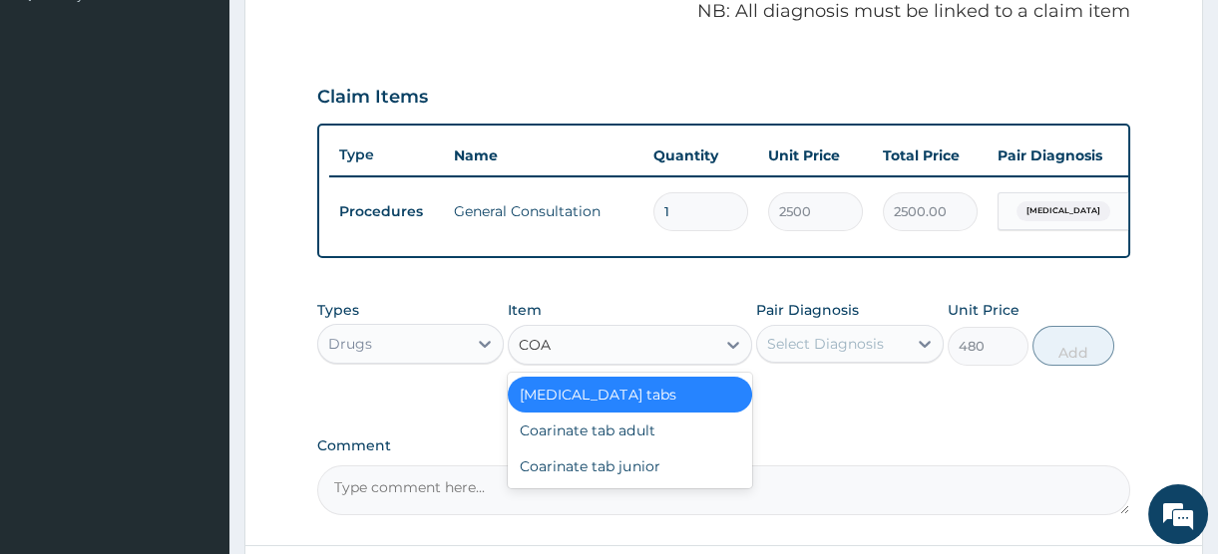
scroll to position [0, 0]
type input "COART"
click at [599, 406] on div "Coartem tabs" at bounding box center [630, 395] width 244 height 36
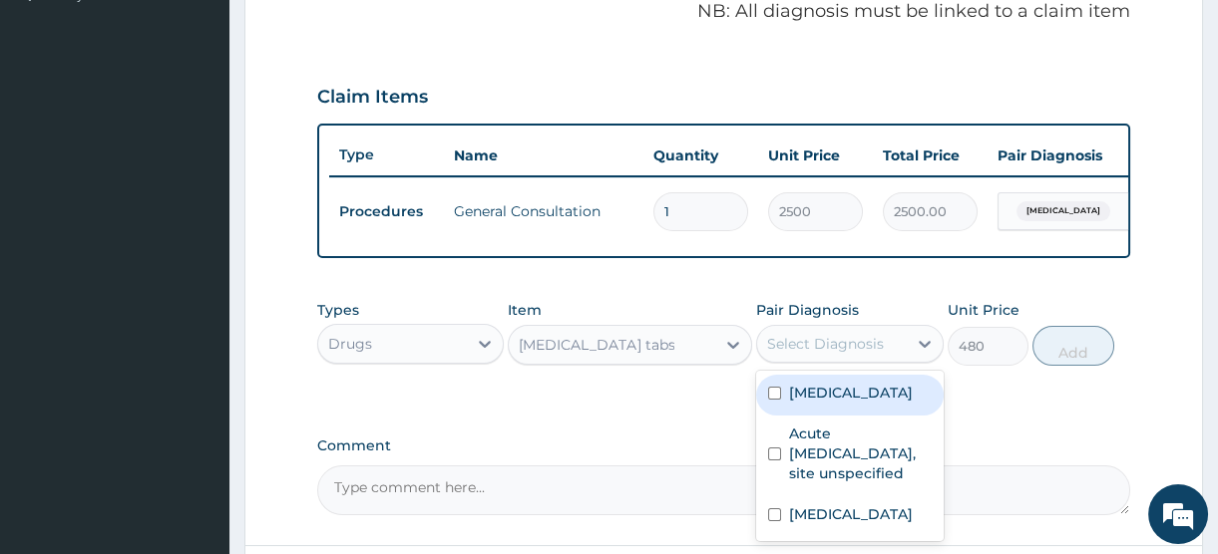
click at [841, 342] on div "Select Diagnosis" at bounding box center [831, 344] width 149 height 32
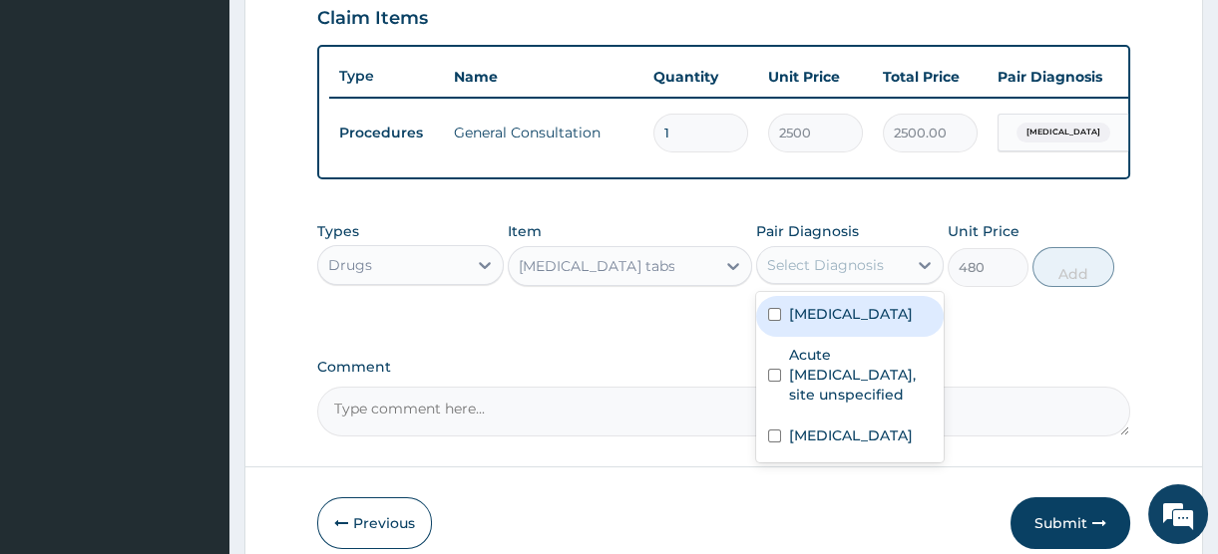
scroll to position [800, 0]
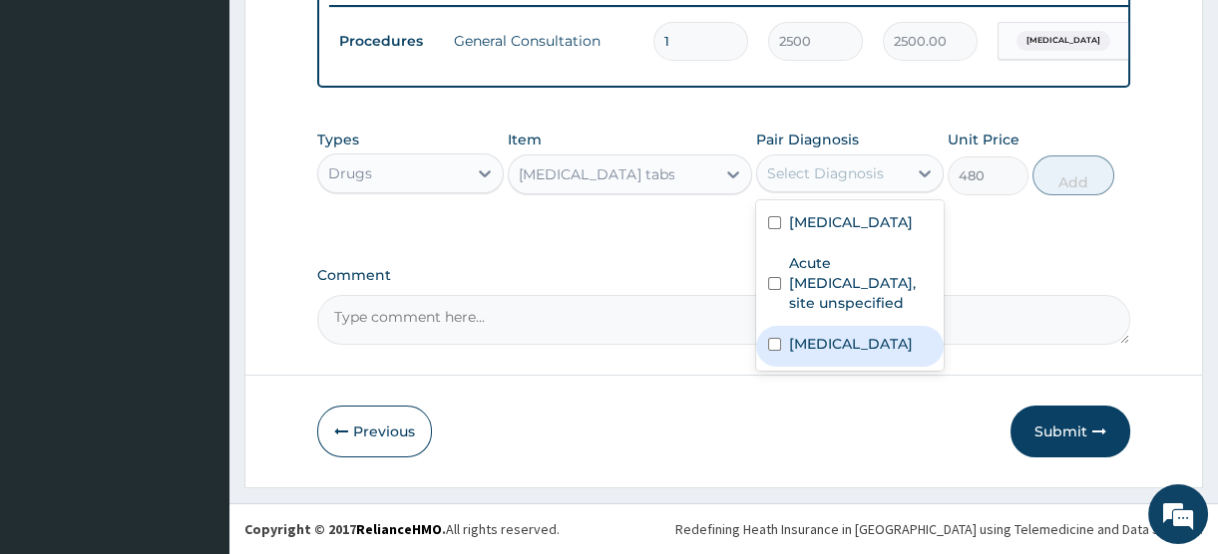
click at [854, 354] on label "Malaria, unspecified" at bounding box center [851, 344] width 124 height 20
checkbox input "true"
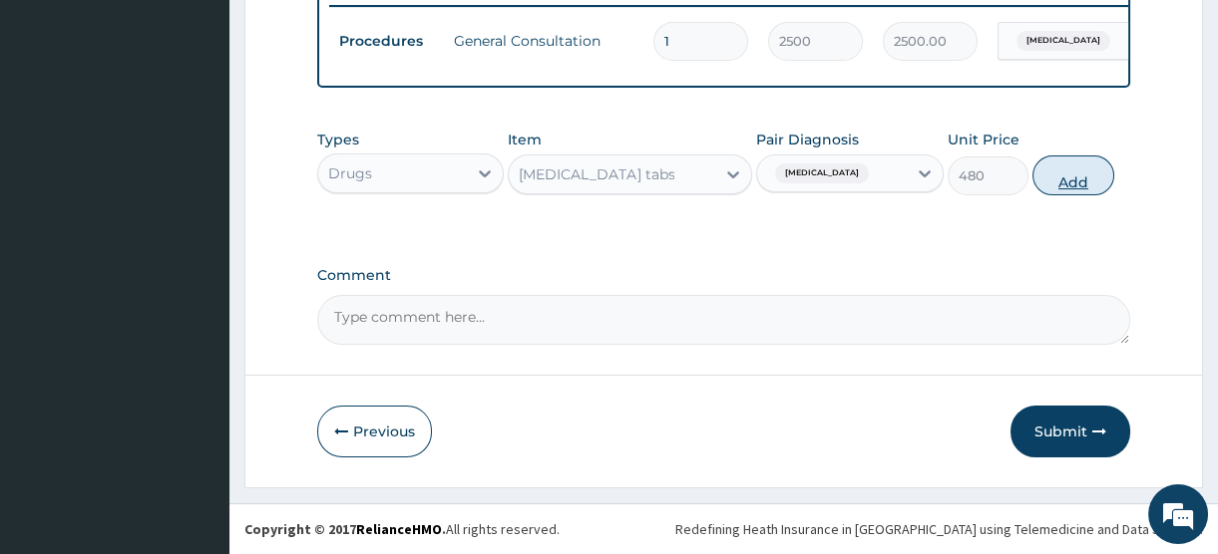
click at [1062, 174] on button "Add" at bounding box center [1073, 176] width 82 height 40
type input "0"
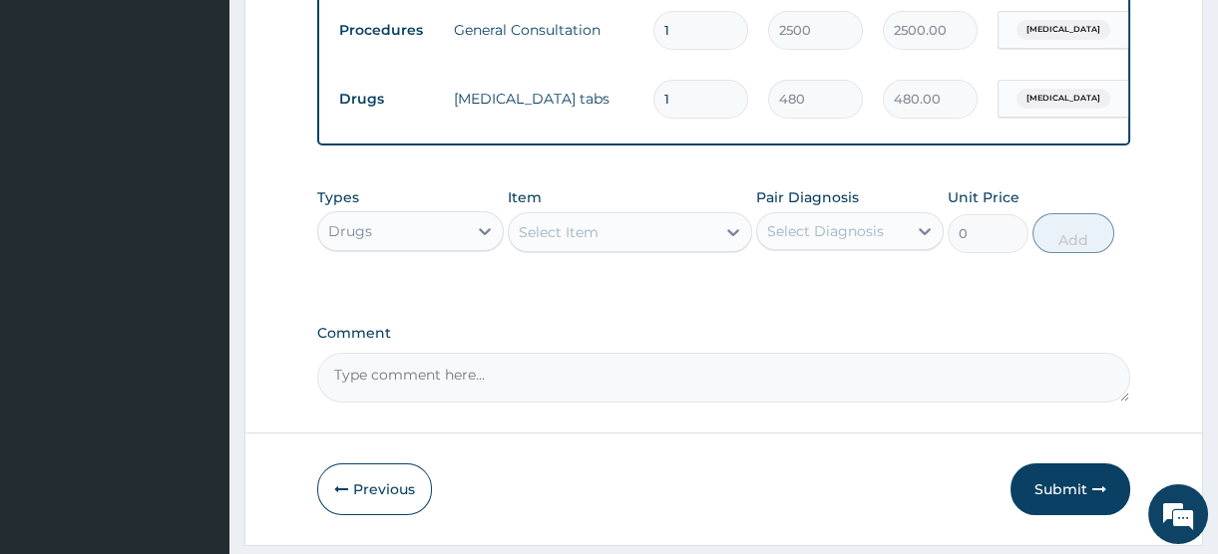
drag, startPoint x: 676, startPoint y: 97, endPoint x: 616, endPoint y: 100, distance: 59.9
click at [616, 100] on tr "Drugs Coartem tabs 1 480 480.00 Malaria, unspecified Delete" at bounding box center [817, 99] width 977 height 69
type input "6"
type input "2880.00"
type input "6"
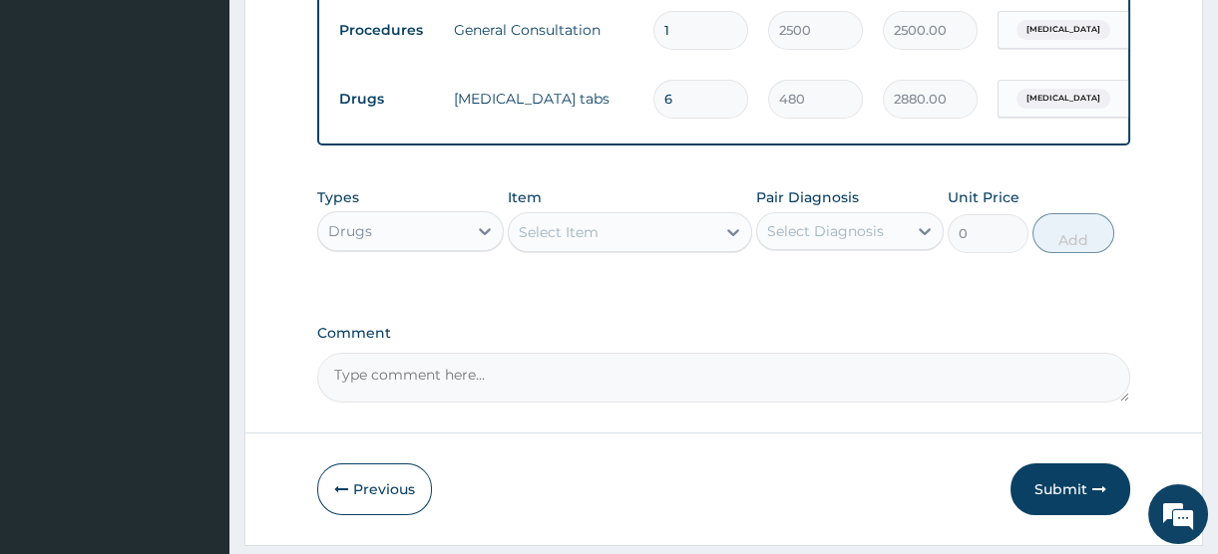
click at [575, 66] on tr "Drugs Coartem tabs 6 480 2880.00 Malaria, unspecified Delete" at bounding box center [817, 99] width 977 height 69
click at [528, 241] on div "Select Item" at bounding box center [559, 232] width 80 height 20
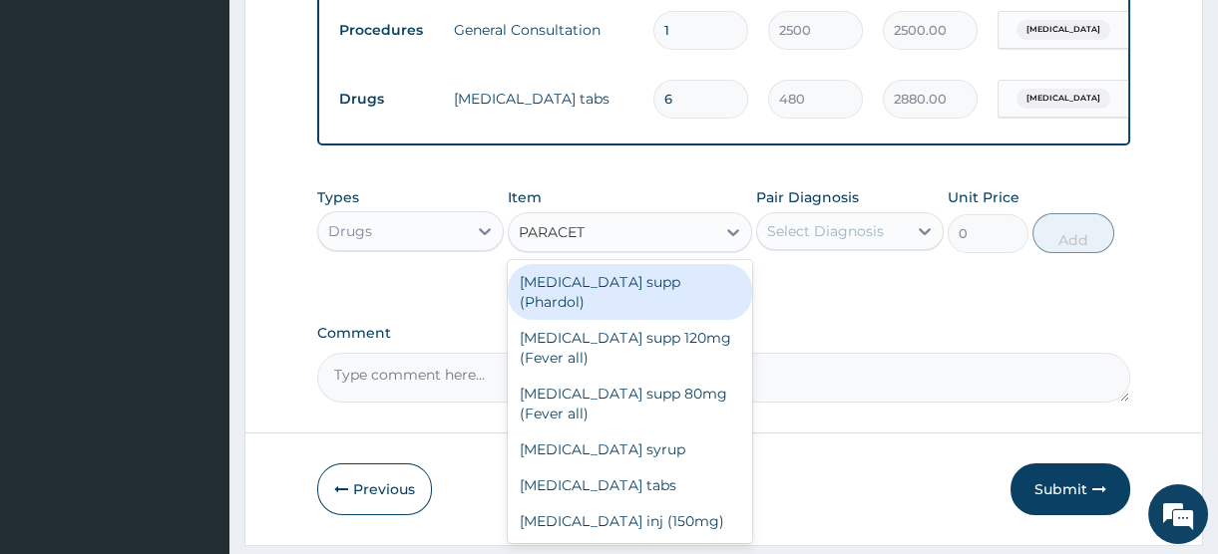
type input "PARACETA"
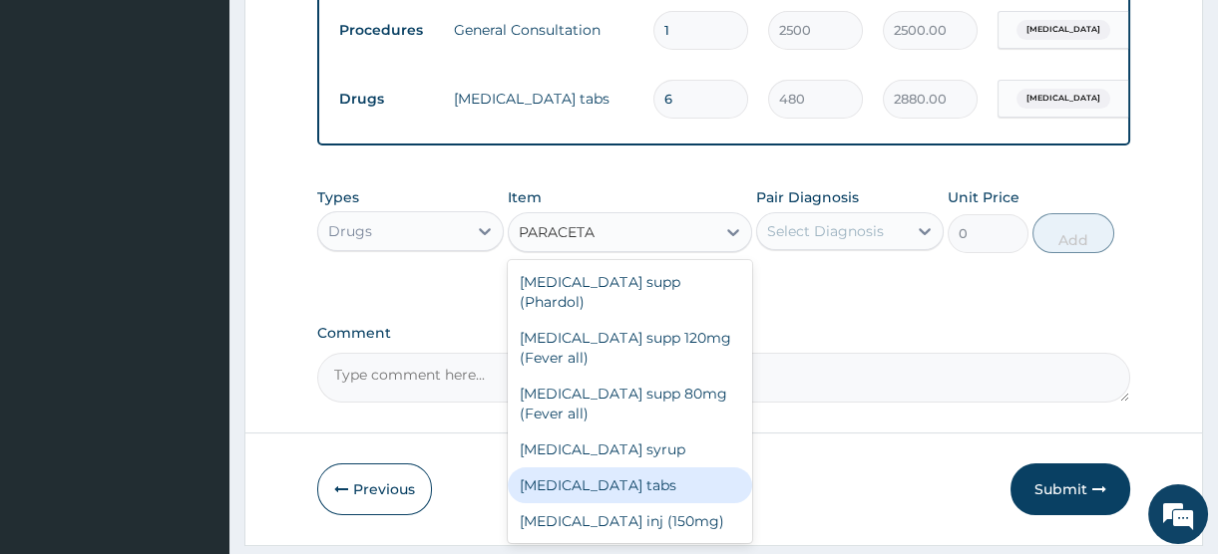
click at [598, 479] on div "Paracetamol tabs" at bounding box center [630, 486] width 244 height 36
type input "20"
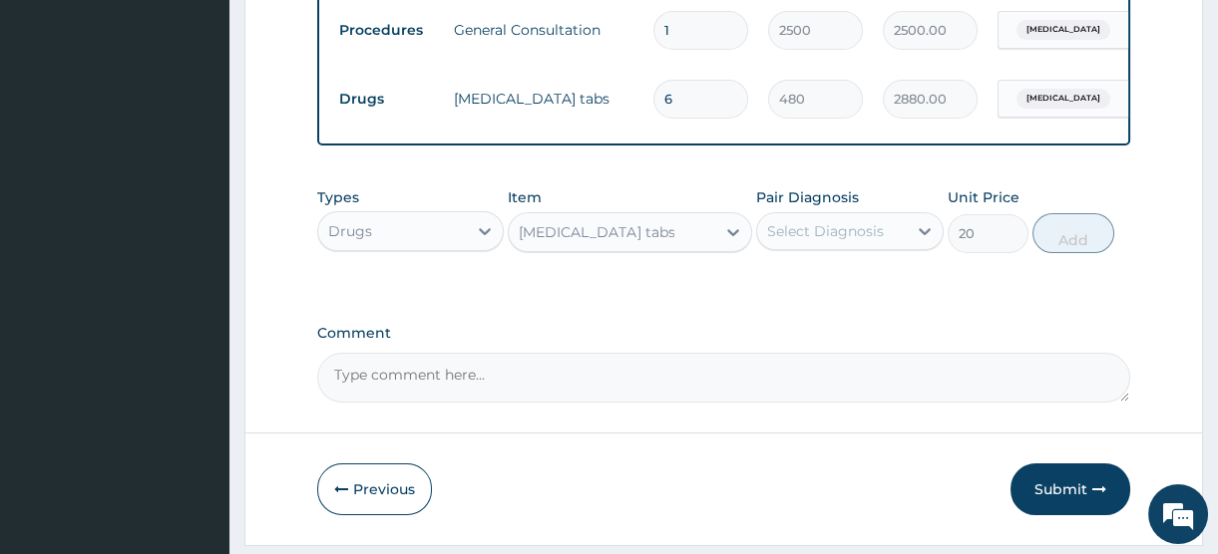
click at [818, 241] on div "Select Diagnosis" at bounding box center [825, 231] width 117 height 20
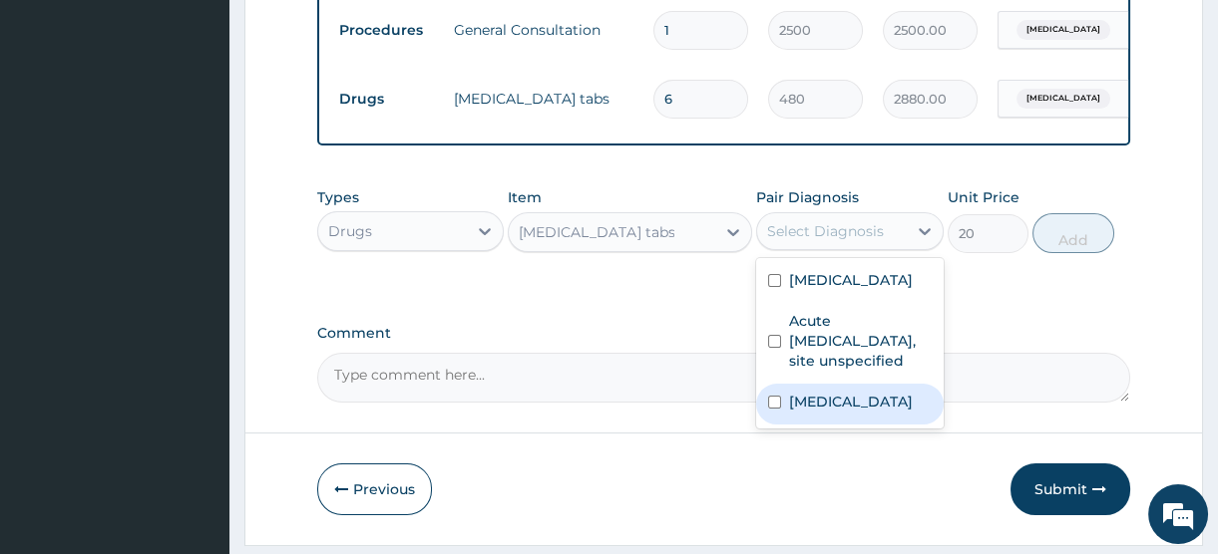
click at [830, 412] on label "Malaria, unspecified" at bounding box center [851, 402] width 124 height 20
checkbox input "true"
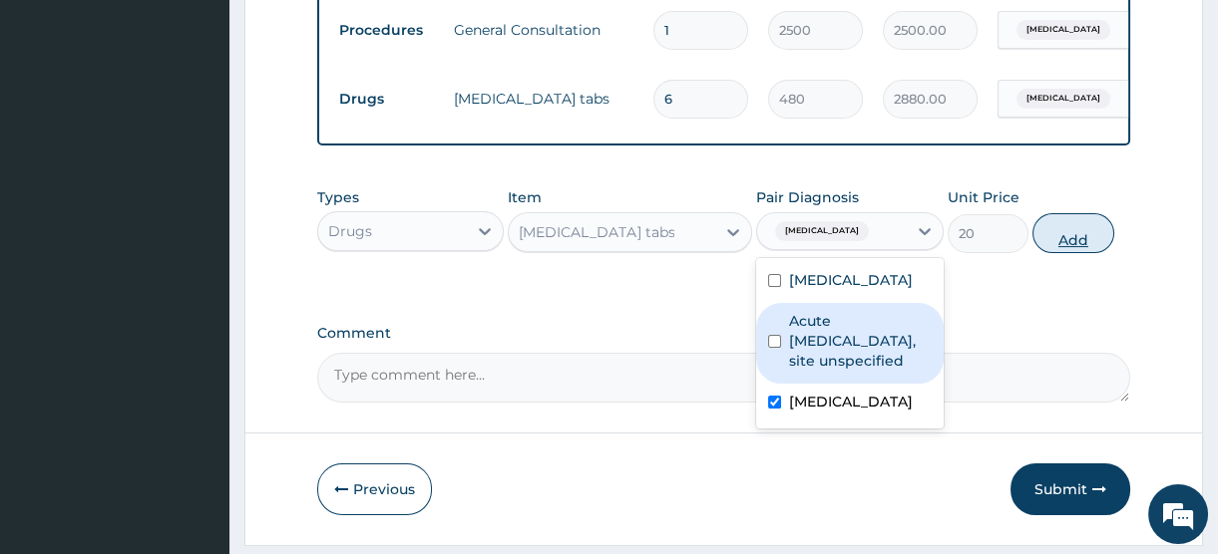
click at [1060, 248] on button "Add" at bounding box center [1073, 233] width 82 height 40
type input "0"
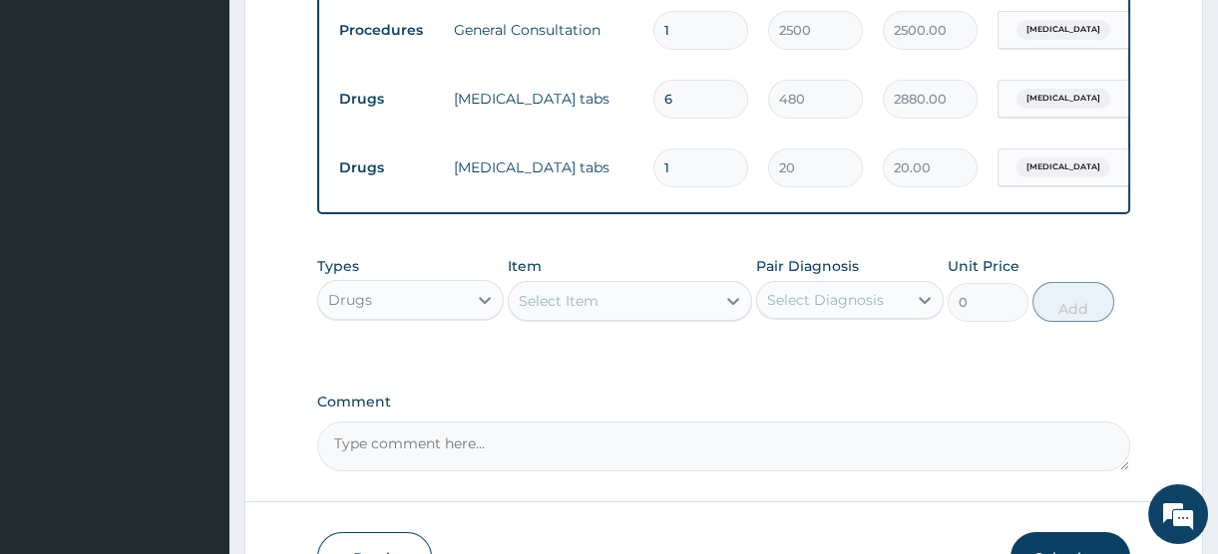
type input "18"
type input "360.00"
type input "18"
click at [556, 311] on div "Select Item" at bounding box center [559, 301] width 80 height 20
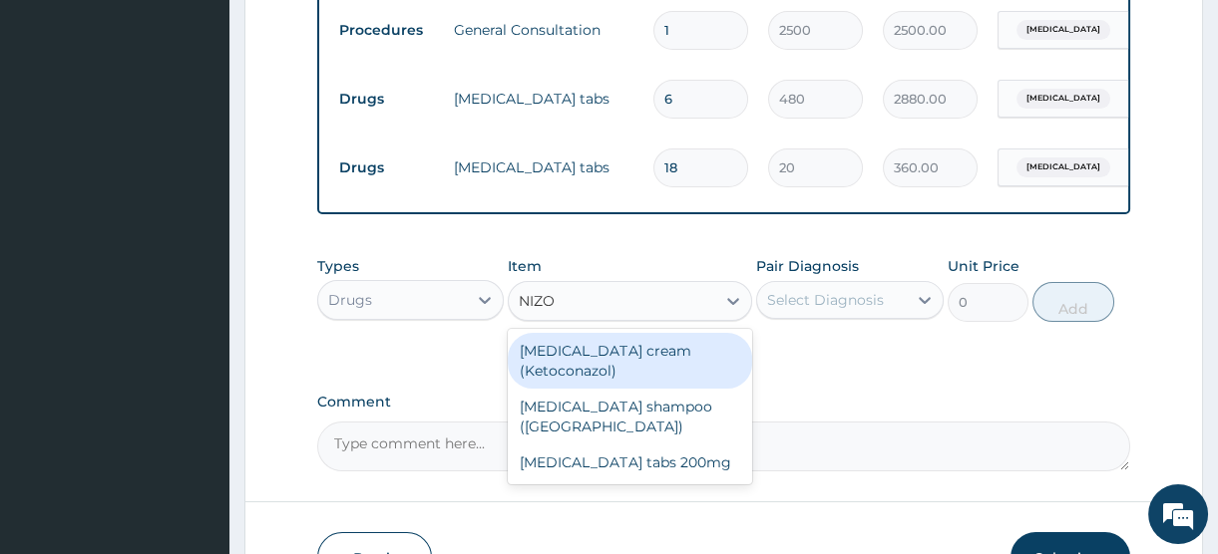
type input "NIZOR"
click at [602, 365] on div "Nizoral cream (Ketoconazol)" at bounding box center [630, 361] width 244 height 56
type input "6000"
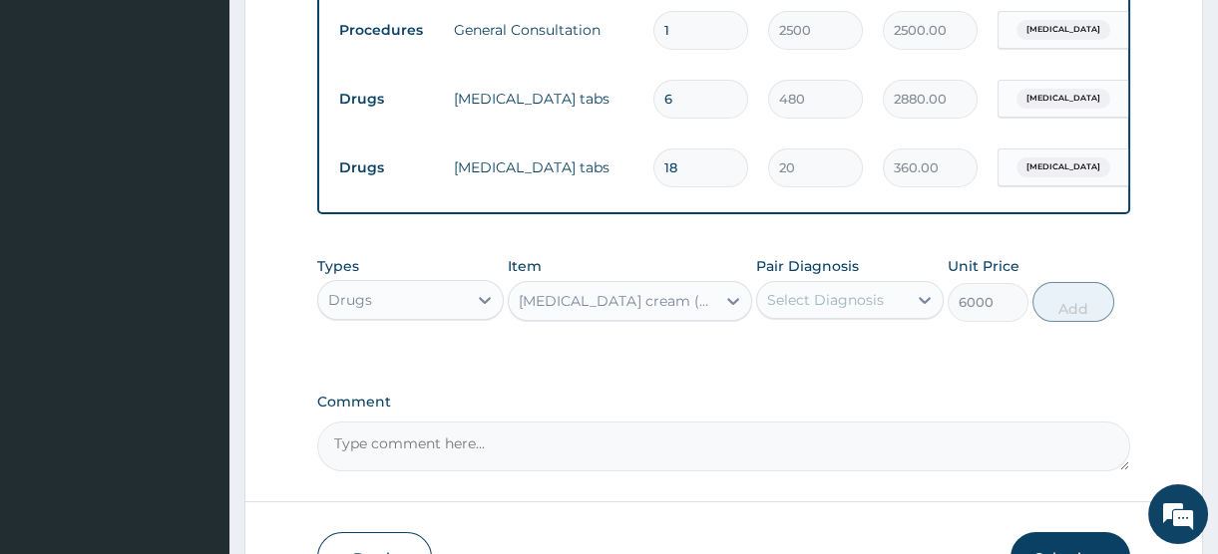
click at [822, 310] on div "Select Diagnosis" at bounding box center [825, 300] width 117 height 20
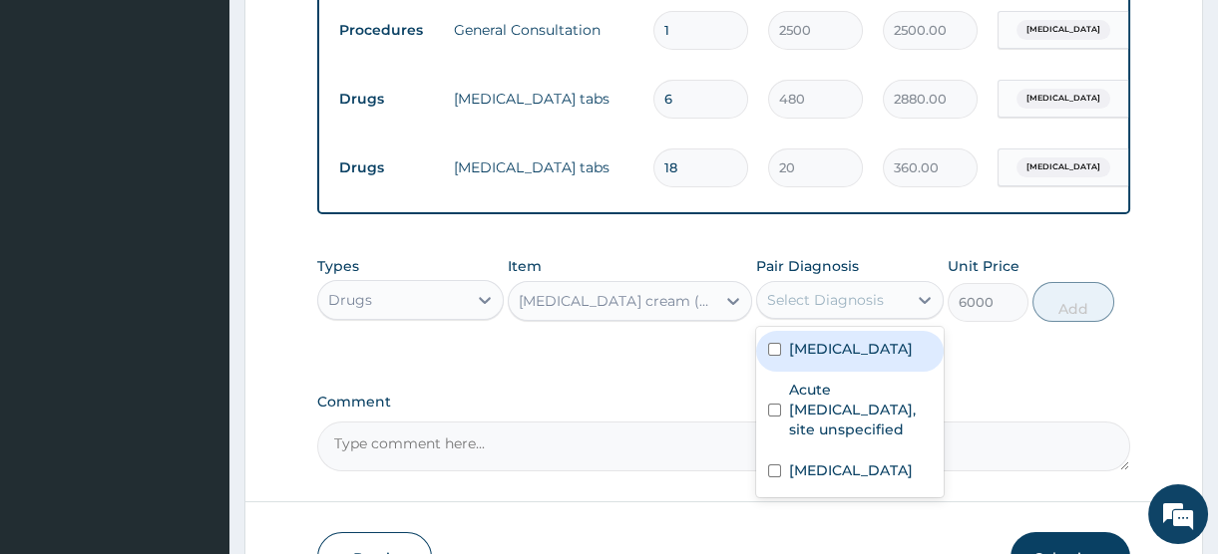
click at [826, 359] on label "Dermatophytosis, unspecified" at bounding box center [851, 349] width 124 height 20
checkbox input "true"
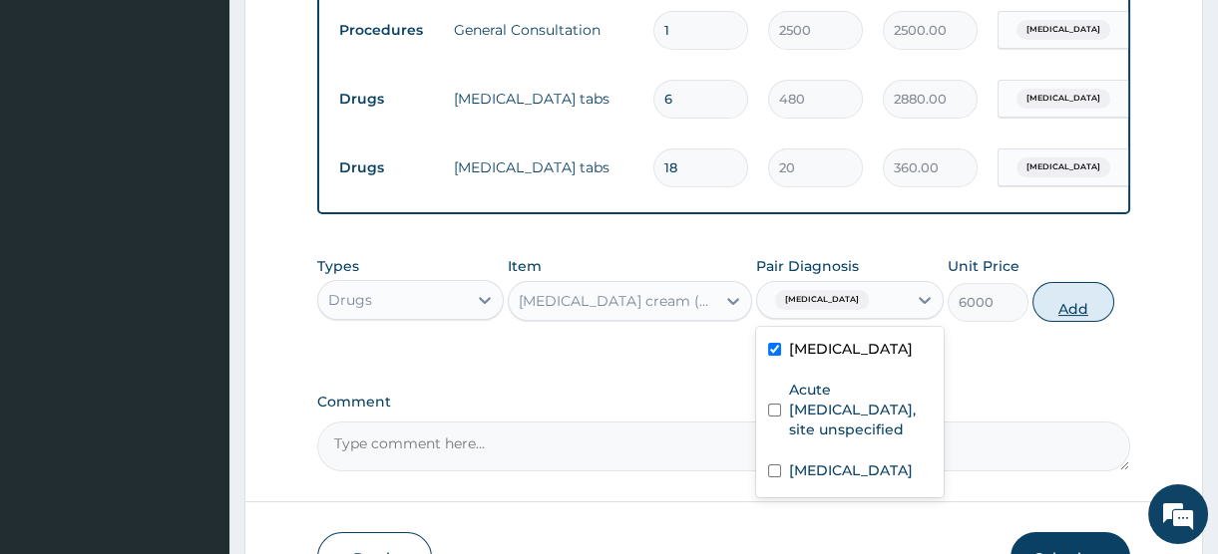
click at [1074, 317] on button "Add" at bounding box center [1073, 302] width 82 height 40
type input "0"
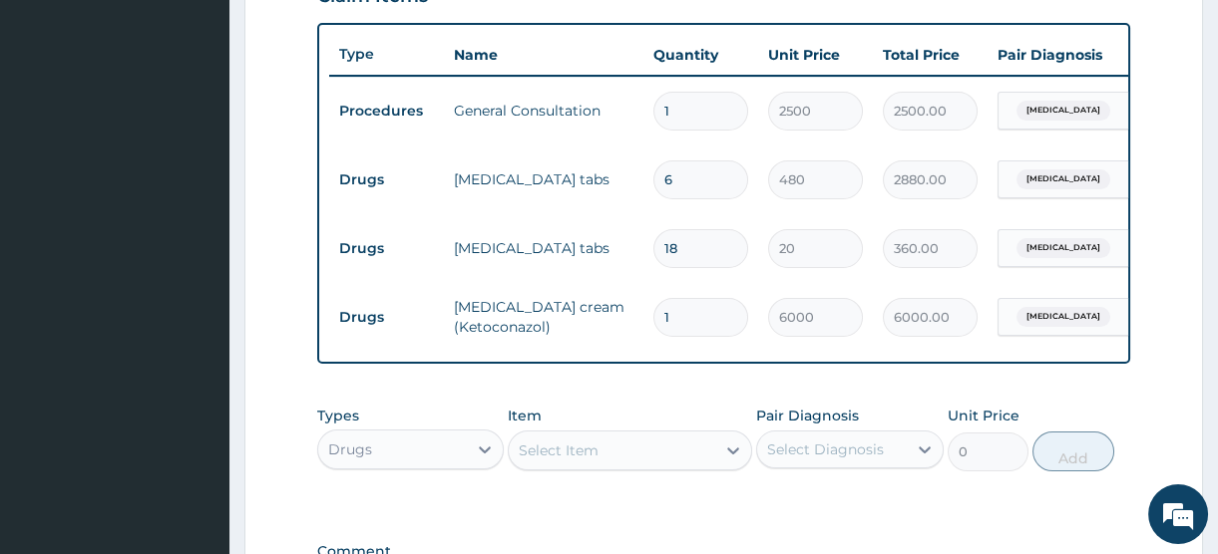
scroll to position [1007, 0]
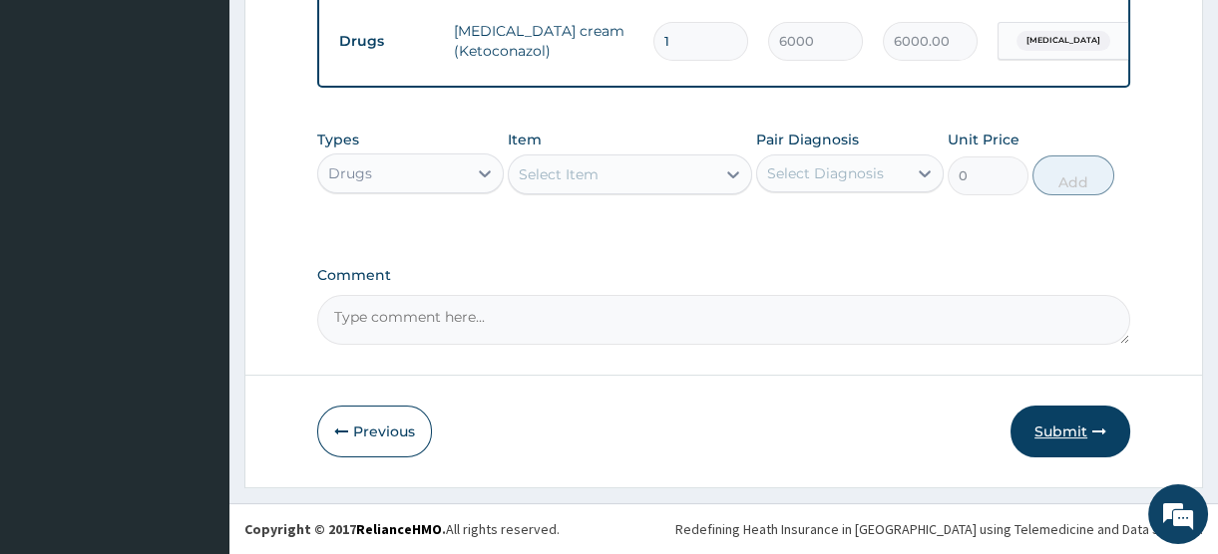
click at [1055, 428] on button "Submit" at bounding box center [1070, 432] width 120 height 52
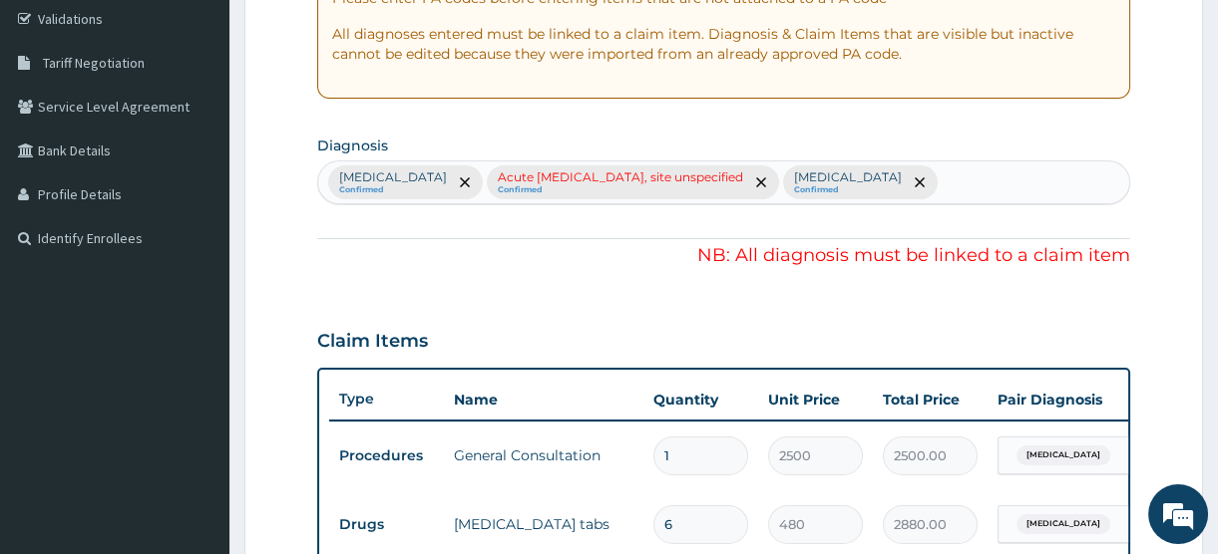
scroll to position [373, 0]
click at [766, 181] on icon "remove selection option" at bounding box center [761, 184] width 10 height 10
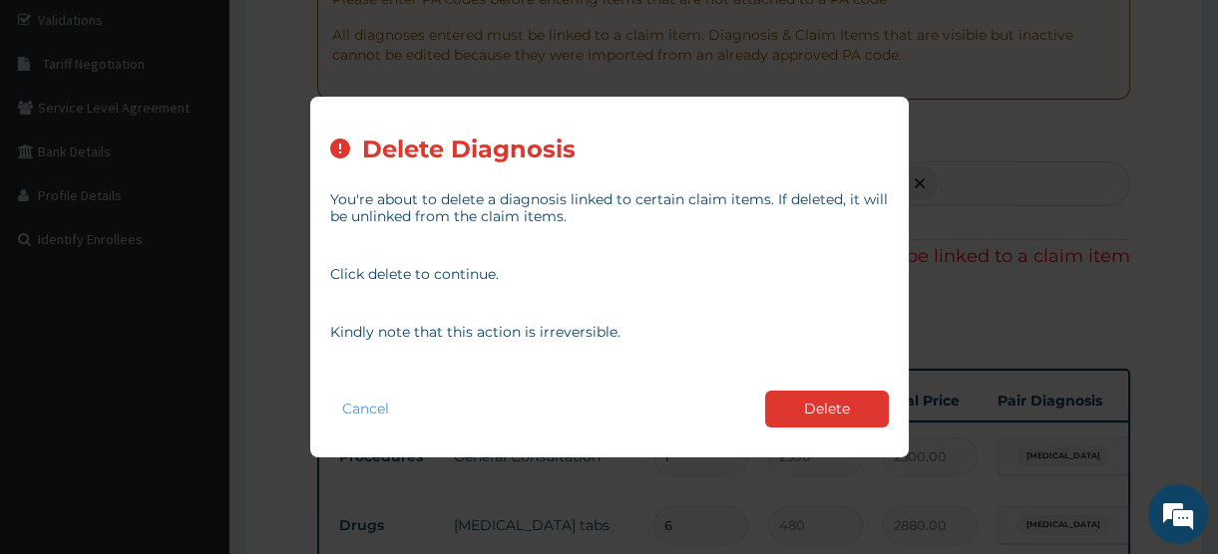
click at [409, 334] on p "Kindly note that this action is irreversible." at bounding box center [609, 332] width 558 height 17
click at [840, 408] on button "Delete" at bounding box center [827, 409] width 124 height 37
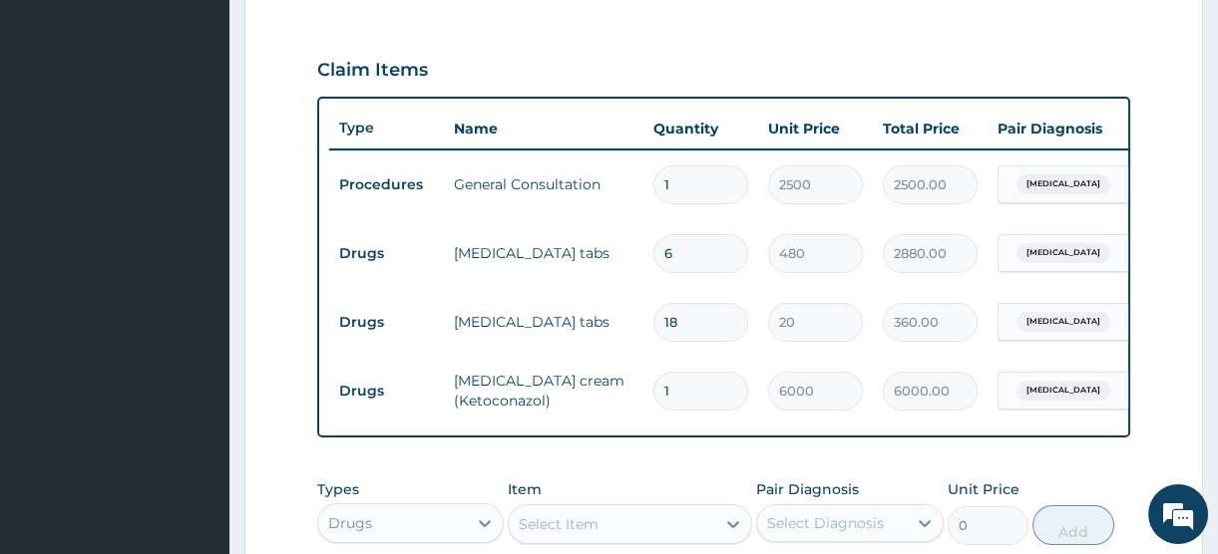
scroll to position [1007, 0]
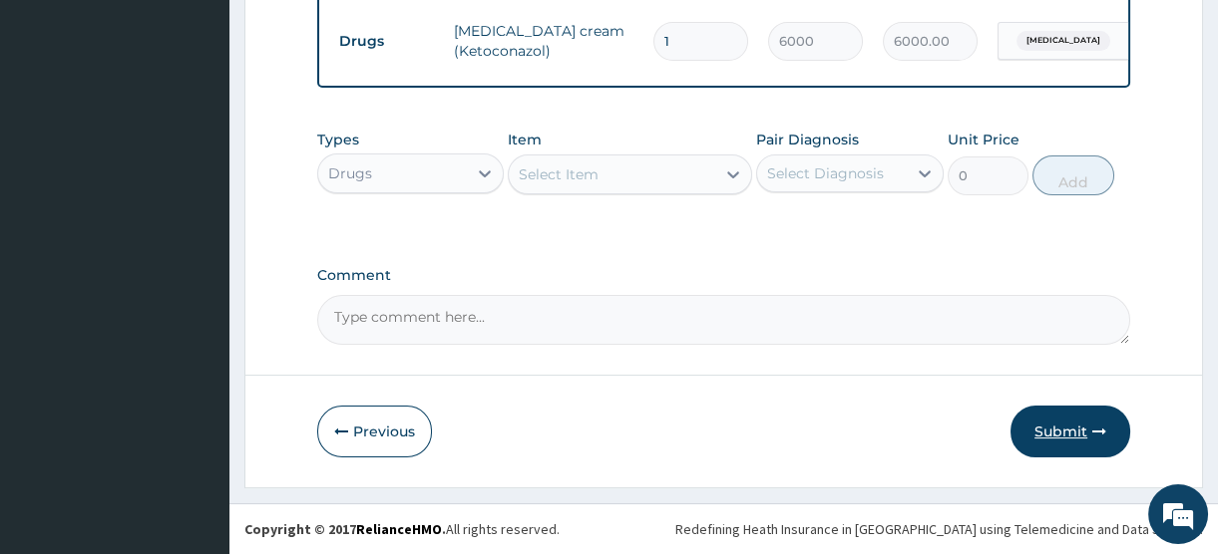
click at [1054, 430] on button "Submit" at bounding box center [1070, 432] width 120 height 52
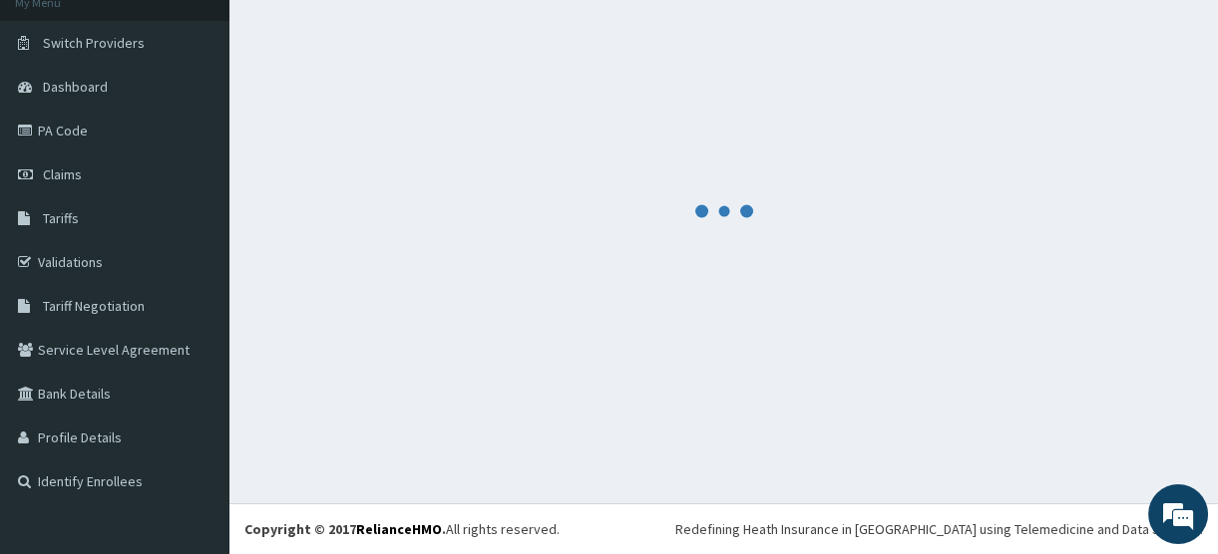
scroll to position [130, 0]
